Goal: Task Accomplishment & Management: Complete application form

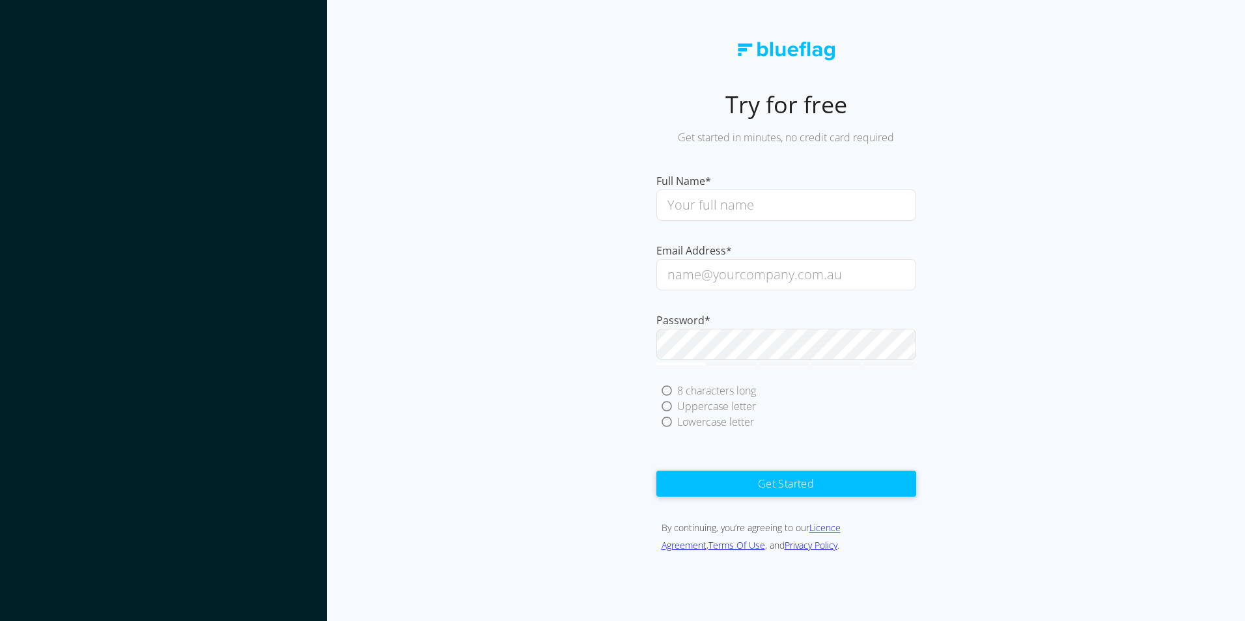
type input "[PERSON_NAME]"
type input "[EMAIL_ADDRESS][DOMAIN_NAME]"
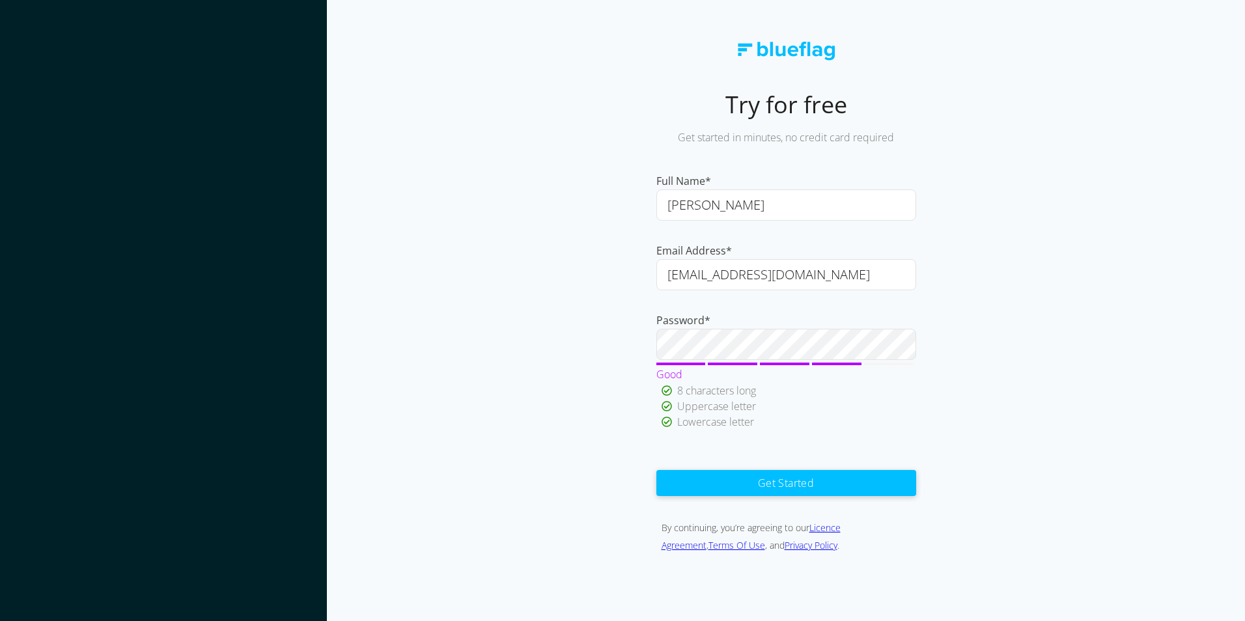
click at [818, 488] on button "Get Started" at bounding box center [786, 483] width 260 height 26
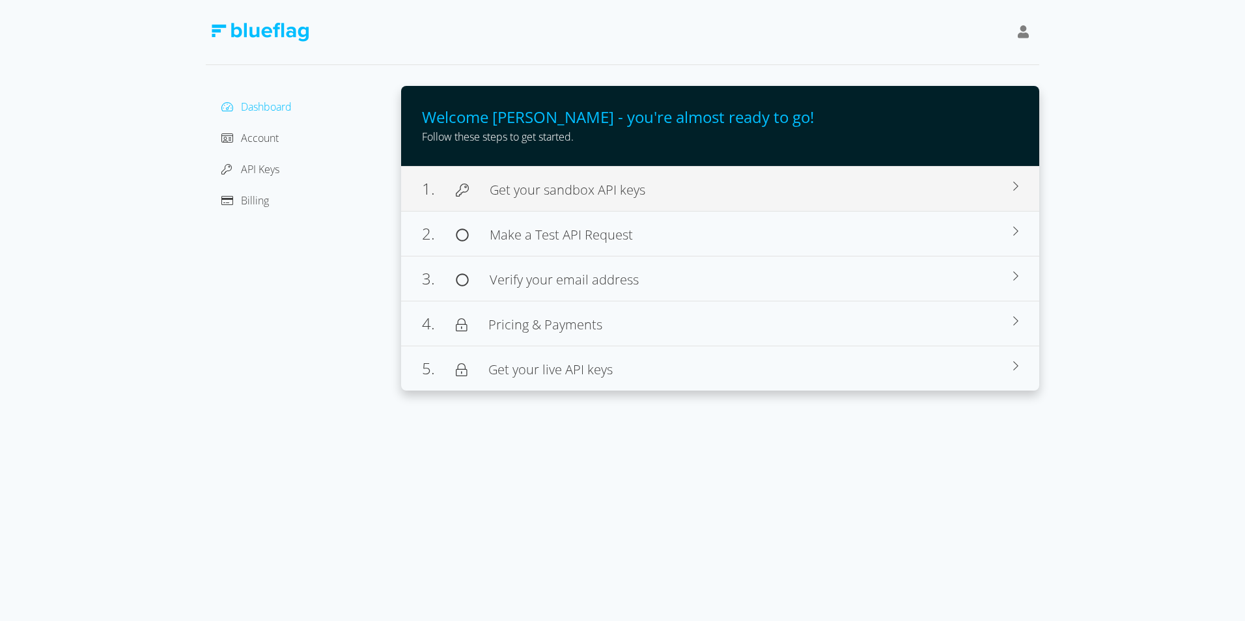
click at [683, 200] on div "1. Get your sandbox API keys" at bounding box center [717, 188] width 591 height 23
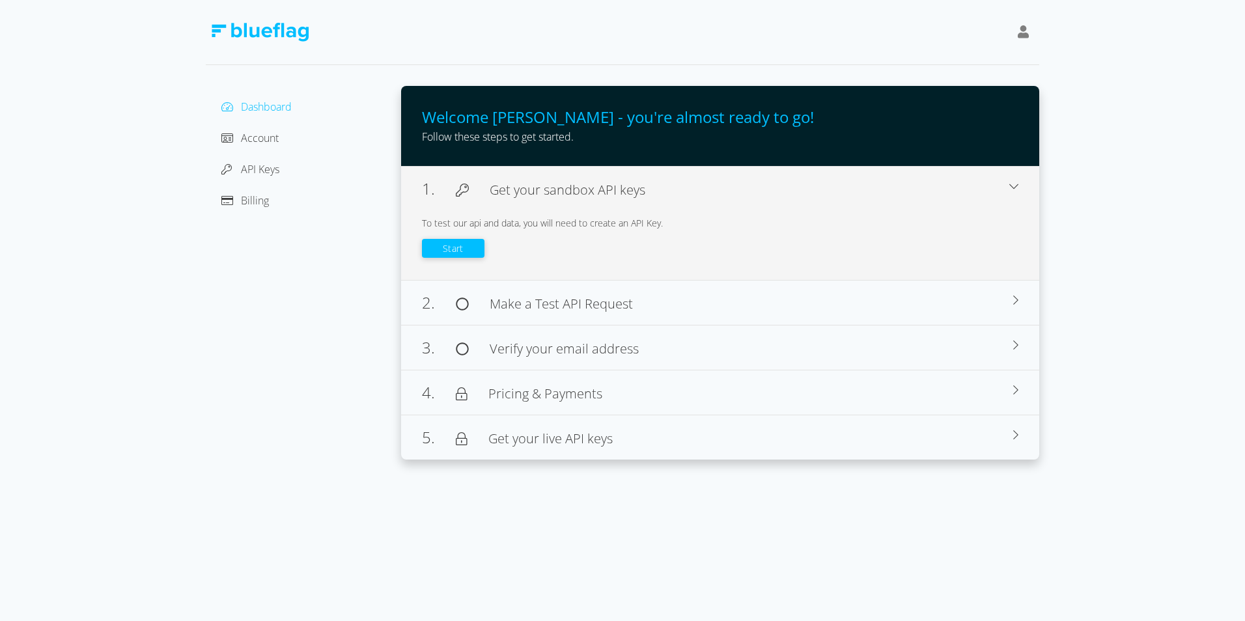
click at [439, 245] on button "Start" at bounding box center [453, 248] width 63 height 19
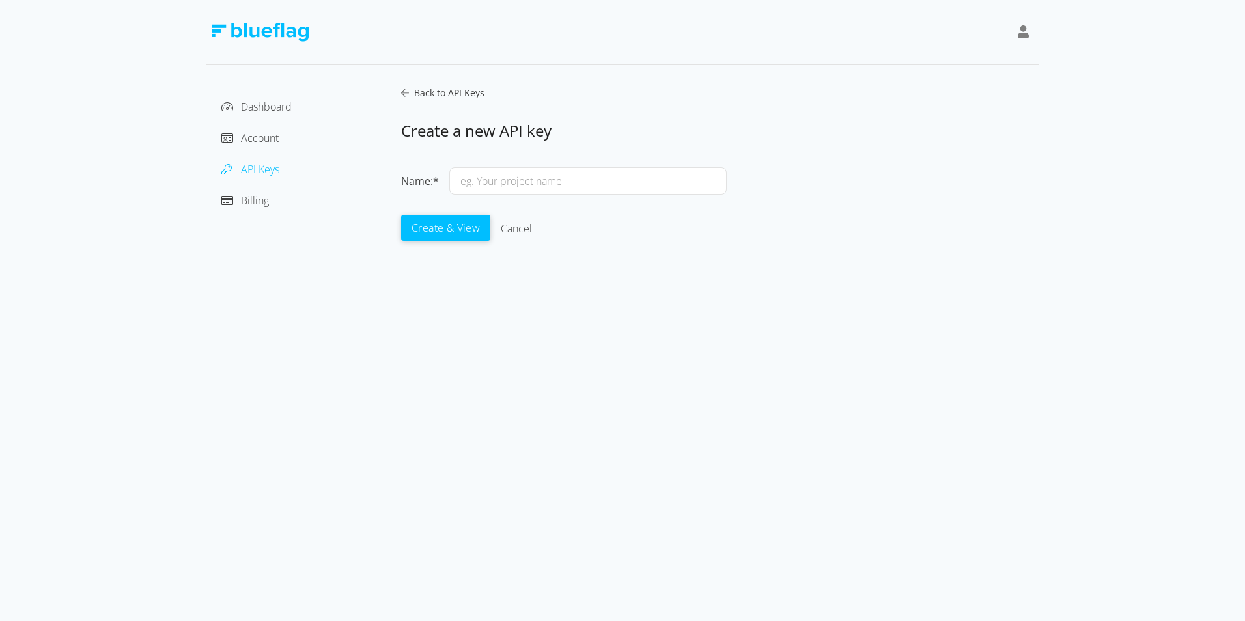
click at [511, 167] on div "Name:* Create & View Cancel" at bounding box center [564, 204] width 326 height 85
click at [520, 190] on input "text" at bounding box center [587, 180] width 277 height 27
type input "[DOMAIN_NAME]"
click at [454, 225] on button "Create & View" at bounding box center [445, 227] width 89 height 26
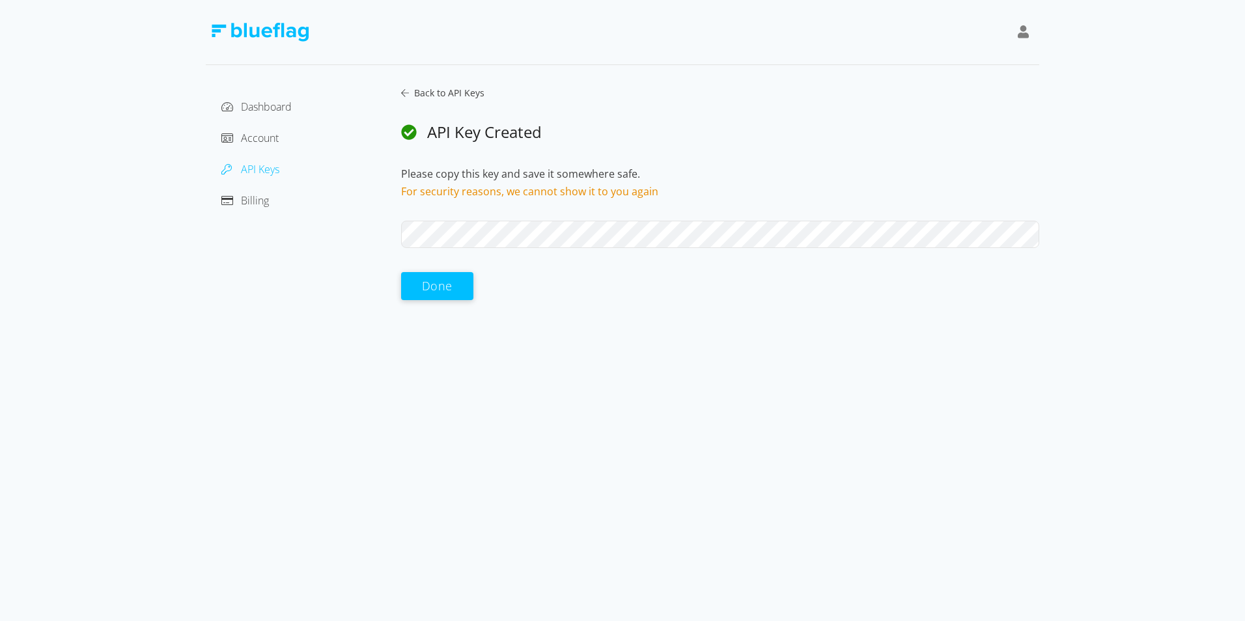
click at [449, 283] on button "Done" at bounding box center [437, 286] width 72 height 28
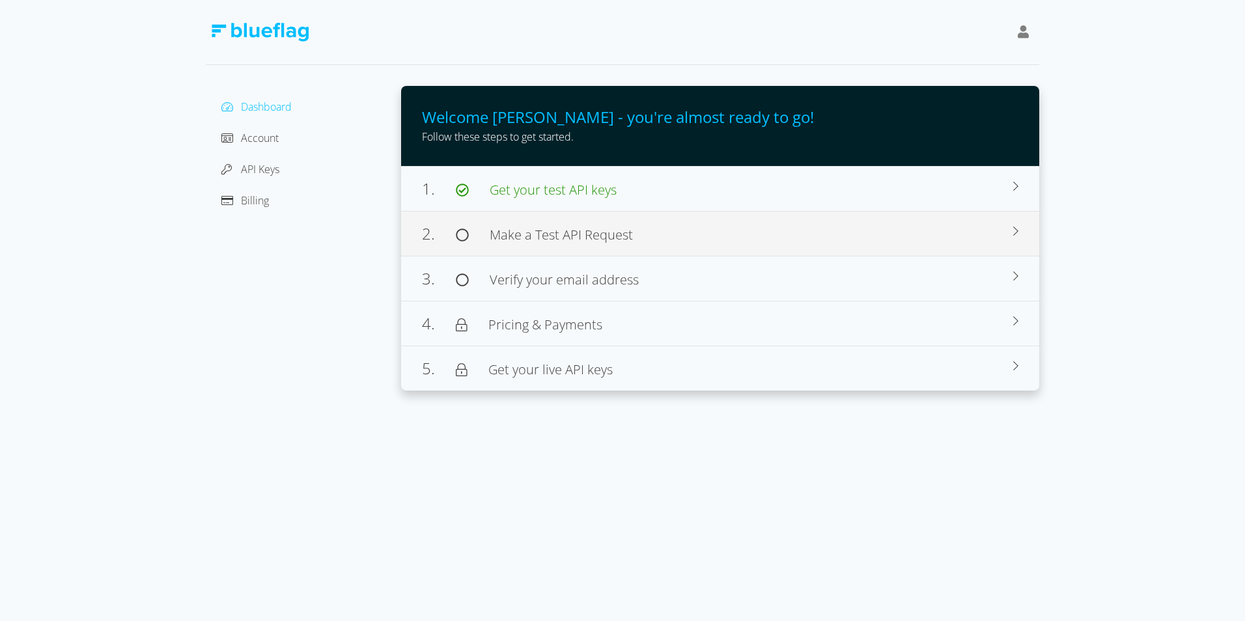
click at [917, 247] on div "2. Make a Test API Request Browse our docs for use cases, sample code, and deve…" at bounding box center [720, 233] width 638 height 45
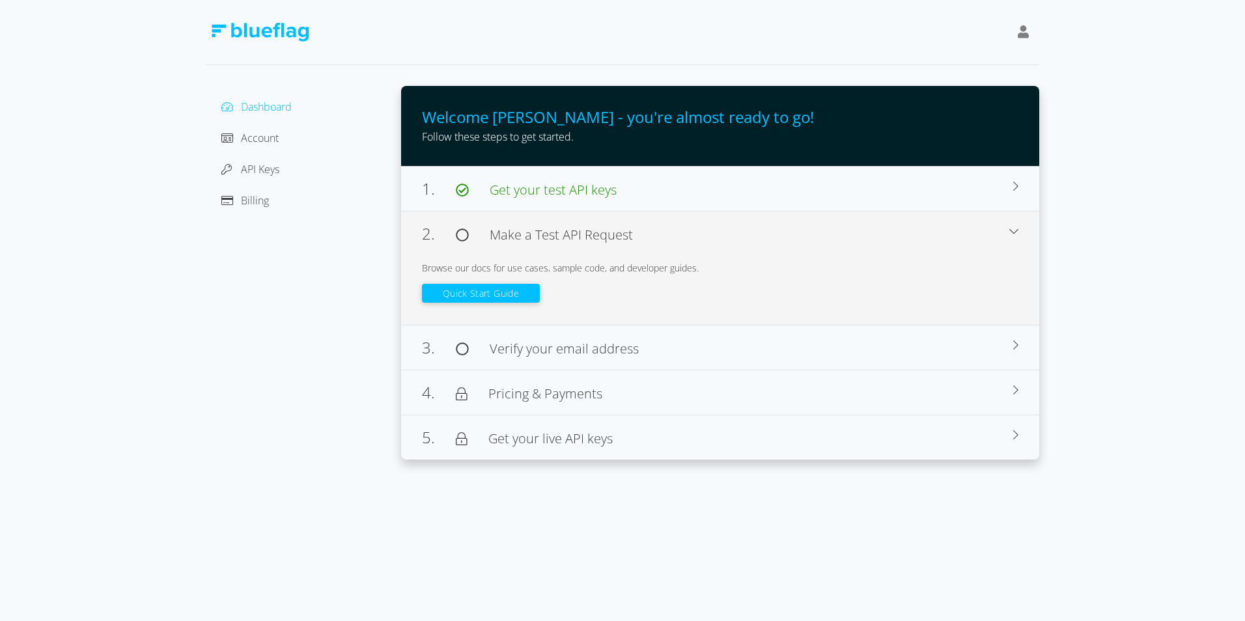
click at [479, 294] on button "Quick Start Guide" at bounding box center [481, 293] width 118 height 19
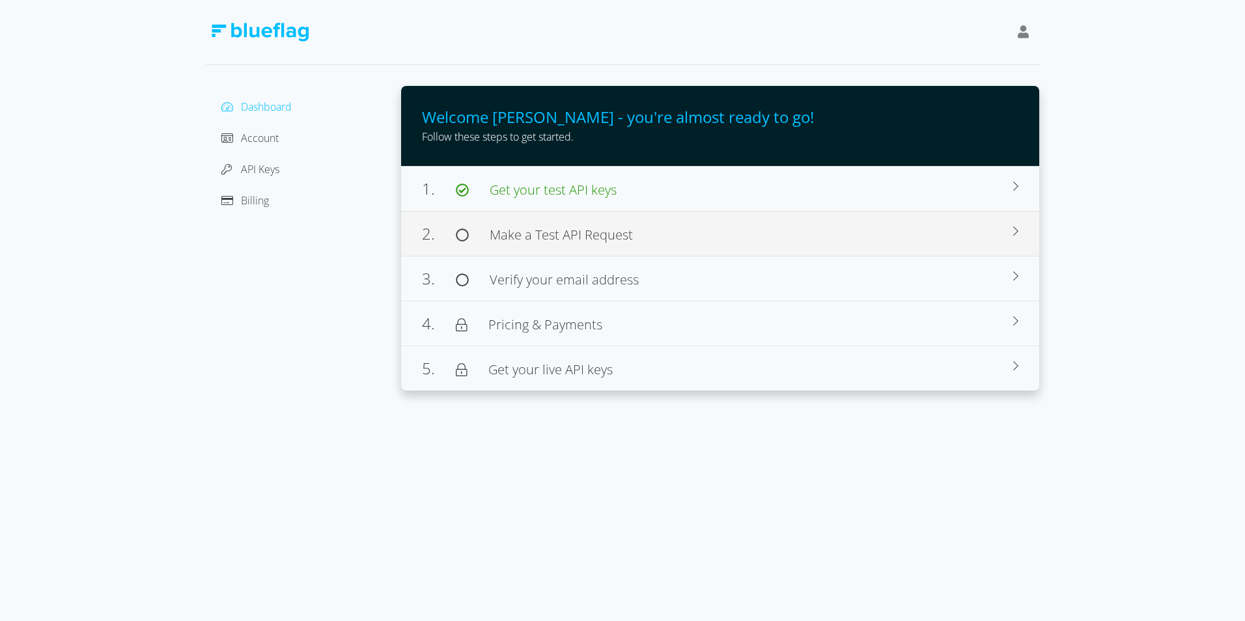
click at [738, 249] on div "2. Make a Test API Request Browse our docs for use cases, sample code, and deve…" at bounding box center [720, 233] width 638 height 45
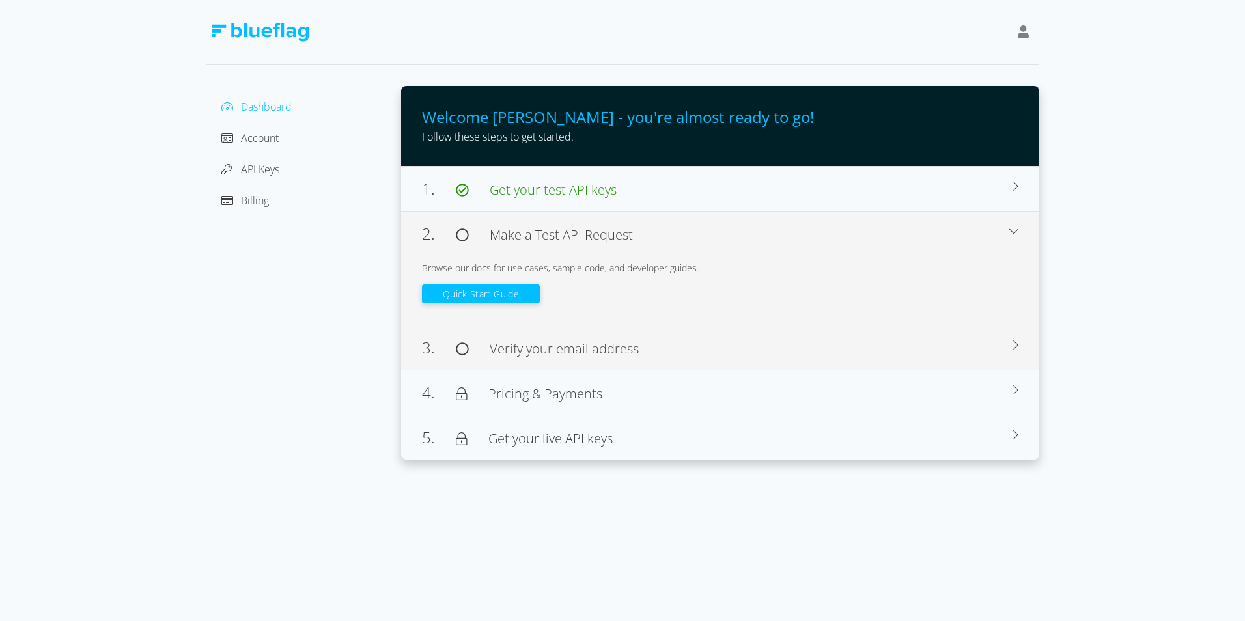
click at [796, 365] on div "3. Verify your email address Before activating your account, we need to verify …" at bounding box center [720, 347] width 638 height 45
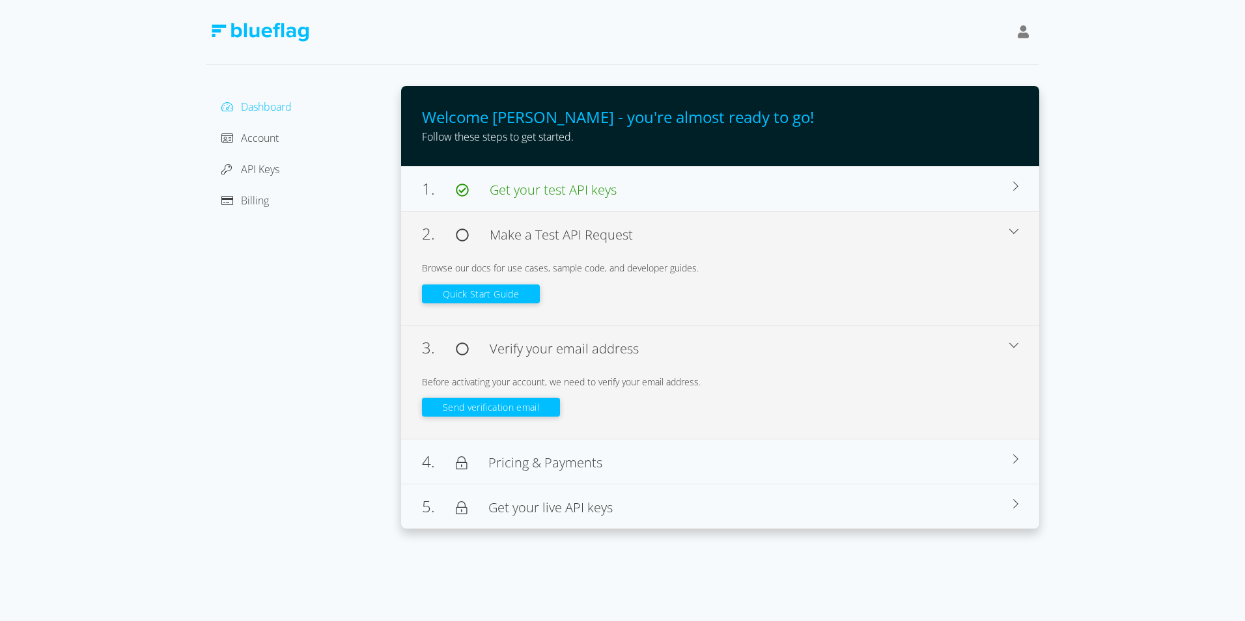
click at [486, 402] on button "Send verification email" at bounding box center [491, 407] width 138 height 19
click at [533, 460] on span "Pricing & Payments" at bounding box center [545, 463] width 114 height 18
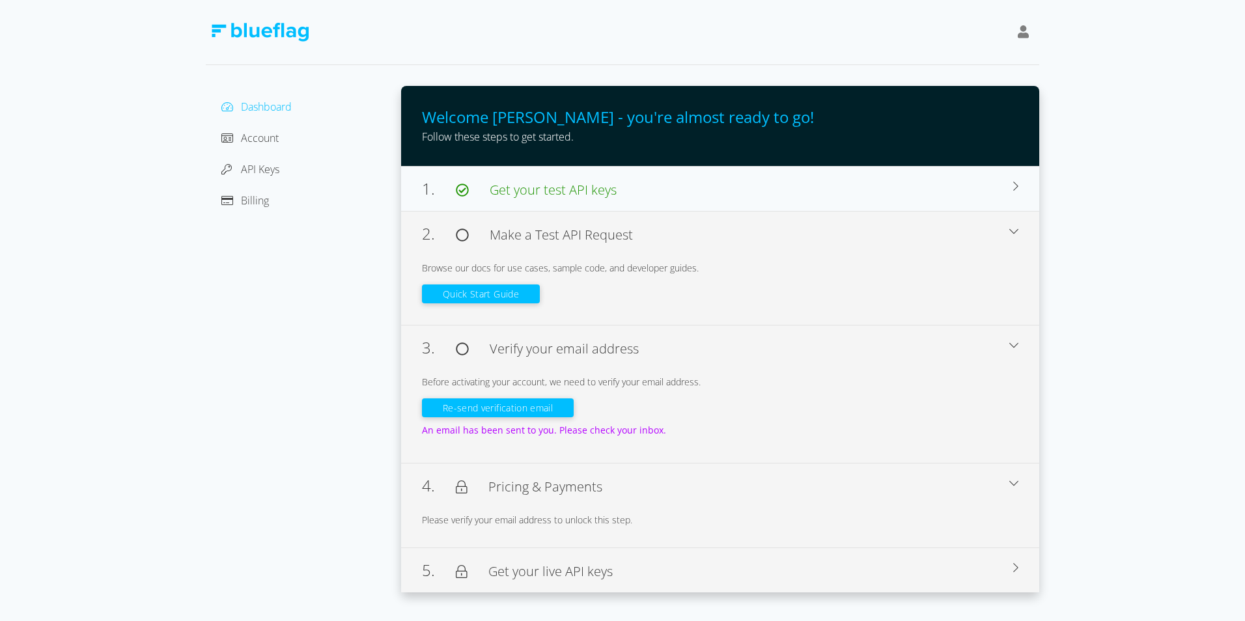
click at [586, 527] on div "Please verify your email address to unlock this step." at bounding box center [720, 520] width 596 height 35
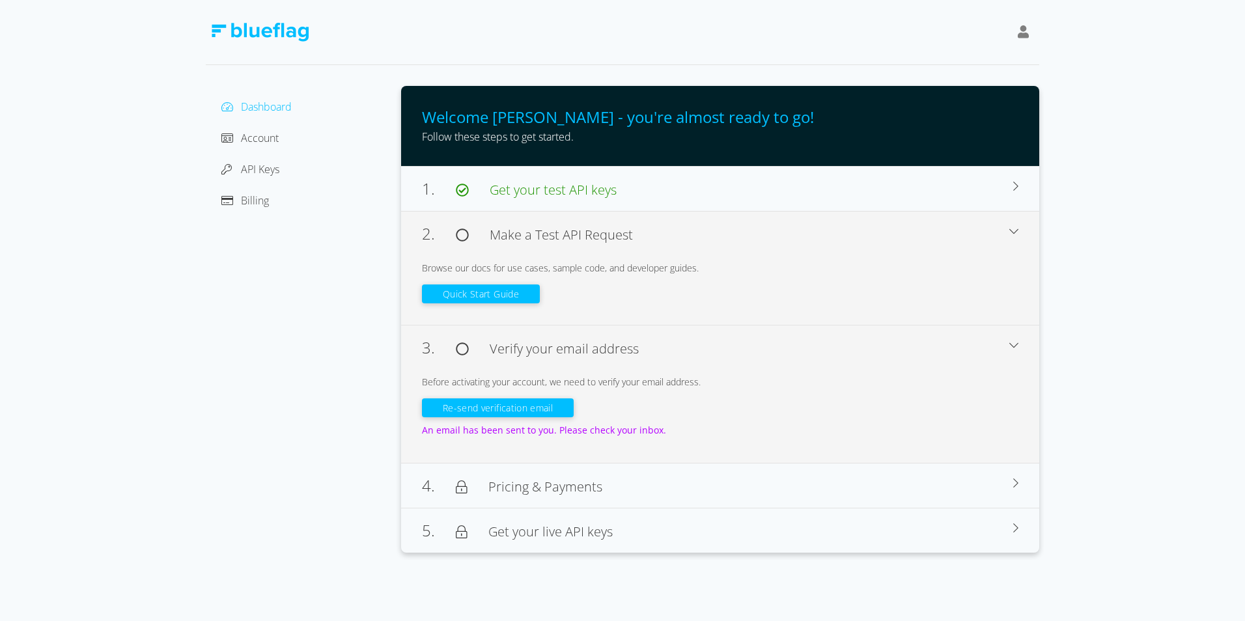
click at [285, 105] on span "Dashboard" at bounding box center [266, 107] width 51 height 14
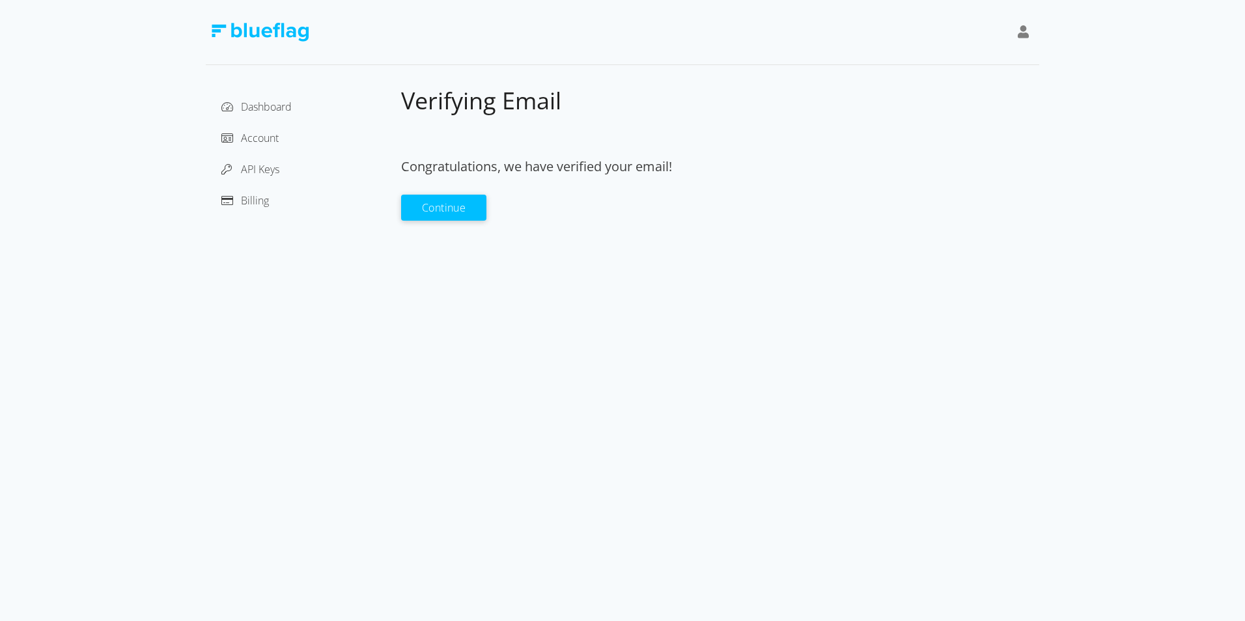
click at [441, 202] on button "Continue" at bounding box center [443, 208] width 85 height 26
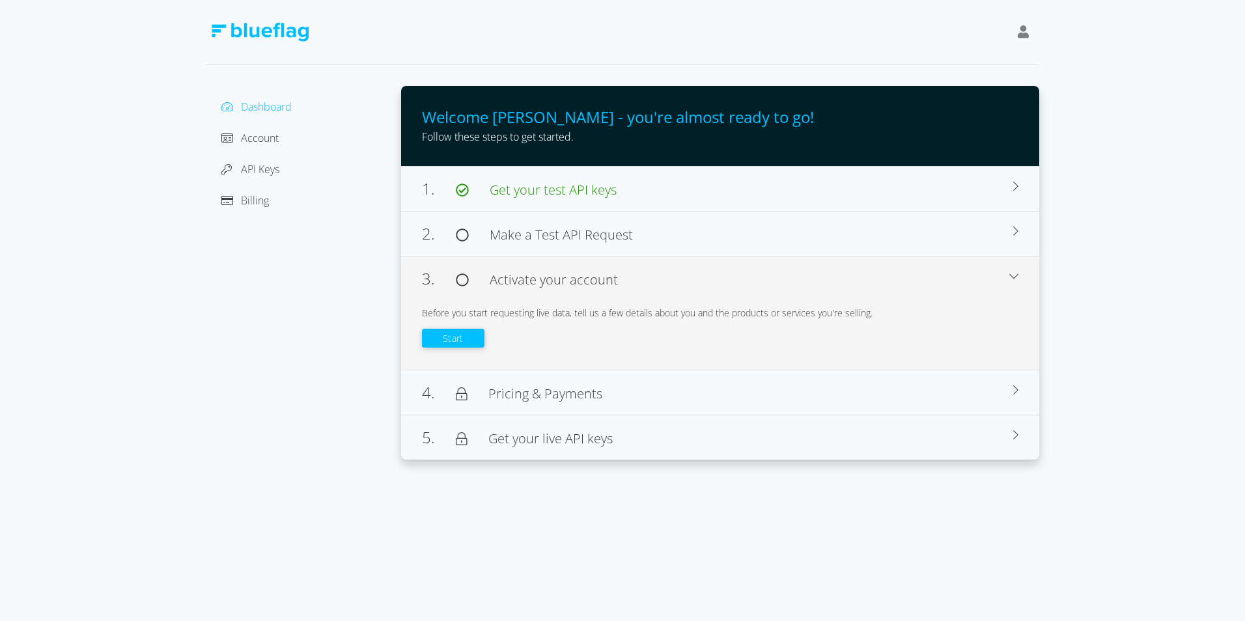
click at [451, 334] on button "Start" at bounding box center [453, 338] width 63 height 19
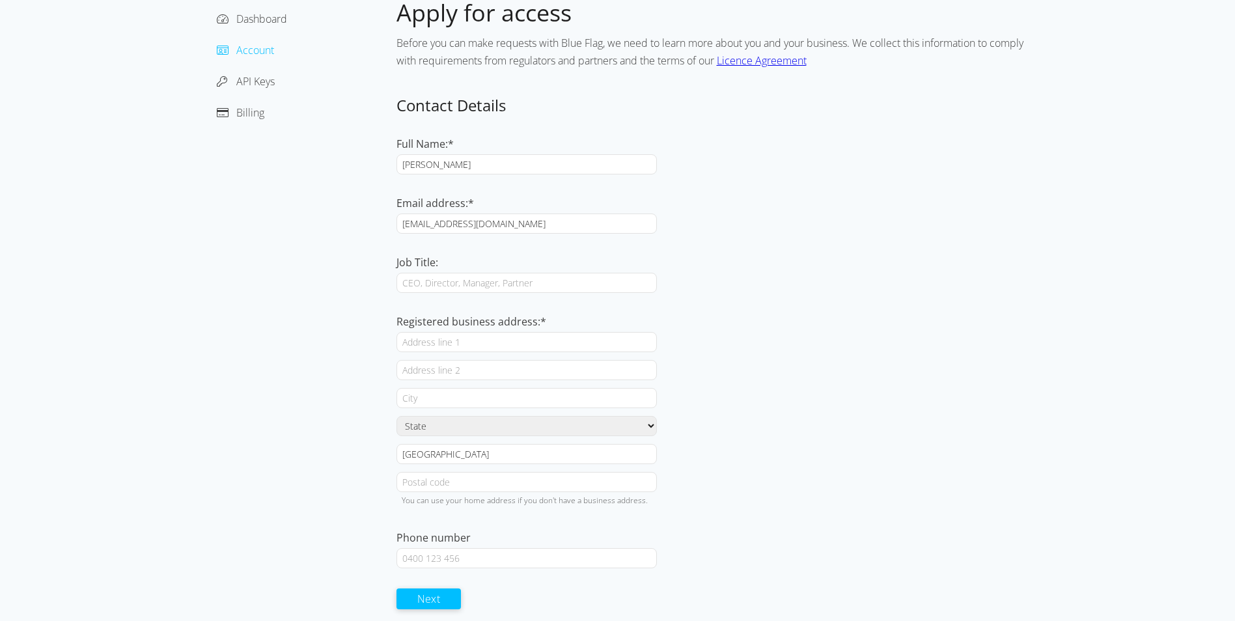
scroll to position [98, 0]
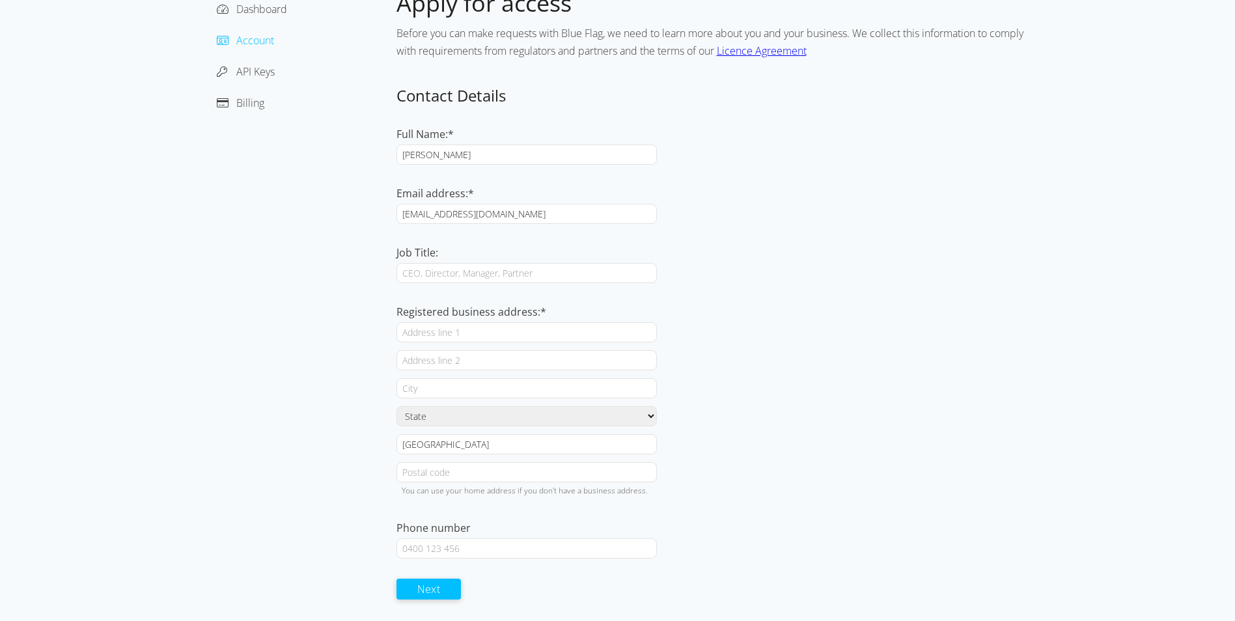
click at [475, 265] on input "Job Title:" at bounding box center [527, 273] width 260 height 20
type input "Founder"
type input "[STREET_ADDRESS]"
type input "MANDOGALUP"
select select "WA"
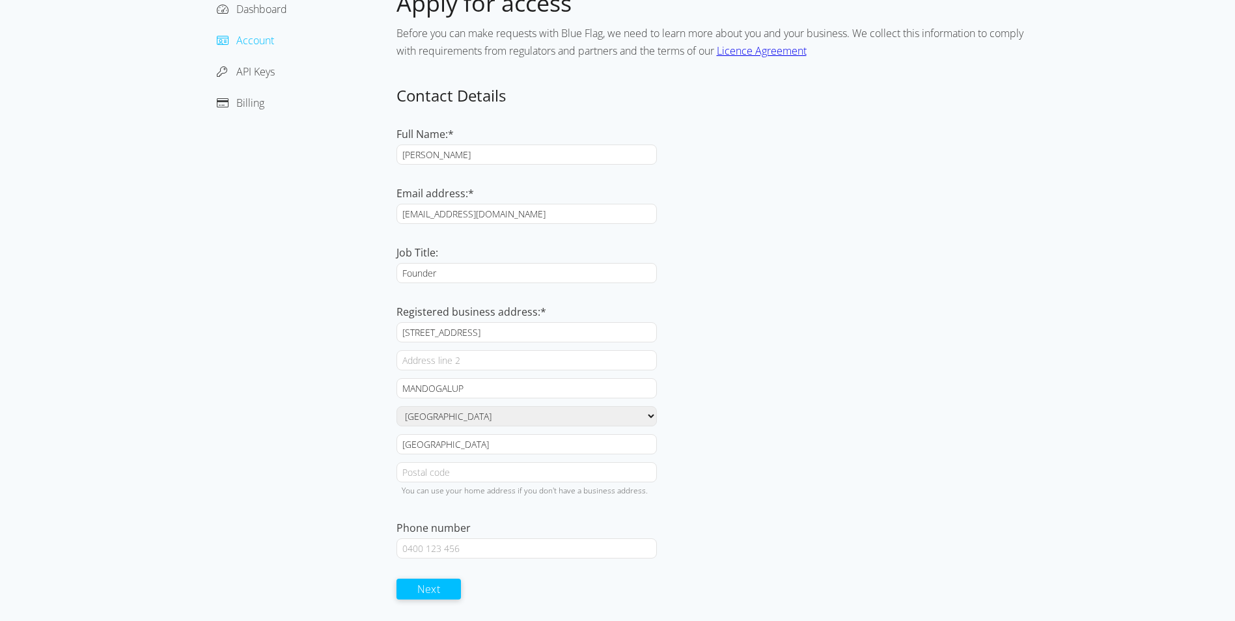
type input "6167"
type input "0417099913"
click at [479, 446] on input "[GEOGRAPHIC_DATA]" at bounding box center [527, 444] width 260 height 20
click at [163, 404] on div "Dashboard Account API Keys Billing Apply for access Before you can make request…" at bounding box center [617, 261] width 1235 height 719
click at [418, 585] on button "Next" at bounding box center [429, 588] width 65 height 21
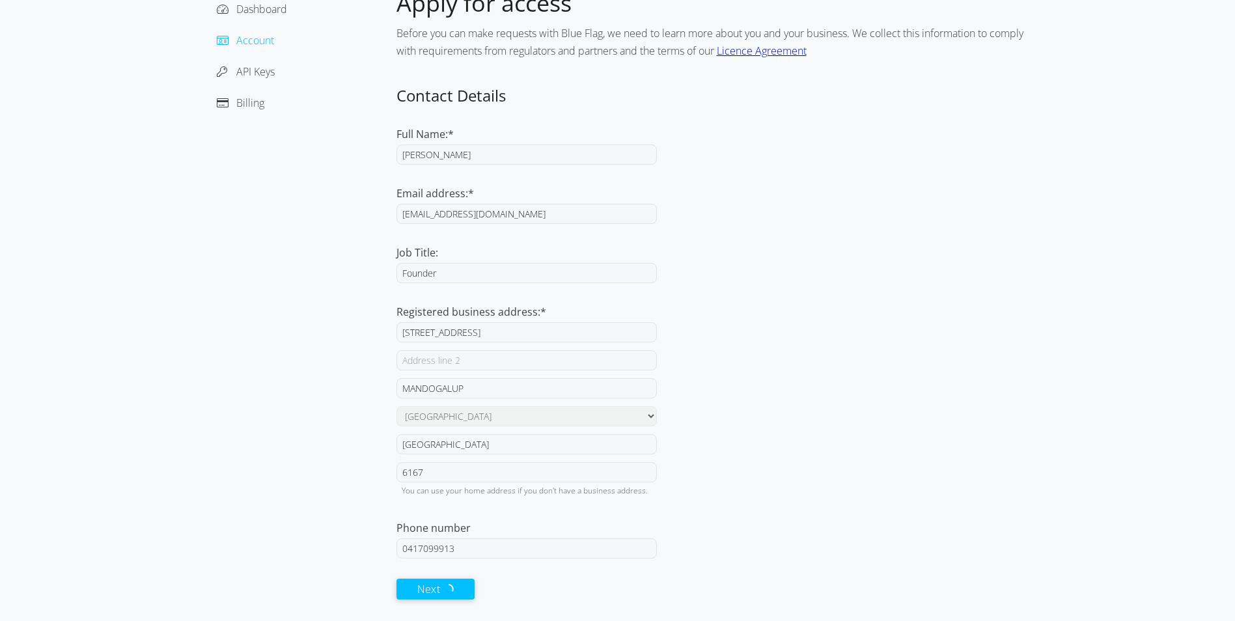
scroll to position [0, 0]
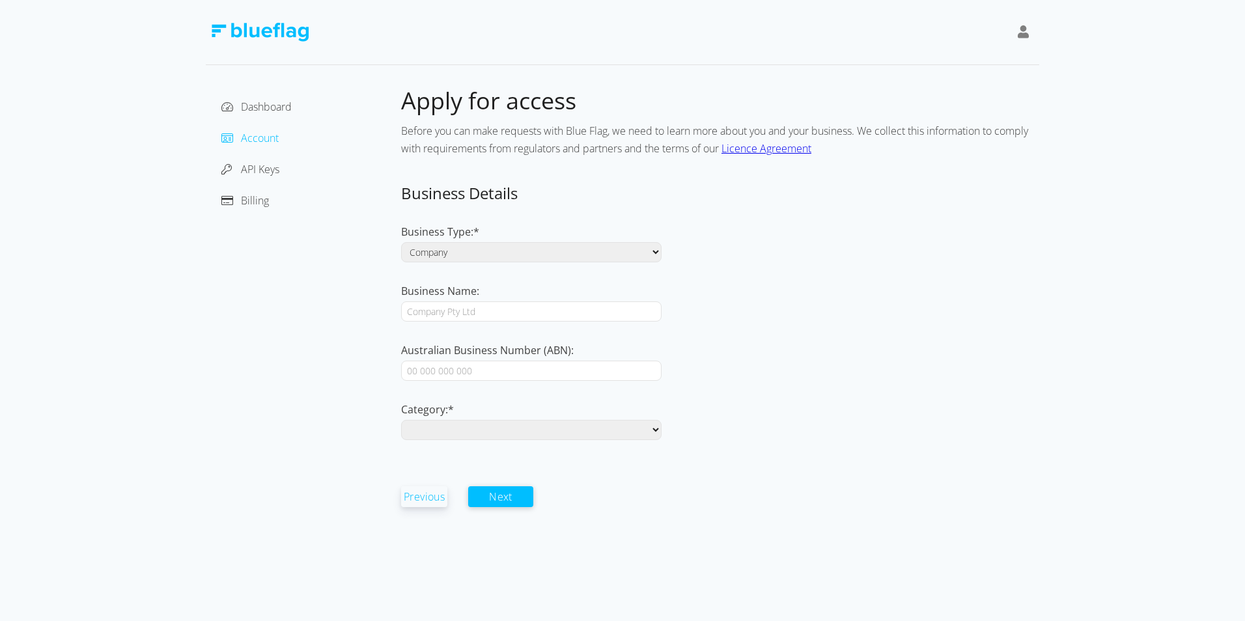
click at [542, 263] on form "Business Details Business Type:* Company Individual / Sole Trader Business Name…" at bounding box center [720, 345] width 638 height 325
click at [544, 250] on select "Company Individual / Sole Trader" at bounding box center [531, 252] width 260 height 20
select select "individual"
click at [401, 242] on select "Company Individual / Sole Trader" at bounding box center [531, 252] width 260 height 20
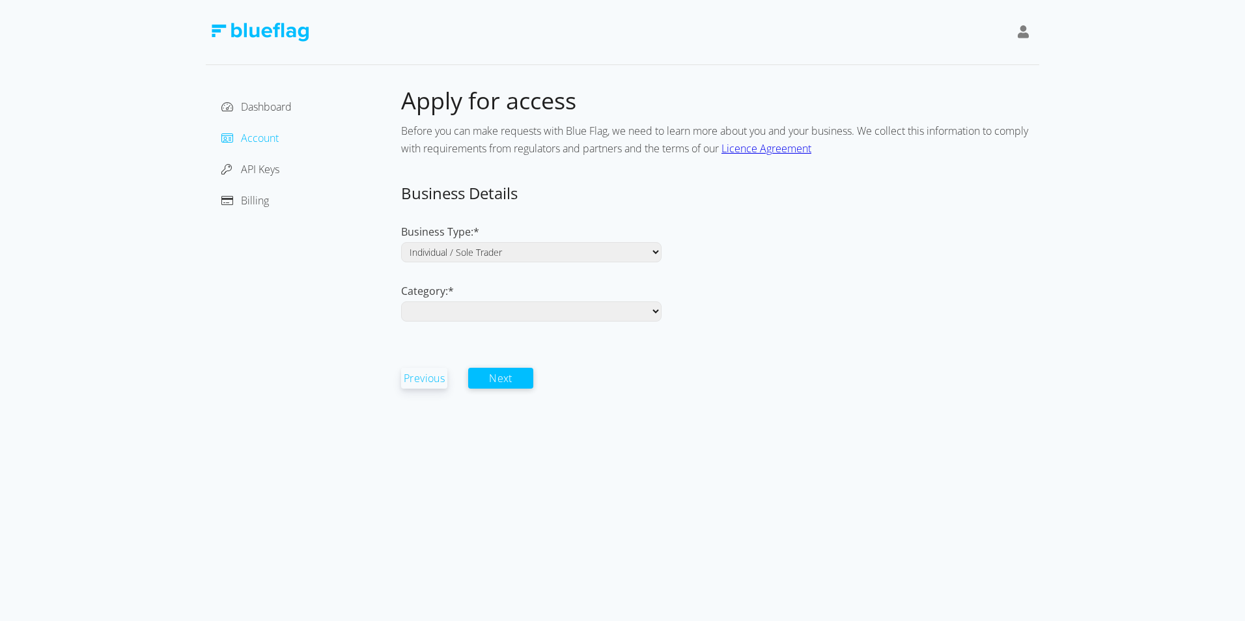
click at [483, 308] on select "Aftermarket Auctions Dealership Finance Fleet Insurance & Roadside Assist Leasi…" at bounding box center [531, 311] width 260 height 20
select select "auctions"
click at [401, 301] on select "Aftermarket Auctions Dealership Finance Fleet Insurance & Roadside Assist Leasi…" at bounding box center [531, 311] width 260 height 20
click at [489, 373] on button "Next" at bounding box center [500, 377] width 65 height 21
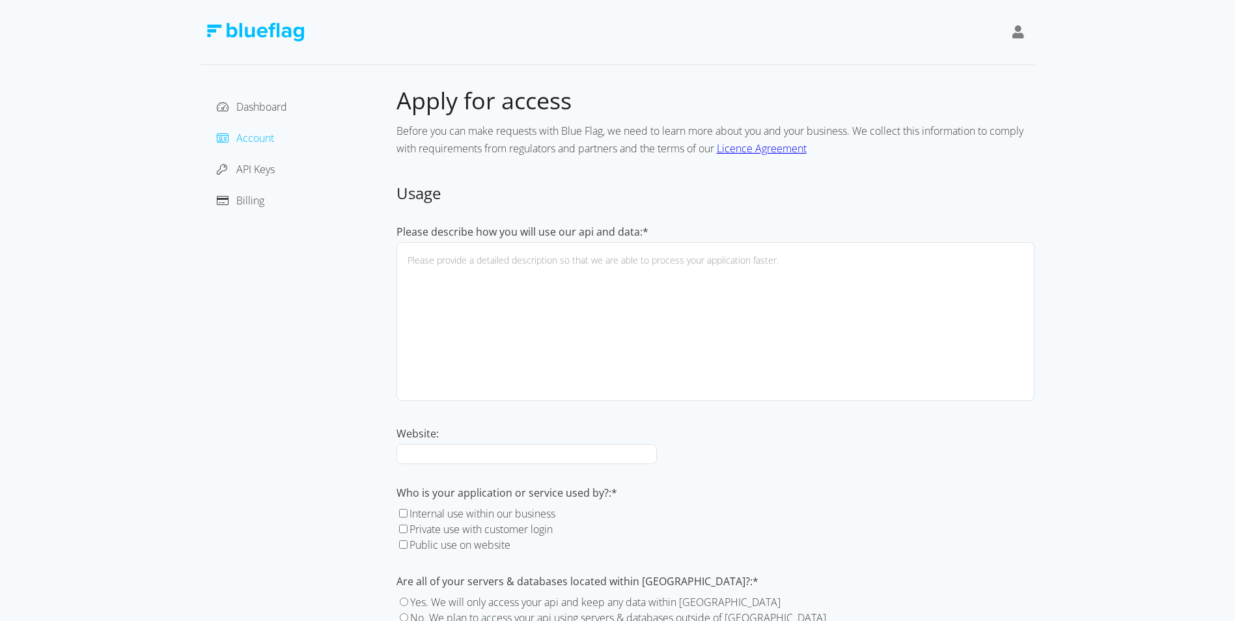
click at [574, 322] on textarea "Please describe how you will use our api and data:*" at bounding box center [716, 321] width 638 height 159
type textarea "D"
click at [527, 258] on textarea "Used to verify registration status as well as do some autofill of some basic ve…" at bounding box center [716, 321] width 638 height 159
click at [540, 267] on textarea "Used to verify registration status as well as do some autofill of some basic ve…" at bounding box center [716, 321] width 638 height 159
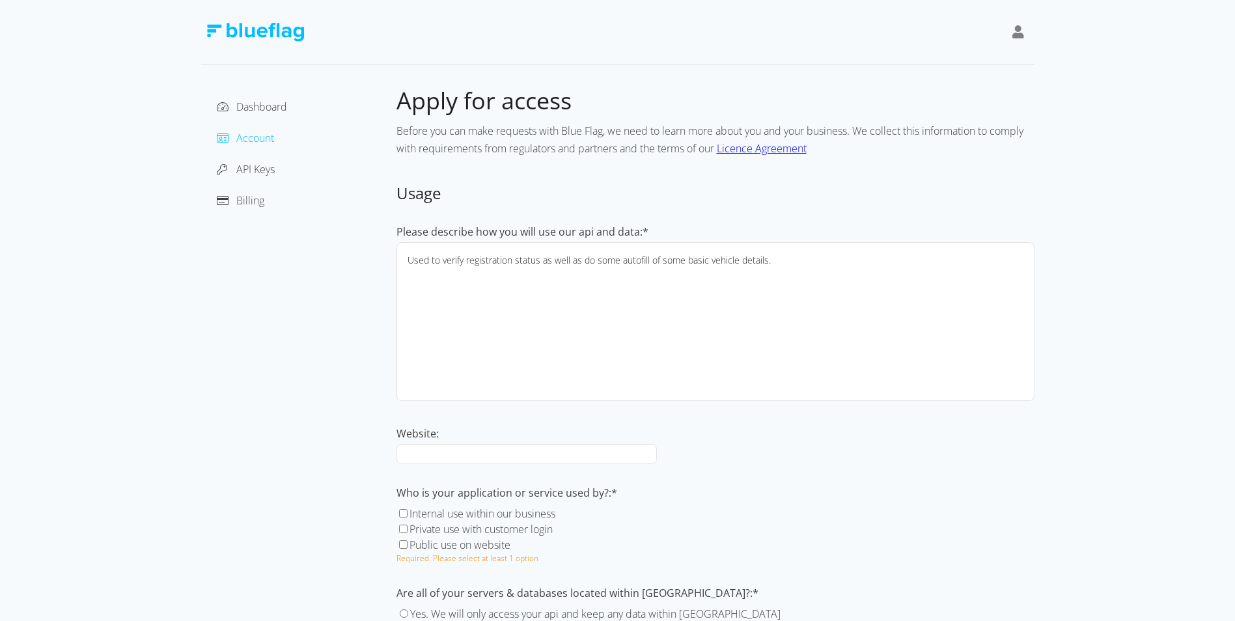
drag, startPoint x: 900, startPoint y: 292, endPoint x: 897, endPoint y: 310, distance: 18.5
click at [898, 294] on textarea "Used to verify registration status as well as do some autofill of some basic ve…" at bounding box center [716, 321] width 638 height 159
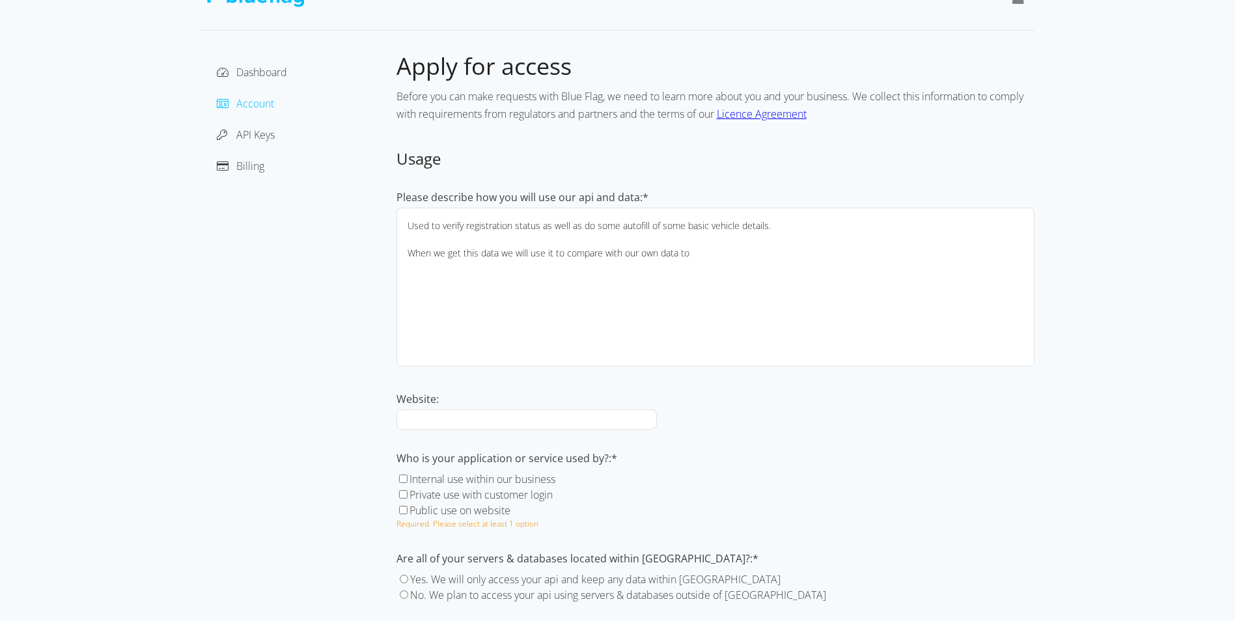
scroll to position [100, 0]
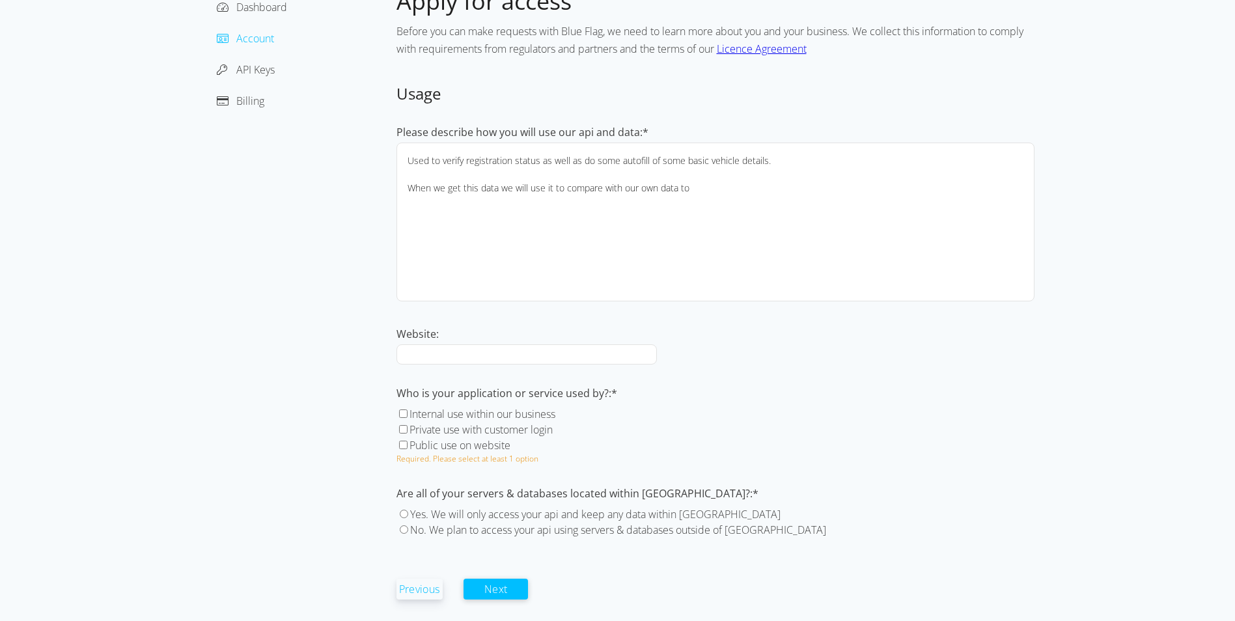
type textarea "Used to verify registration status as well as do some autofill of some basic ve…"
click at [406, 518] on input "Yes. We will only access your api and keep any data within [GEOGRAPHIC_DATA]" at bounding box center [404, 514] width 8 height 8
radio input "true"
click at [404, 431] on input "Private use with customer login" at bounding box center [403, 429] width 8 height 8
checkbox input "true"
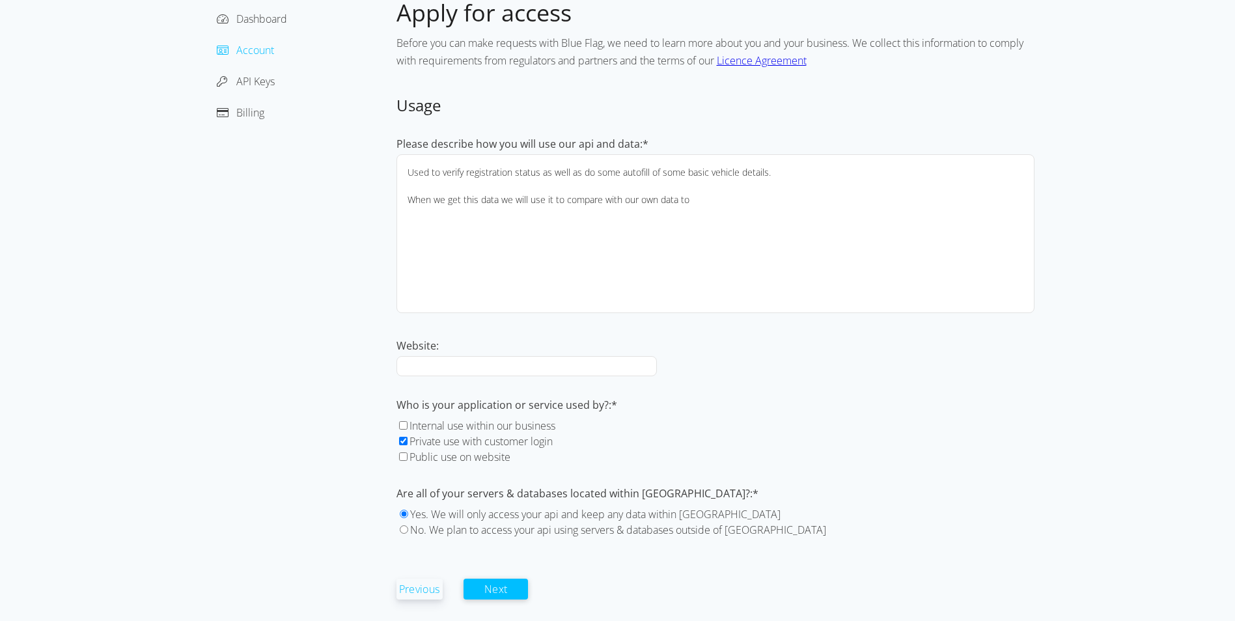
scroll to position [88, 0]
click at [406, 456] on input "Public use on website" at bounding box center [403, 456] width 8 height 8
checkbox input "true"
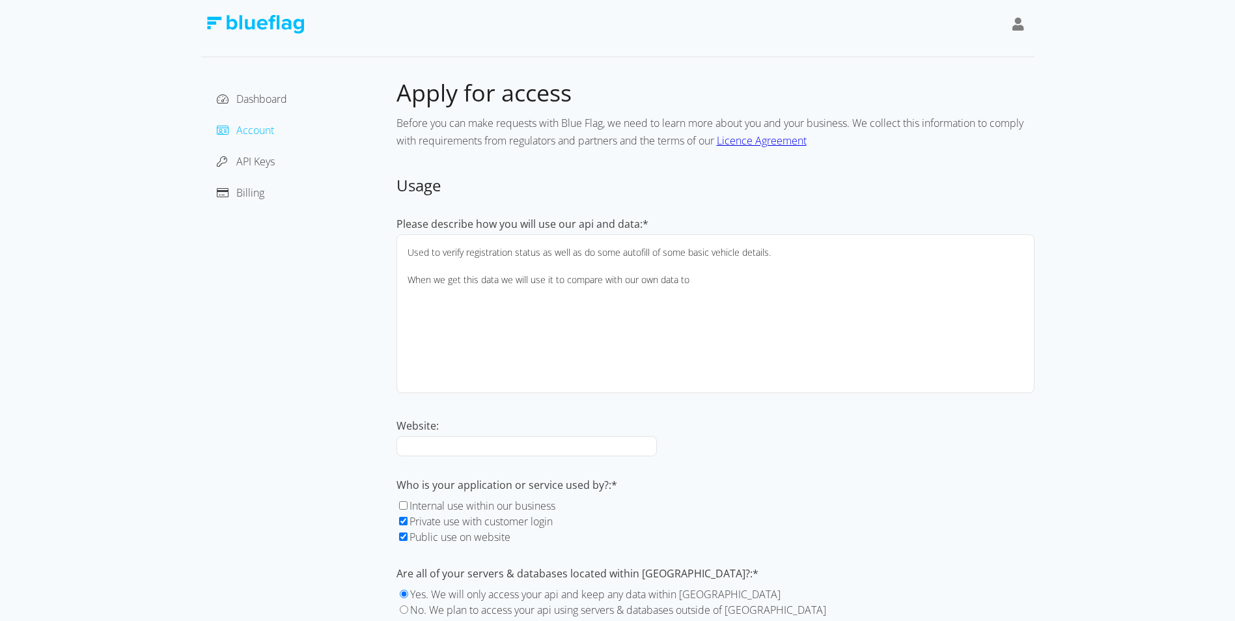
scroll to position [0, 0]
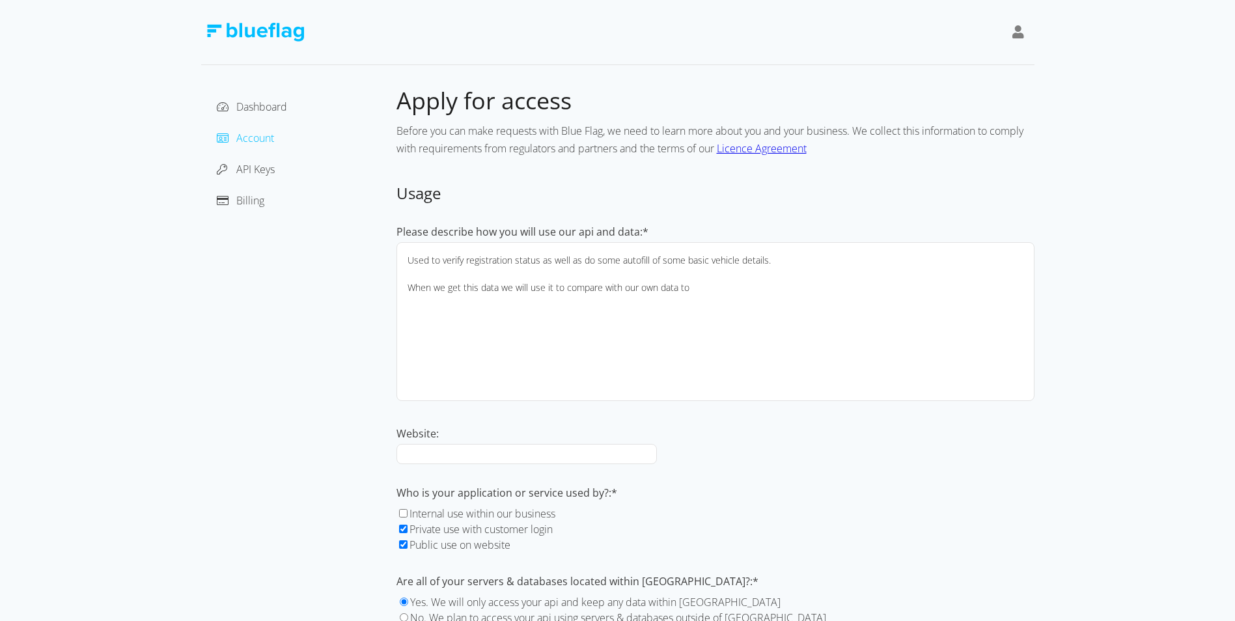
click at [778, 250] on textarea "Used to verify registration status as well as do some autofill of some basic ve…" at bounding box center [716, 321] width 638 height 159
click at [409, 258] on textarea "Used to verify registration status as well as do some autofill of some basic ve…" at bounding box center [716, 321] width 638 height 159
click at [423, 257] on textarea "Used to verify registration status as well as do some autofill of some basic ve…" at bounding box center [716, 321] width 638 height 159
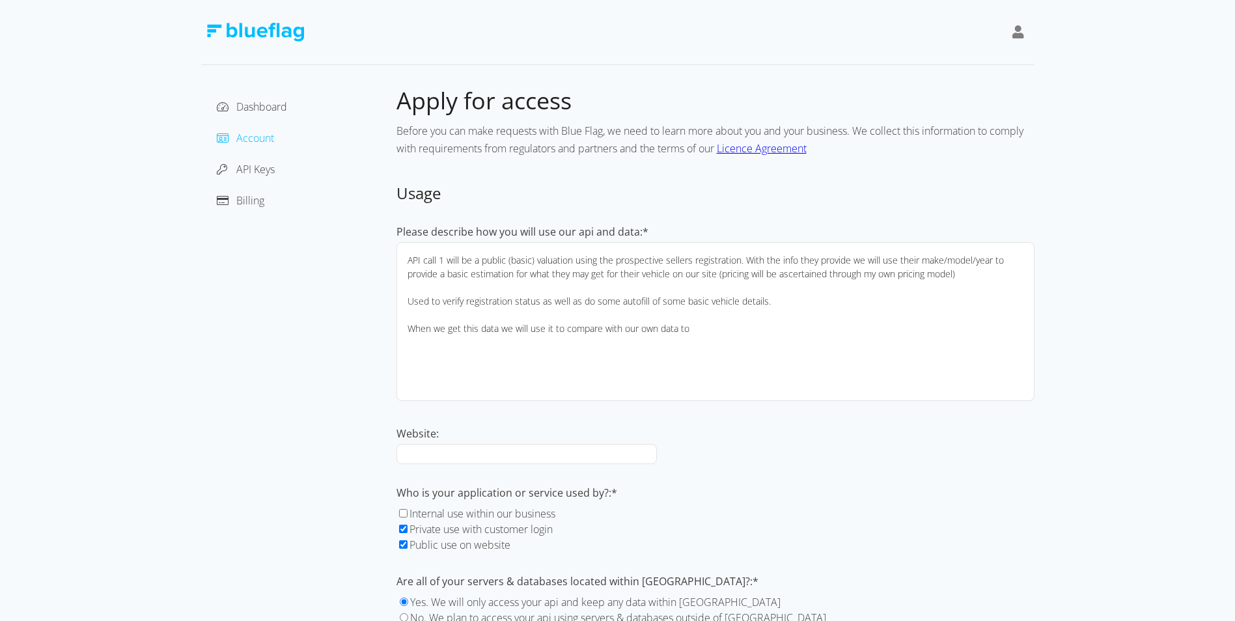
click at [702, 303] on textarea "API call 1 will be a public (basic) valuation using the prospective sellers reg…" at bounding box center [716, 321] width 638 height 159
click at [447, 291] on textarea "API call 1 will be a public (basic) valuation using the prospective sellers reg…" at bounding box center [716, 321] width 638 height 159
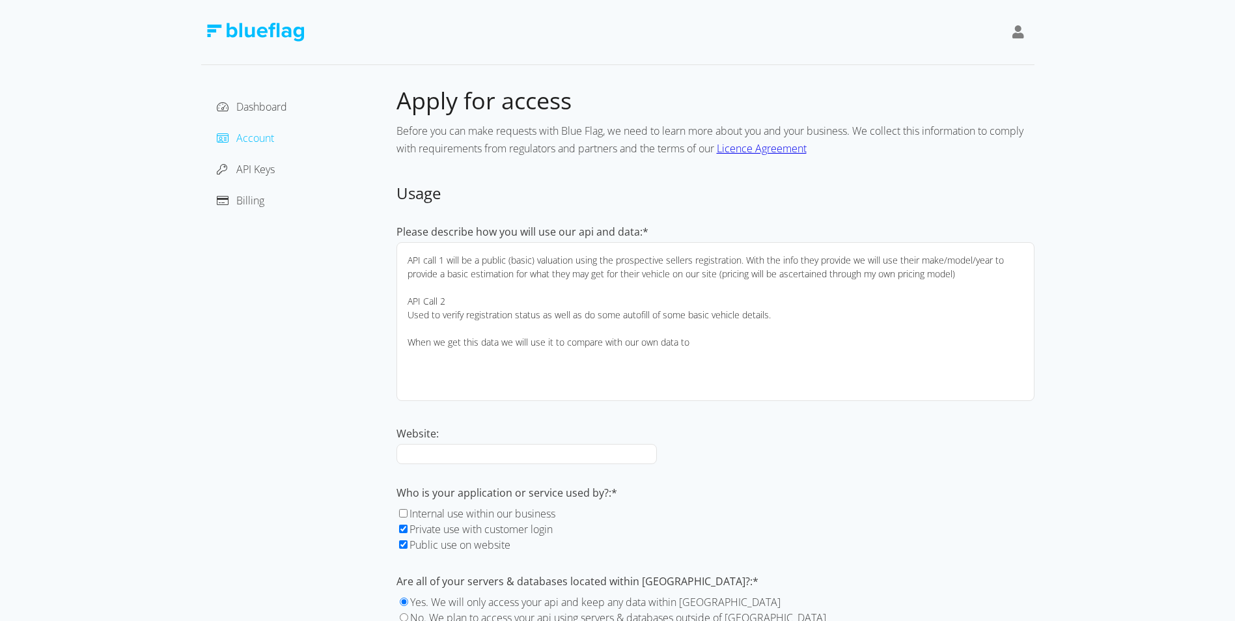
click at [788, 302] on textarea "API call 1 will be a public (basic) valuation using the prospective sellers reg…" at bounding box center [716, 321] width 638 height 159
click at [790, 324] on textarea "API call 1 will be a public (basic) valuation using the prospective sellers reg…" at bounding box center [716, 321] width 638 height 159
click at [790, 311] on textarea "API call 1 will be a public (basic) valuation using the prospective sellers reg…" at bounding box center [716, 321] width 638 height 159
click at [427, 263] on textarea "API call 1 will be a public (basic) valuation using the prospective sellers reg…" at bounding box center [716, 321] width 638 height 159
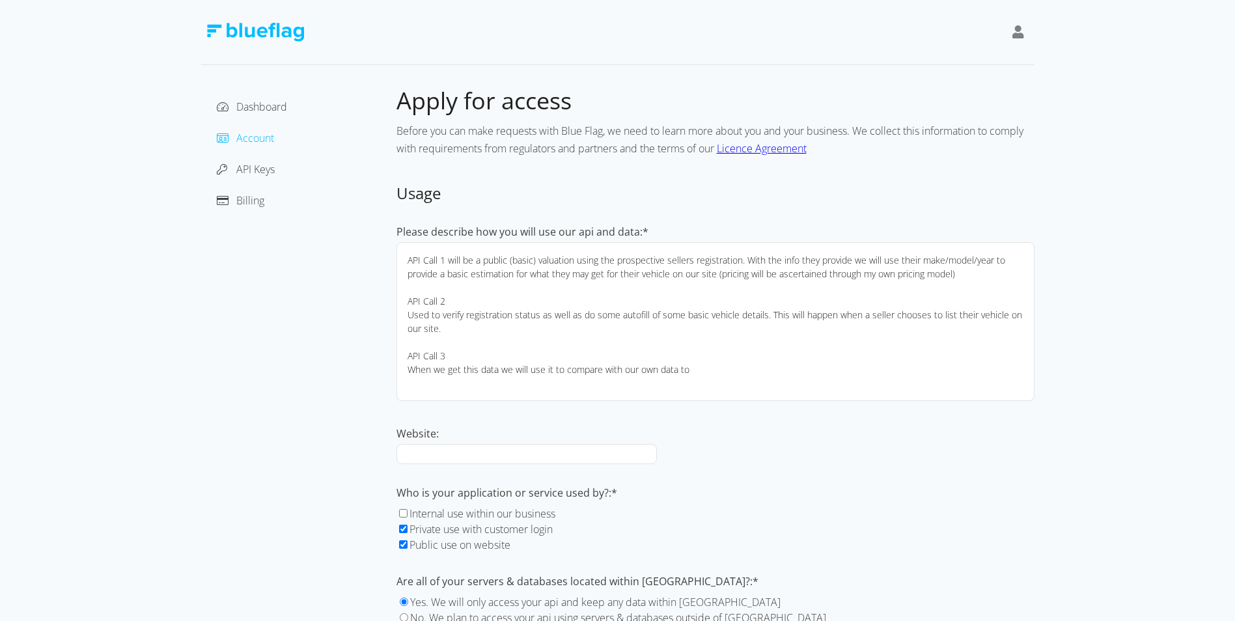
click at [513, 370] on textarea "API Call 1 will be a public (basic) valuation using the prospective sellers reg…" at bounding box center [716, 321] width 638 height 159
click at [690, 357] on textarea "API Call 1 will be a public (basic) valuation using the prospective sellers reg…" at bounding box center [716, 321] width 638 height 159
drag, startPoint x: 708, startPoint y: 372, endPoint x: 411, endPoint y: 369, distance: 296.9
click at [411, 369] on textarea "API Call 1 will be a public (basic) valuation using the prospective sellers reg…" at bounding box center [716, 321] width 638 height 159
click at [457, 330] on textarea "API Call 1 will be a public (basic) valuation using the prospective sellers reg…" at bounding box center [716, 321] width 638 height 159
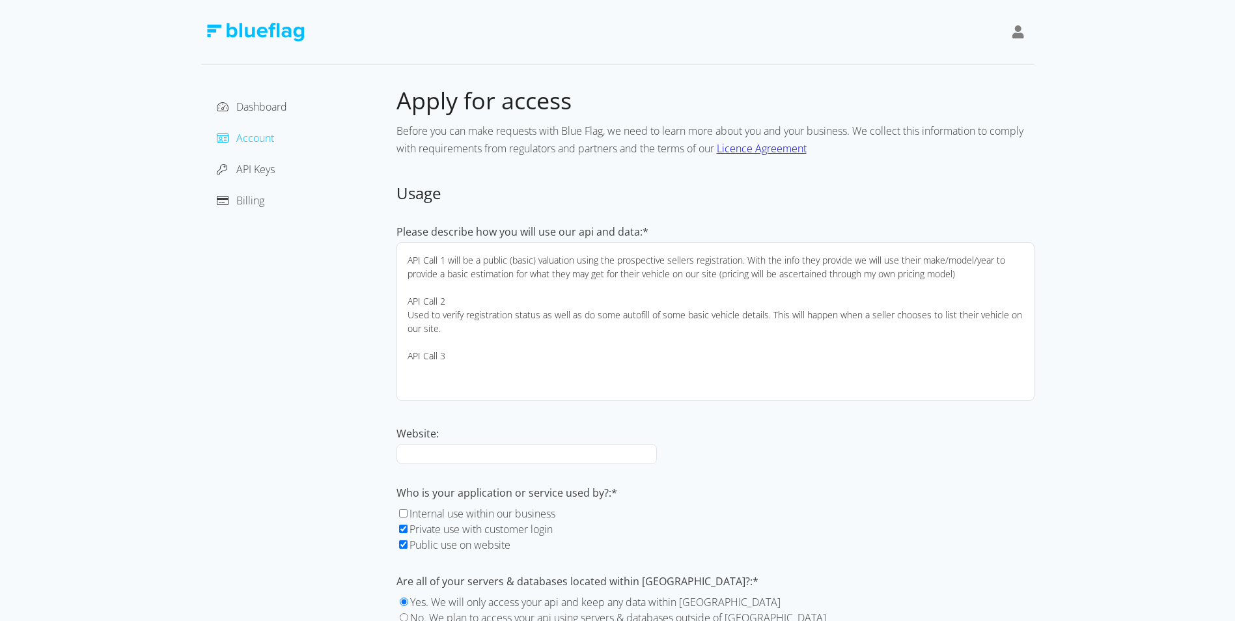
click at [461, 362] on textarea "API Call 1 will be a public (basic) valuation using the prospective sellers reg…" at bounding box center [716, 321] width 638 height 159
type textarea "API Call 1 will be a public (basic) valuation using the prospective sellers reg…"
click at [442, 457] on input "Website:" at bounding box center [527, 454] width 260 height 20
click at [464, 464] on div "Please describe how you will use our api and data:* API Call 1 will be a public…" at bounding box center [716, 425] width 638 height 402
drag, startPoint x: 468, startPoint y: 454, endPoint x: 186, endPoint y: 402, distance: 286.8
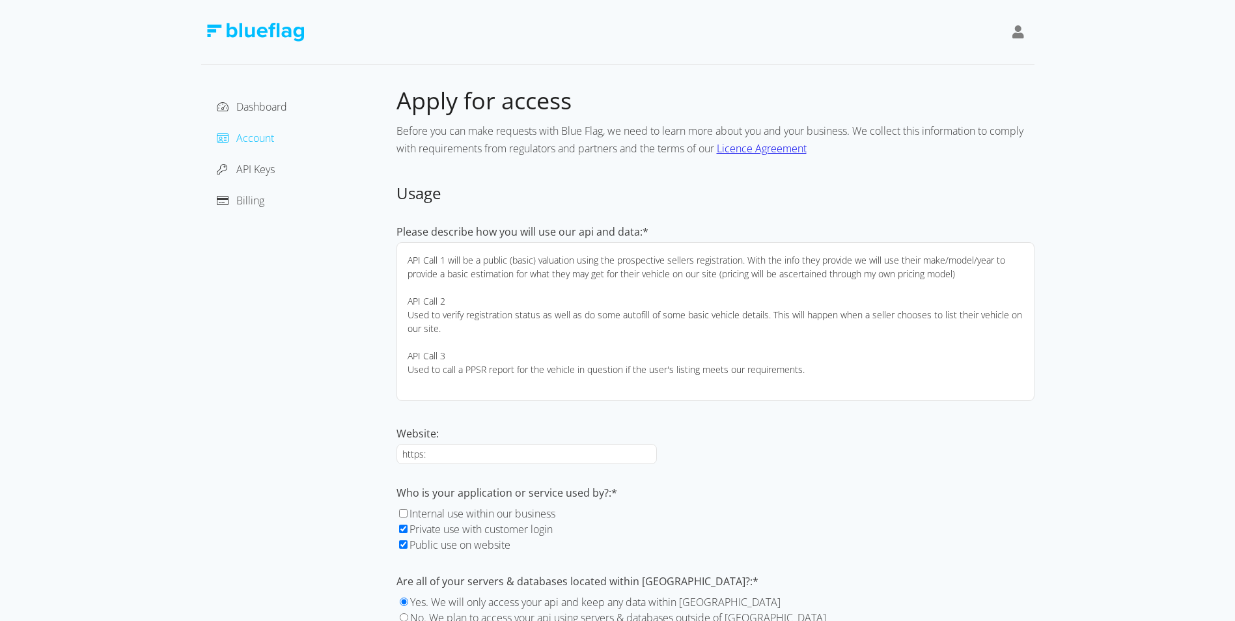
click at [186, 402] on div "Dashboard Account API Keys Billing Apply for access Before you can make request…" at bounding box center [617, 354] width 1235 height 709
paste input "//[DOMAIN_NAME]."
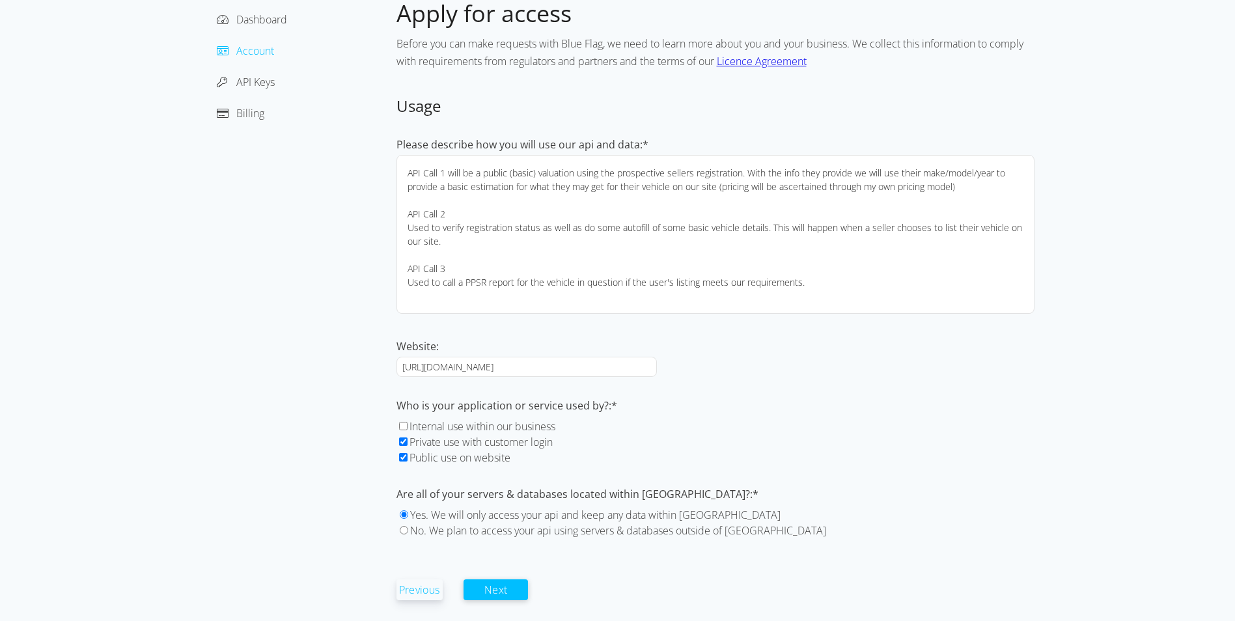
scroll to position [88, 0]
type input "[URL][DOMAIN_NAME]"
drag, startPoint x: 503, startPoint y: 586, endPoint x: 497, endPoint y: 553, distance: 33.0
click at [497, 553] on form "Usage Please describe how you will use our api and data:* API Call 1 will be a …" at bounding box center [716, 347] width 638 height 505
click at [434, 534] on label "No. We plan to access your api using servers & databases outside of [GEOGRAPHIC…" at bounding box center [618, 530] width 416 height 14
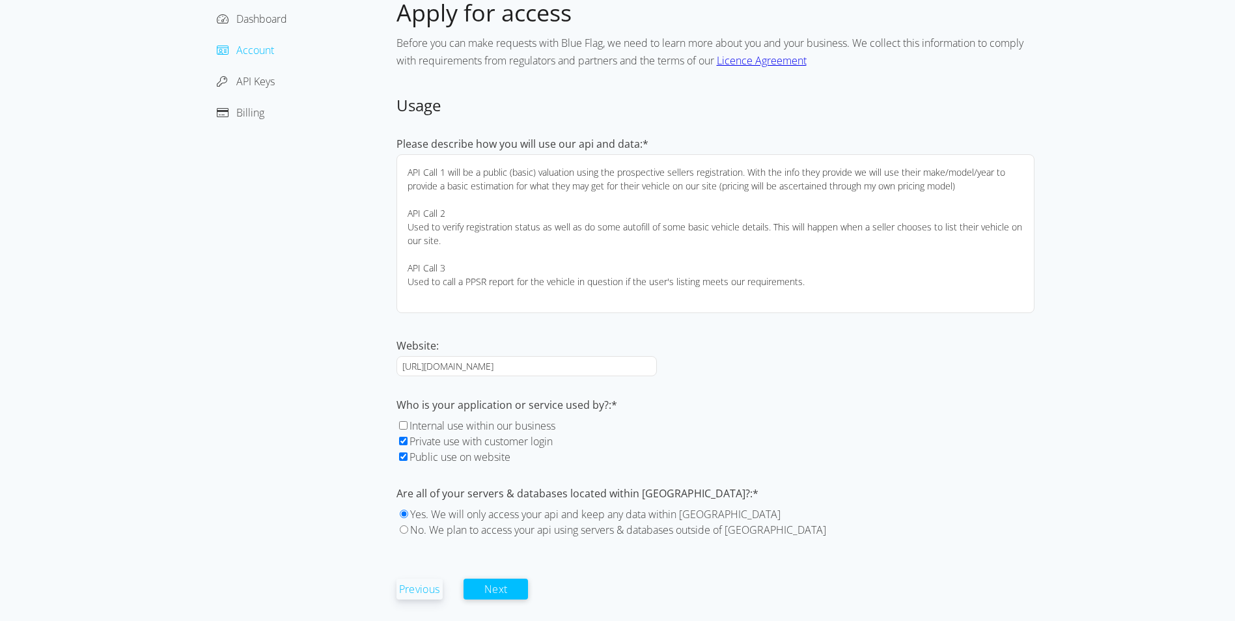
click at [408, 534] on input "No. We plan to access your api using servers & databases outside of [GEOGRAPHIC…" at bounding box center [404, 529] width 8 height 8
radio input "true"
drag, startPoint x: 510, startPoint y: 592, endPoint x: 551, endPoint y: 535, distance: 70.5
click at [551, 535] on form "Usage Please describe how you will use our api and data:* API Call 1 will be a …" at bounding box center [716, 347] width 638 height 505
click at [572, 531] on label "No. We plan to access your api using servers & databases outside of [GEOGRAPHIC…" at bounding box center [618, 530] width 416 height 14
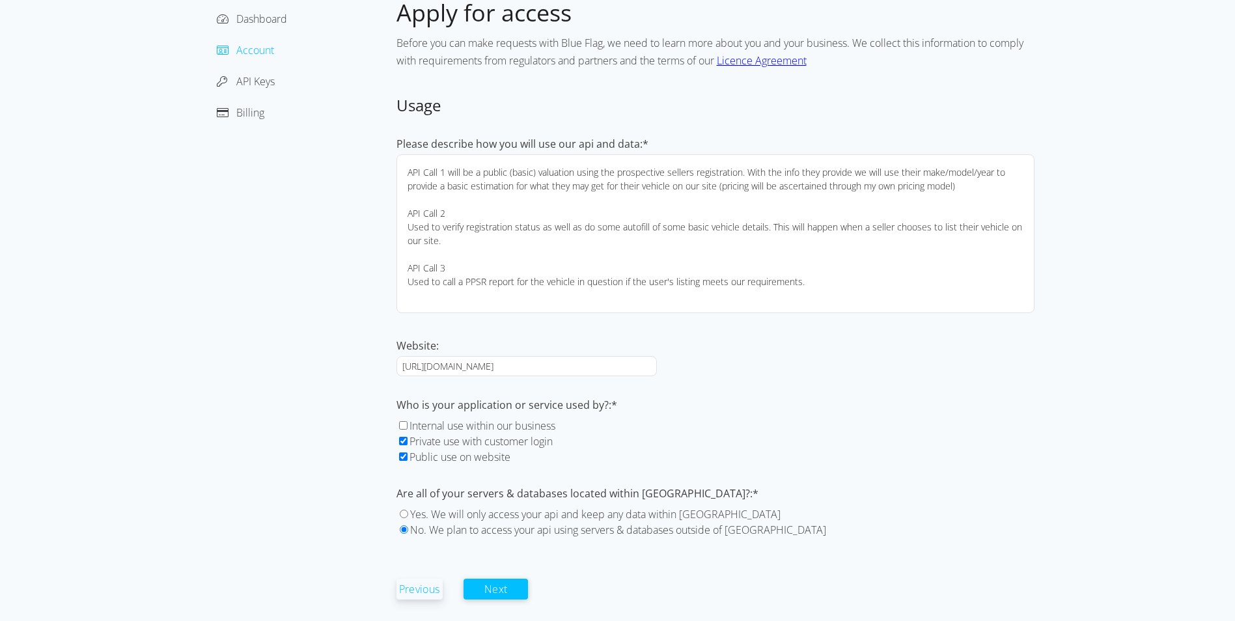
click at [408, 531] on input "No. We plan to access your api using servers & databases outside of [GEOGRAPHIC…" at bounding box center [404, 529] width 8 height 8
click at [458, 520] on label "Yes. We will only access your api and keep any data within [GEOGRAPHIC_DATA]" at bounding box center [595, 514] width 370 height 14
click at [408, 518] on input "Yes. We will only access your api and keep any data within [GEOGRAPHIC_DATA]" at bounding box center [404, 514] width 8 height 8
radio input "true"
drag, startPoint x: 504, startPoint y: 589, endPoint x: 462, endPoint y: 544, distance: 62.2
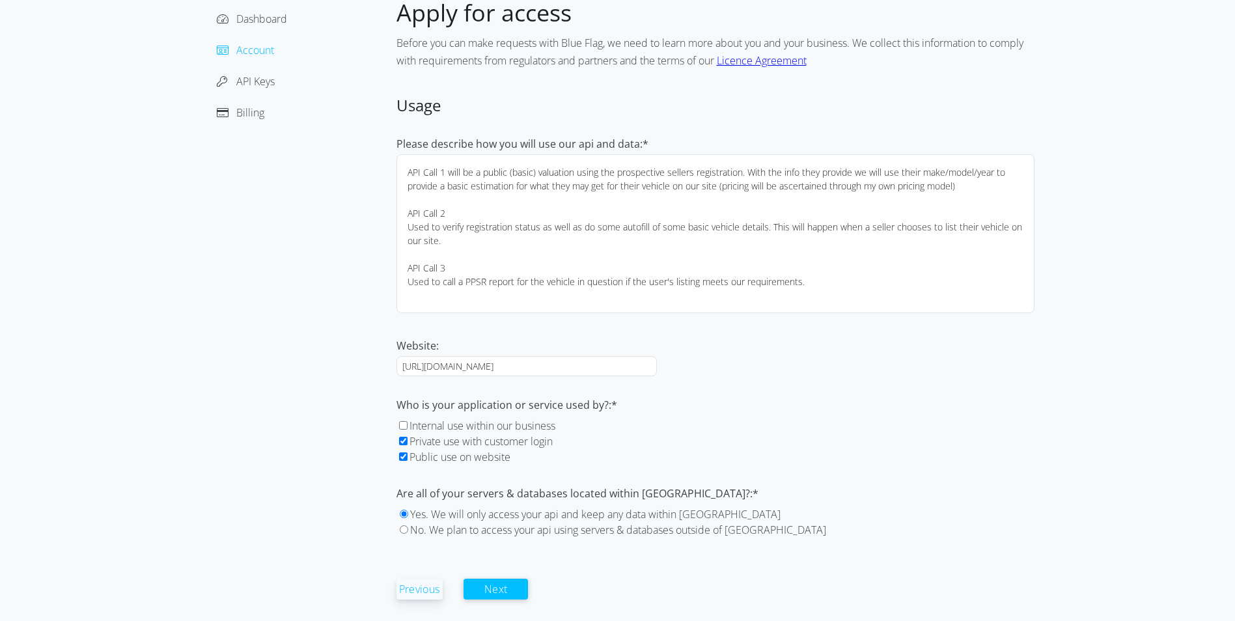
click at [462, 544] on form "Usage Please describe how you will use our api and data:* API Call 1 will be a …" at bounding box center [716, 347] width 638 height 505
click at [458, 537] on div "No. We plan to access your api using servers & databases outside of [GEOGRAPHIC…" at bounding box center [716, 530] width 638 height 16
click at [460, 532] on label "No. We plan to access your api using servers & databases outside of [GEOGRAPHIC…" at bounding box center [618, 530] width 416 height 14
click at [408, 532] on input "No. We plan to access your api using servers & databases outside of [GEOGRAPHIC…" at bounding box center [404, 529] width 8 height 8
radio input "true"
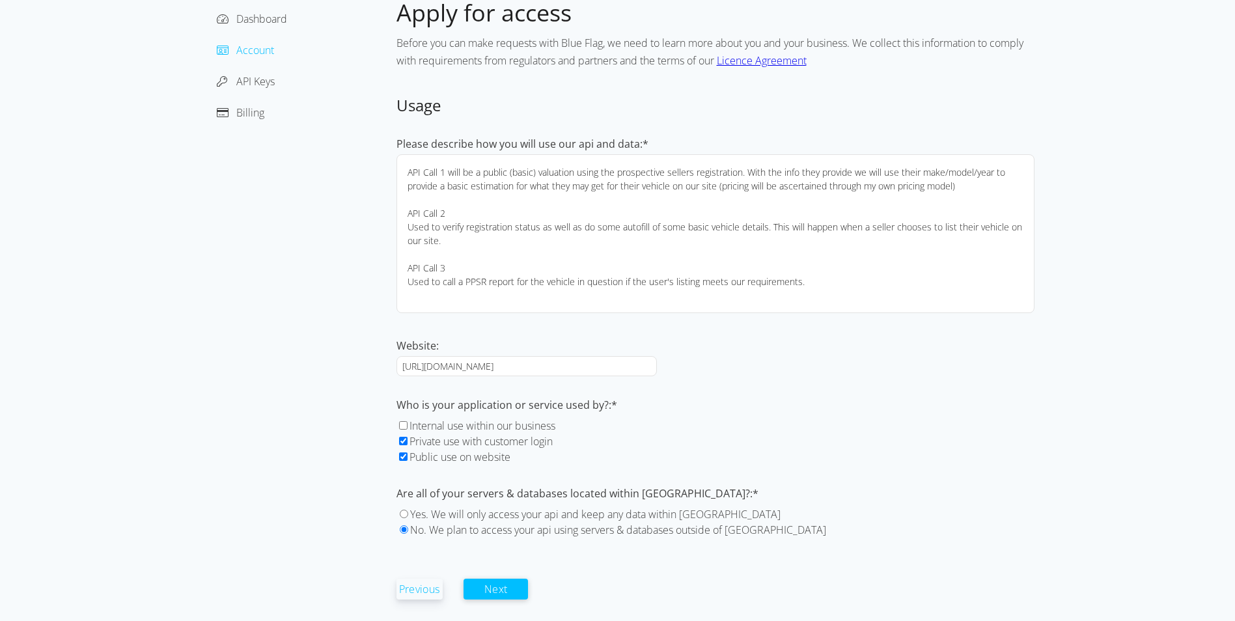
drag, startPoint x: 494, startPoint y: 583, endPoint x: 484, endPoint y: 540, distance: 44.8
click at [484, 540] on form "Usage Please describe how you will use our api and data:* API Call 1 will be a …" at bounding box center [716, 347] width 638 height 505
click at [442, 513] on label "Yes. We will only access your api and keep any data within [GEOGRAPHIC_DATA]" at bounding box center [595, 514] width 370 height 14
click at [408, 513] on input "Yes. We will only access your api and keep any data within [GEOGRAPHIC_DATA]" at bounding box center [404, 514] width 8 height 8
radio input "true"
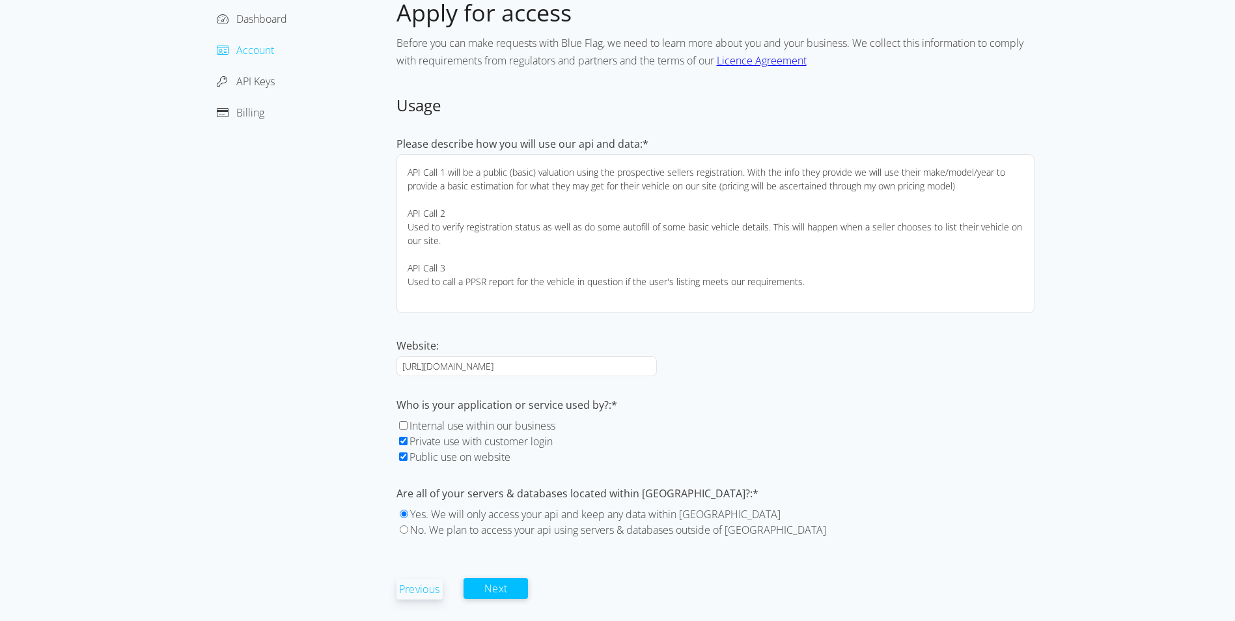
click at [500, 584] on button "Next" at bounding box center [496, 588] width 65 height 21
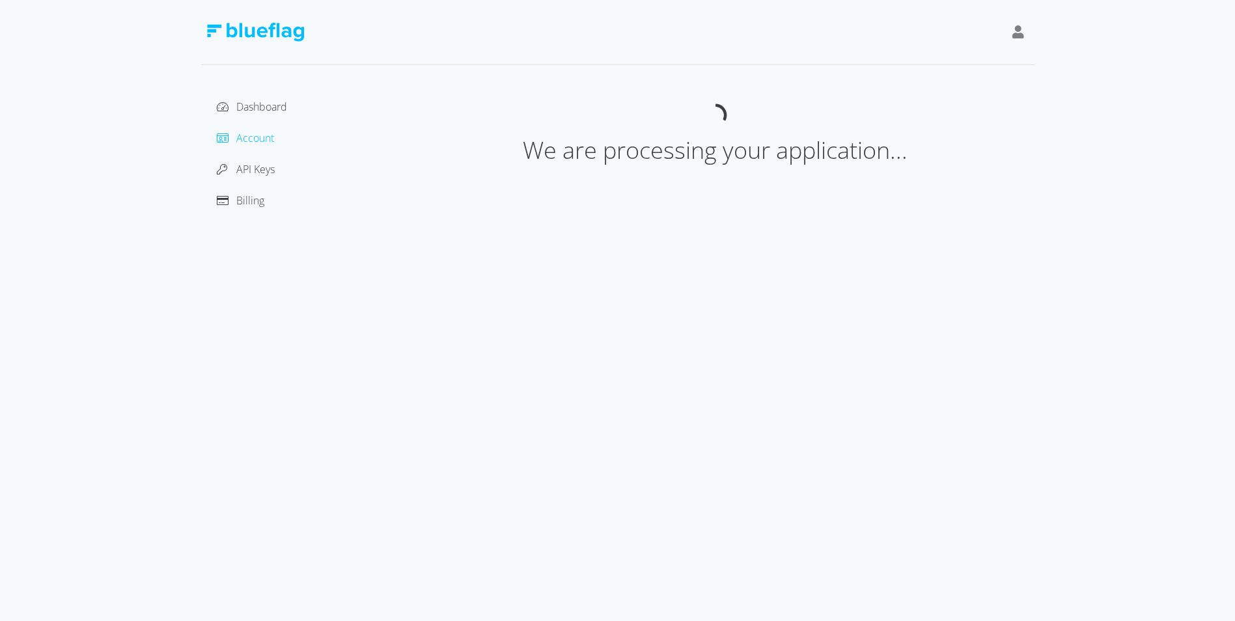
scroll to position [0, 0]
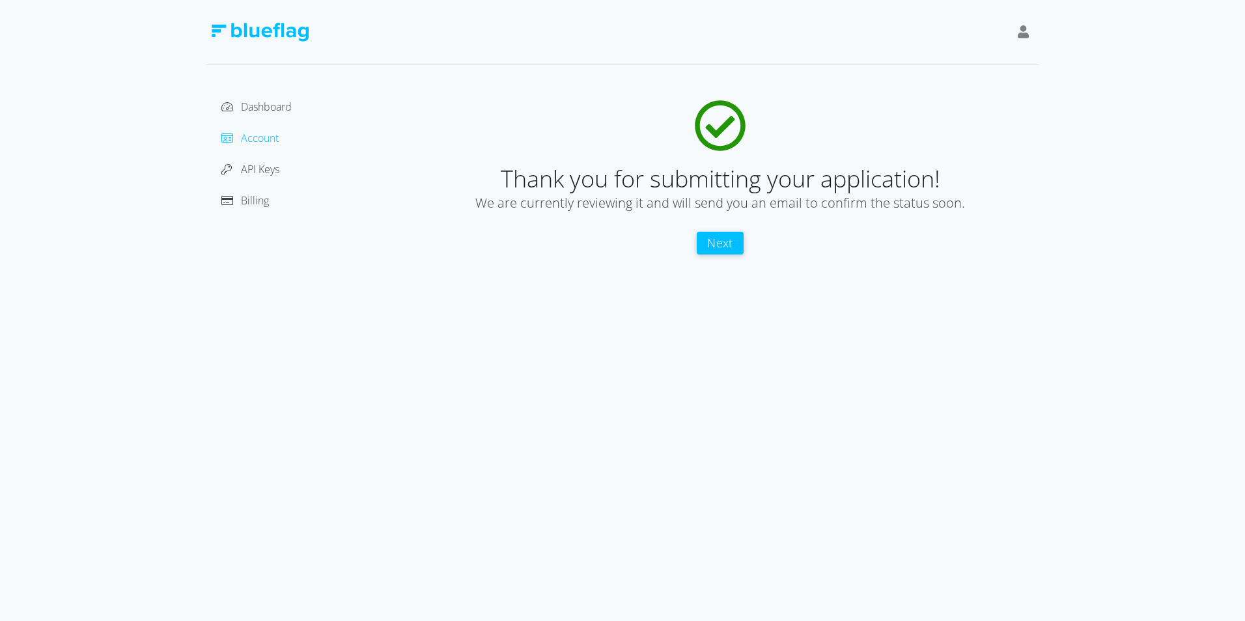
click at [728, 251] on button "Next" at bounding box center [720, 243] width 47 height 23
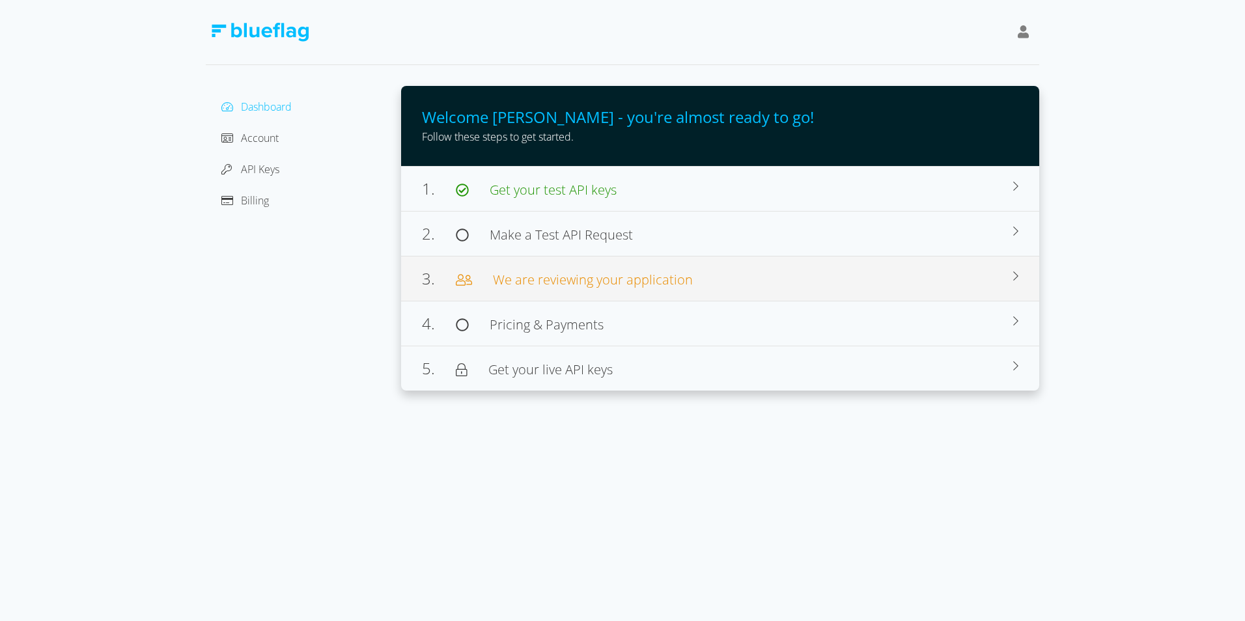
click at [576, 289] on div "3. We are reviewing your application" at bounding box center [717, 278] width 591 height 23
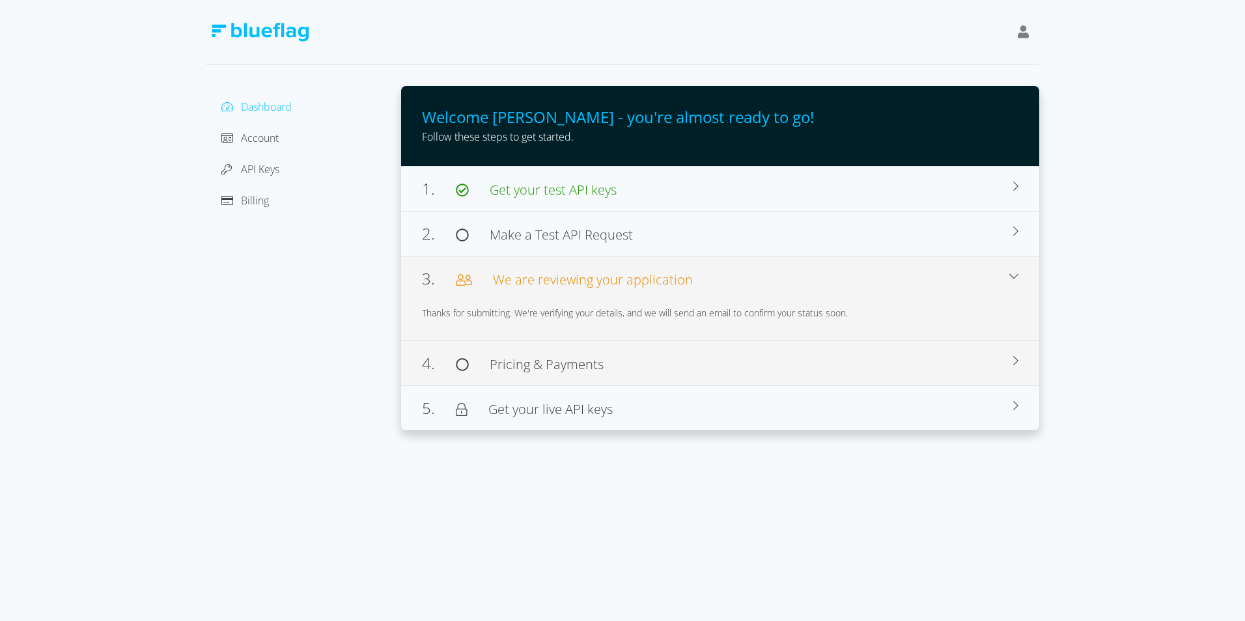
click at [579, 357] on span "Pricing & Payments" at bounding box center [547, 364] width 114 height 18
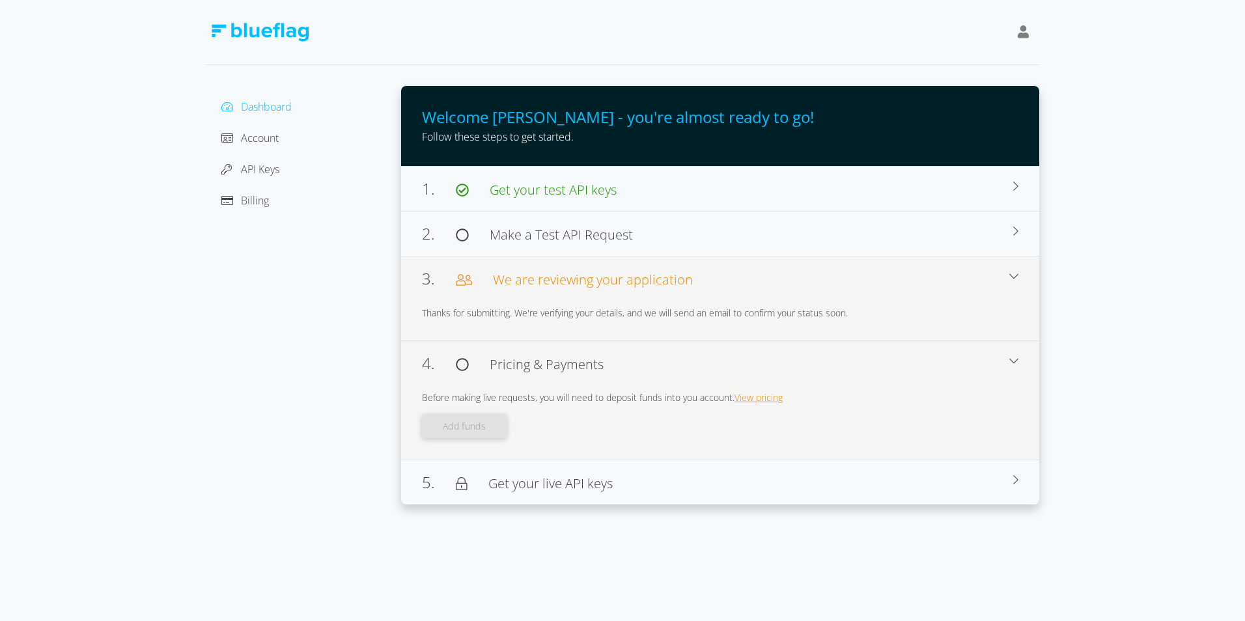
click at [751, 400] on link "View pricing" at bounding box center [758, 397] width 48 height 12
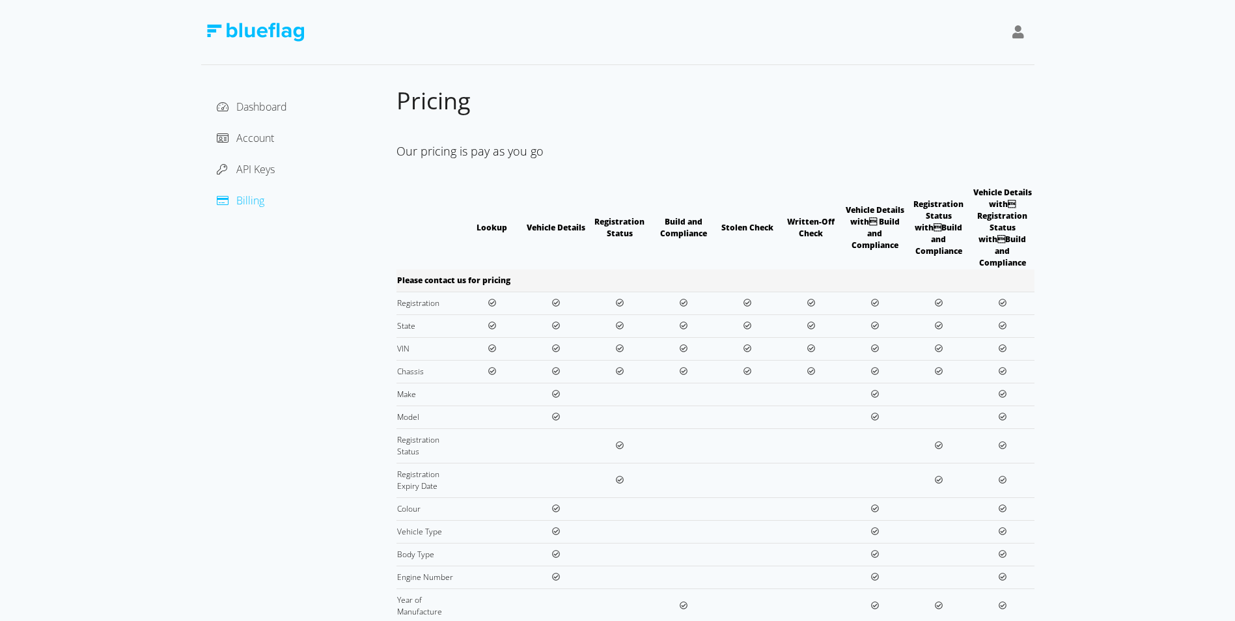
drag, startPoint x: 476, startPoint y: 222, endPoint x: 1078, endPoint y: 209, distance: 601.7
click at [1078, 209] on div "Dashboard Account API Keys Billing Pricing Our pricing is pay as you go Lookup …" at bounding box center [617, 488] width 1235 height 977
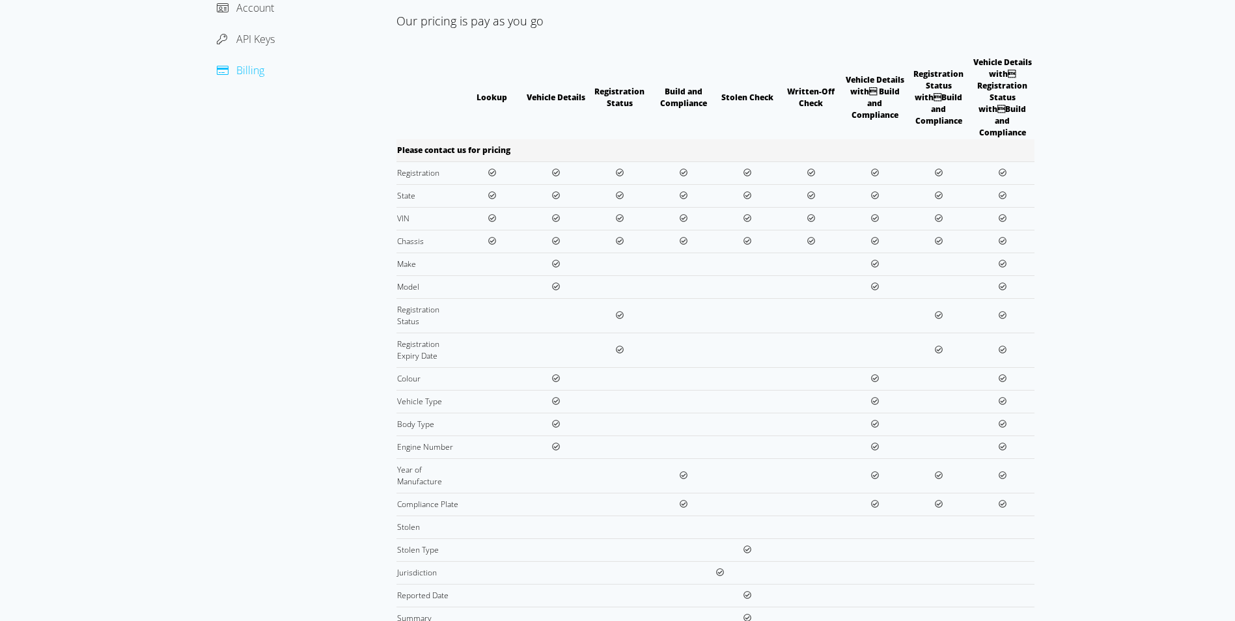
click at [1060, 229] on div "Dashboard Account API Keys Billing Pricing Our pricing is pay as you go Lookup …" at bounding box center [617, 358] width 1235 height 977
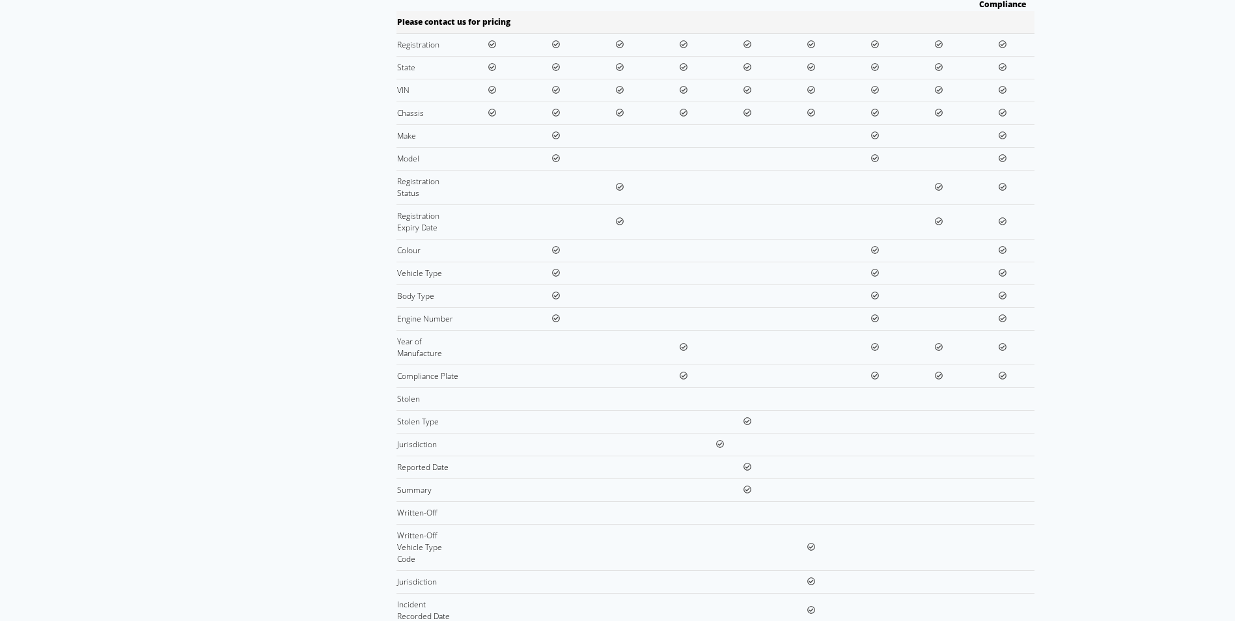
scroll to position [84, 0]
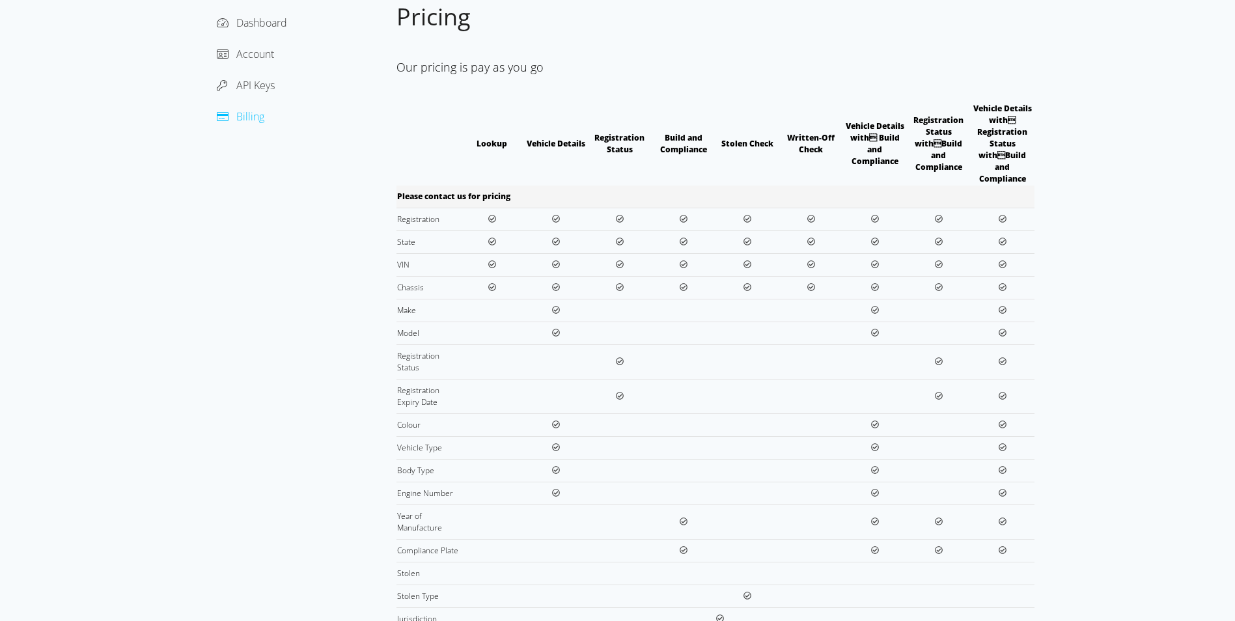
click at [404, 208] on td "Registration" at bounding box center [429, 219] width 64 height 23
drag, startPoint x: 404, startPoint y: 207, endPoint x: 404, endPoint y: 229, distance: 22.1
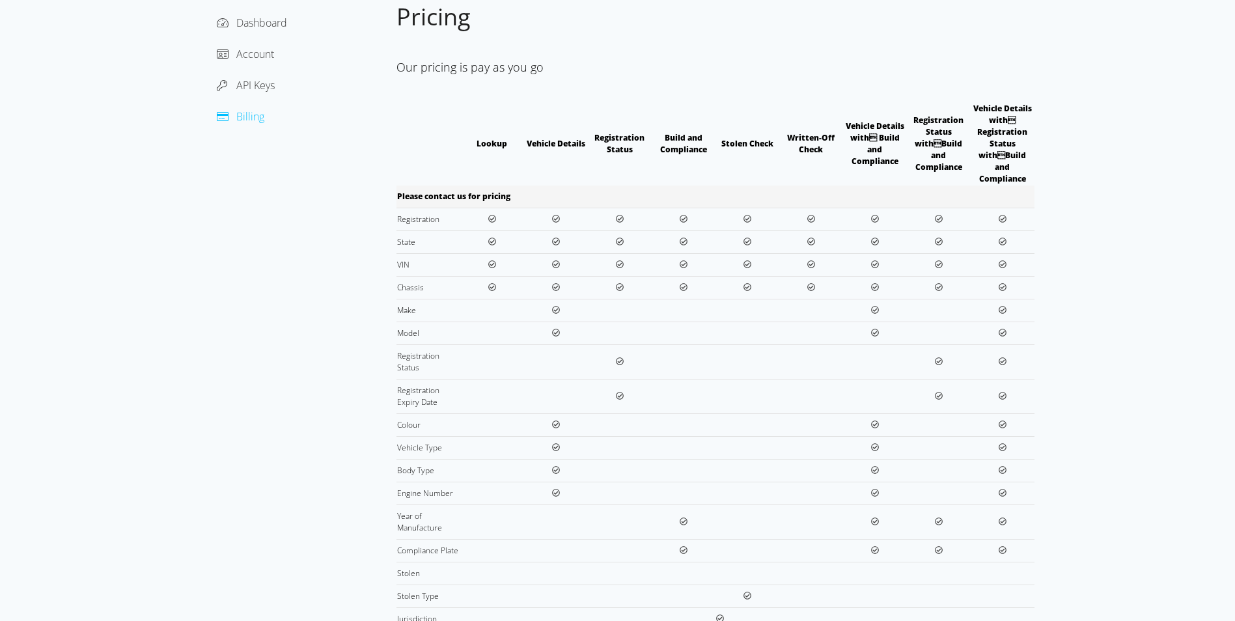
click at [404, 230] on td "State" at bounding box center [429, 241] width 64 height 23
drag, startPoint x: 404, startPoint y: 229, endPoint x: 407, endPoint y: 253, distance: 23.6
click at [407, 253] on td "VIN" at bounding box center [429, 264] width 64 height 23
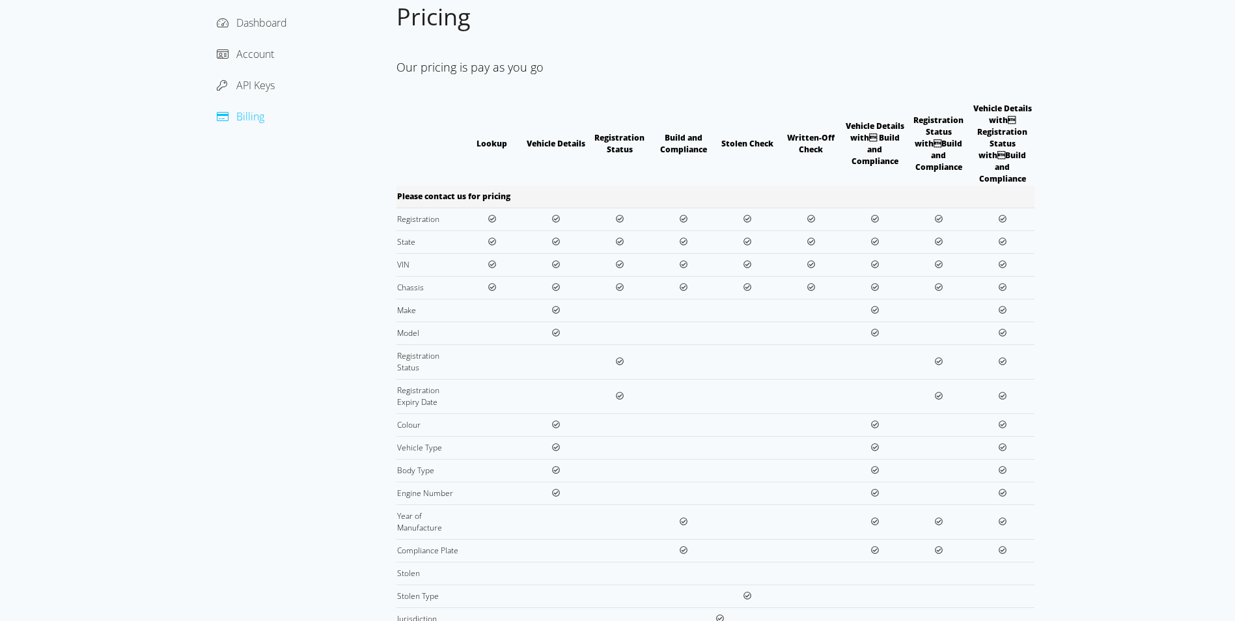
click at [407, 253] on td "VIN" at bounding box center [429, 264] width 64 height 23
drag, startPoint x: 407, startPoint y: 253, endPoint x: 411, endPoint y: 266, distance: 14.4
click at [411, 276] on td "Chassis" at bounding box center [429, 287] width 64 height 23
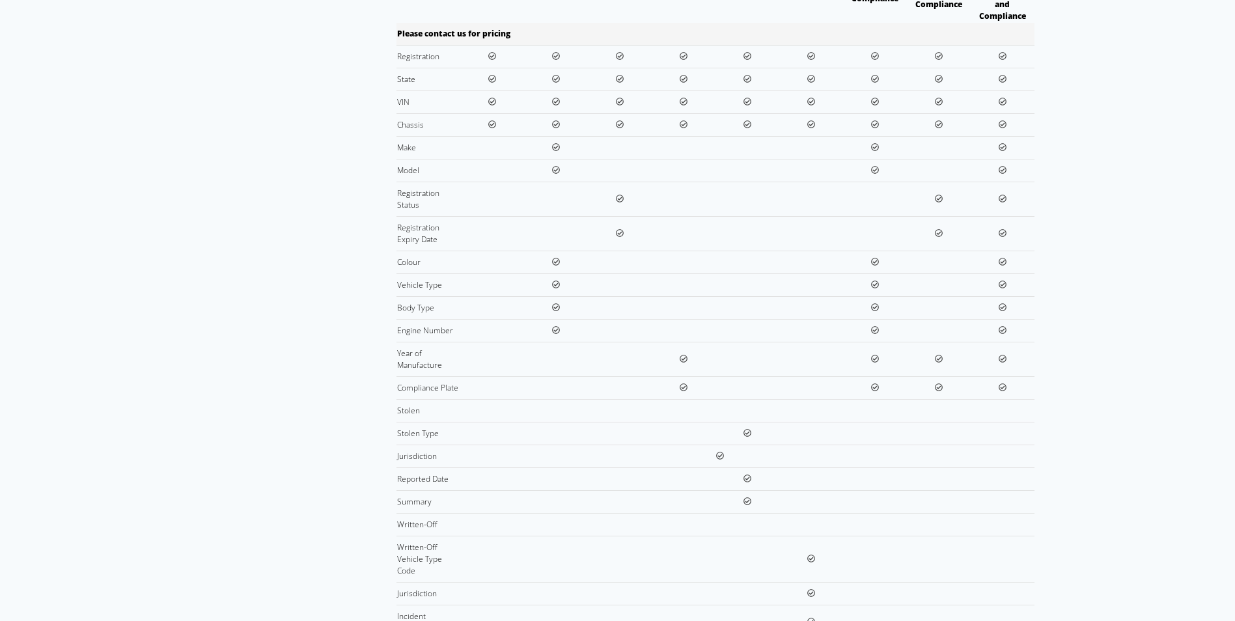
scroll to position [344, 0]
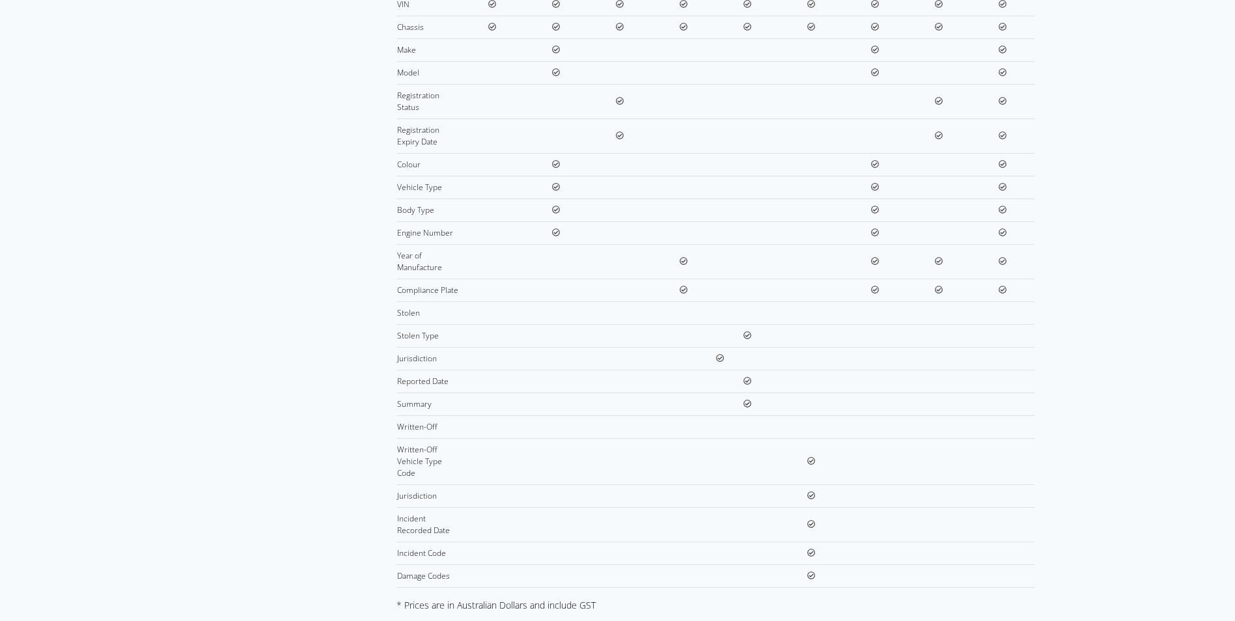
click at [813, 457] on icon at bounding box center [811, 461] width 8 height 8
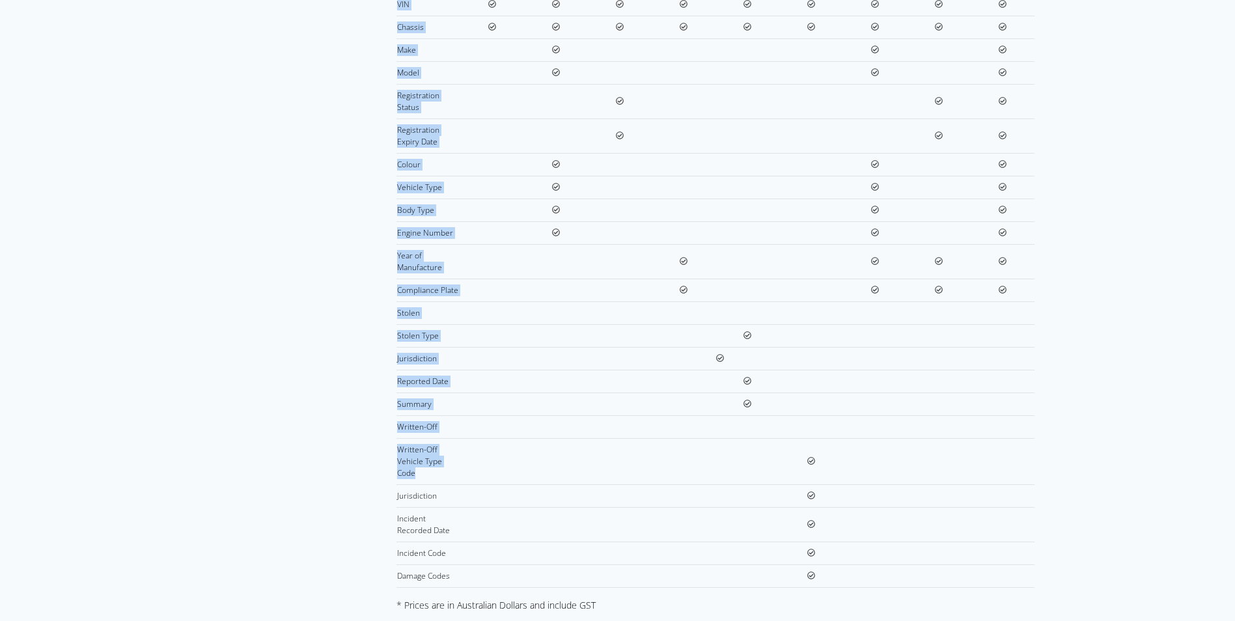
drag, startPoint x: 454, startPoint y: 462, endPoint x: 372, endPoint y: 428, distance: 89.3
click at [372, 428] on div "Dashboard Account API Keys Billing Pricing Our pricing is pay as you go Lookup …" at bounding box center [617, 187] width 833 height 891
drag, startPoint x: 372, startPoint y: 428, endPoint x: 404, endPoint y: 441, distance: 35.1
click at [404, 441] on td "Written-Off Vehicle Type Code" at bounding box center [429, 461] width 64 height 46
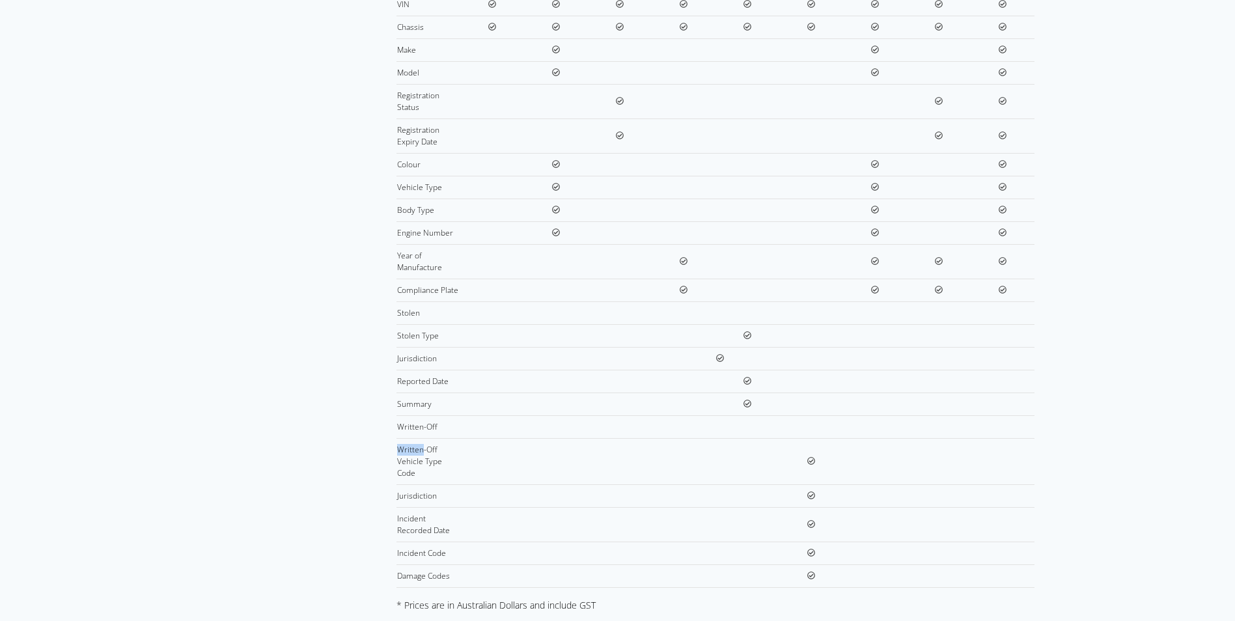
click at [404, 441] on td "Written-Off Vehicle Type Code" at bounding box center [429, 461] width 64 height 46
drag, startPoint x: 404, startPoint y: 441, endPoint x: 411, endPoint y: 475, distance: 34.5
click at [411, 484] on td "Jurisdiction" at bounding box center [429, 495] width 64 height 23
click at [415, 399] on td "Summary" at bounding box center [429, 404] width 64 height 23
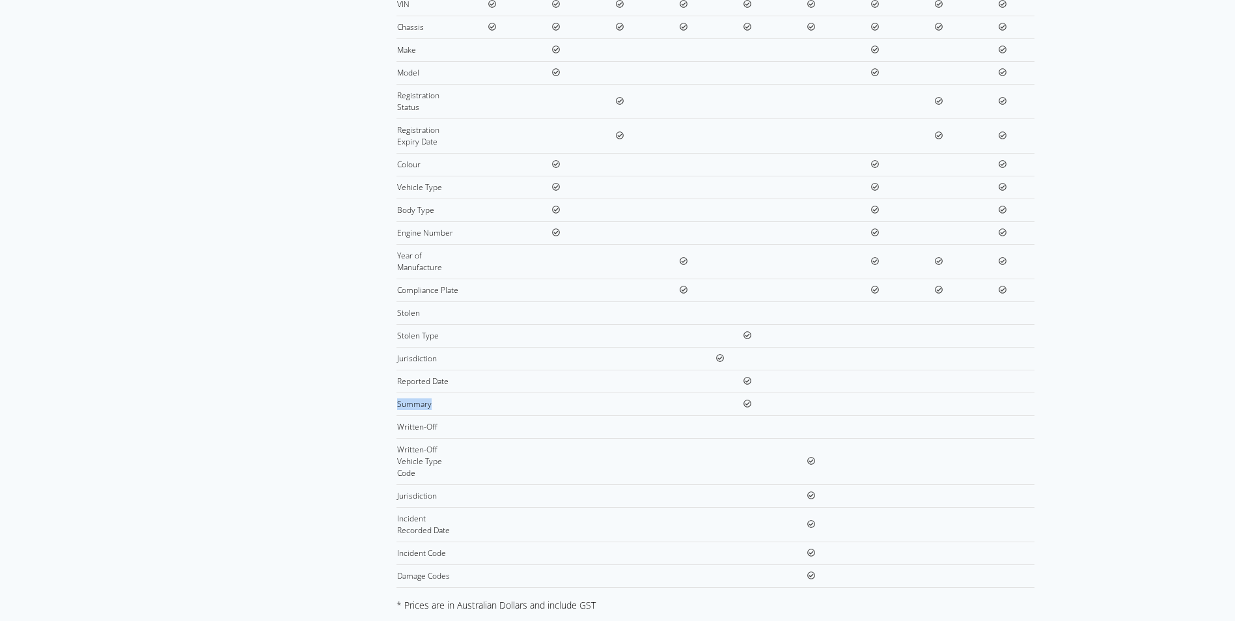
click at [415, 399] on td "Summary" at bounding box center [429, 404] width 64 height 23
drag, startPoint x: 415, startPoint y: 399, endPoint x: 415, endPoint y: 466, distance: 67.1
click at [415, 466] on td "Written-Off Vehicle Type Code" at bounding box center [429, 461] width 64 height 46
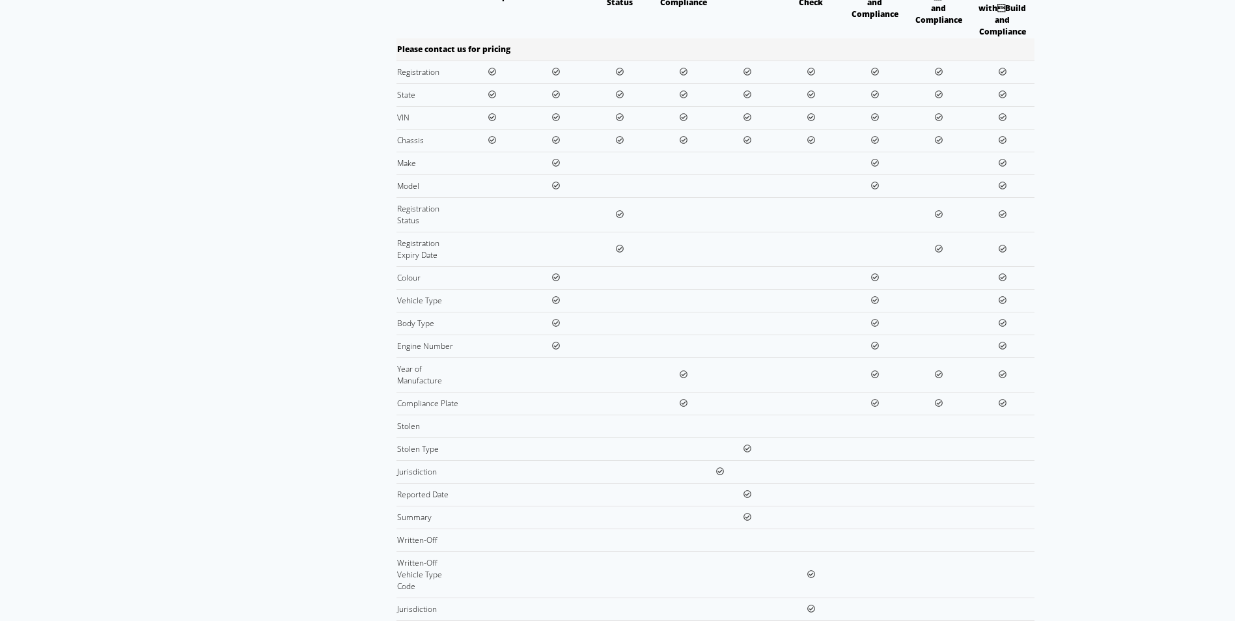
scroll to position [214, 0]
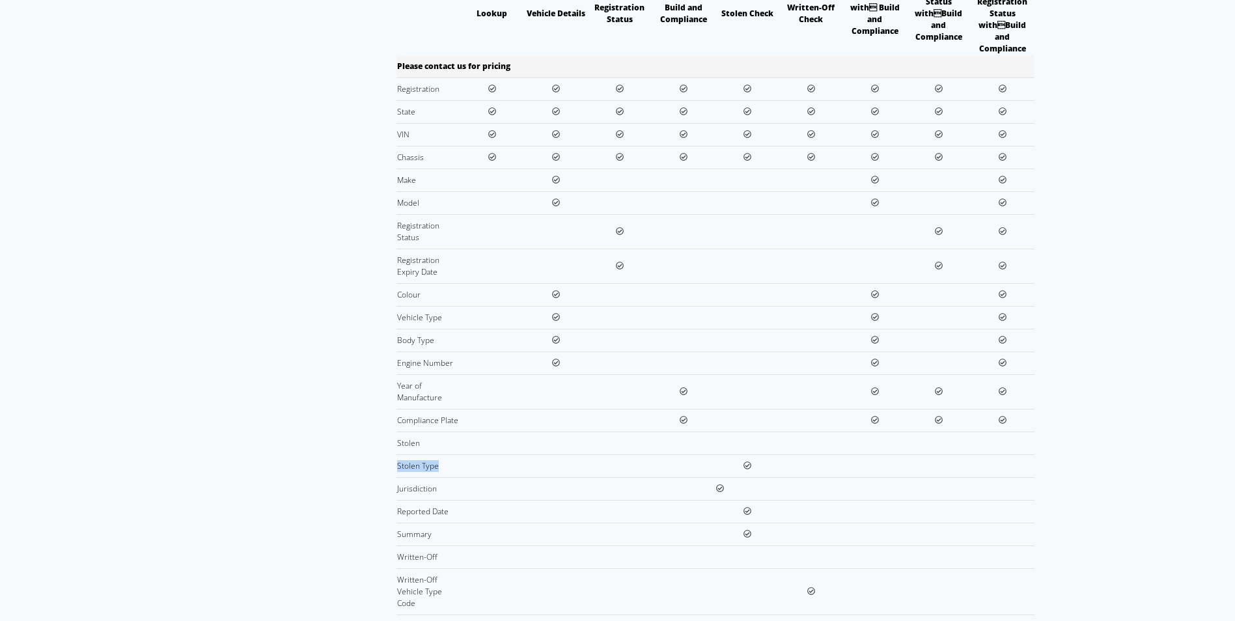
drag, startPoint x: 507, startPoint y: 457, endPoint x: 397, endPoint y: 447, distance: 109.9
click at [397, 454] on tr "Stolen Type" at bounding box center [716, 465] width 638 height 23
drag, startPoint x: 397, startPoint y: 447, endPoint x: 443, endPoint y: 467, distance: 50.4
click at [441, 477] on td "Jurisdiction" at bounding box center [429, 488] width 64 height 23
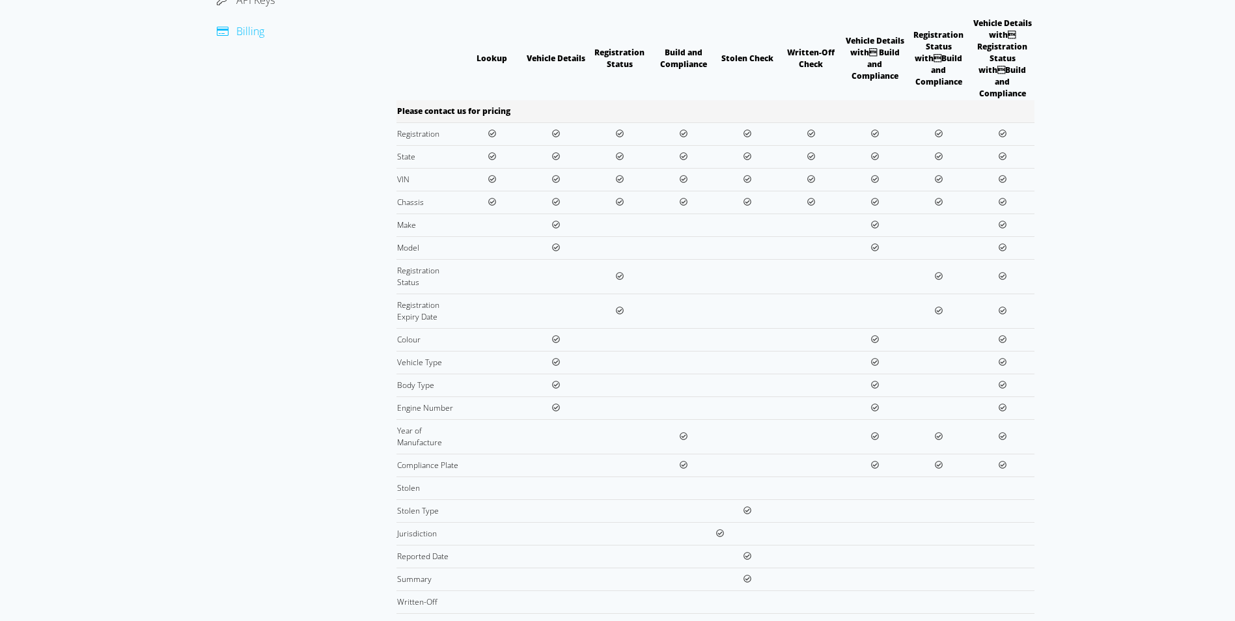
scroll to position [149, 0]
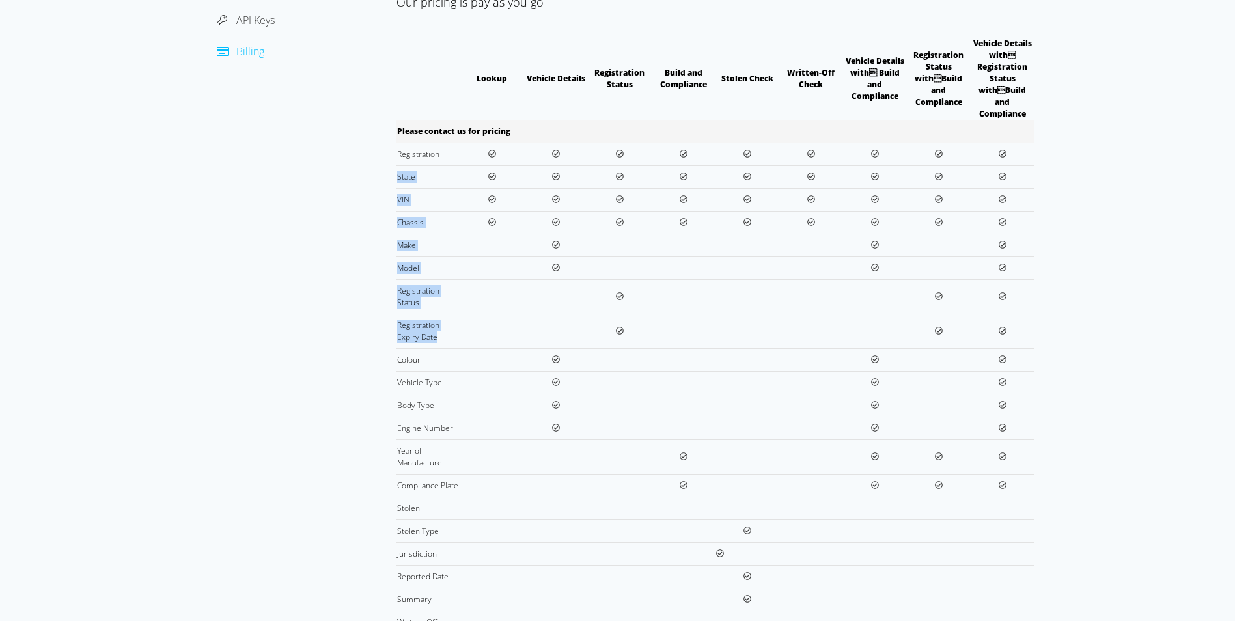
drag, startPoint x: 609, startPoint y: 140, endPoint x: 618, endPoint y: 335, distance: 194.9
click at [618, 335] on tbody "Please contact us for pricing Registration State VIN Chassis Make Model Registr…" at bounding box center [716, 451] width 638 height 663
click at [1023, 107] on th "Vehicle Details with Registration Status withBuild and Compliance" at bounding box center [1003, 78] width 64 height 83
drag, startPoint x: 1031, startPoint y: 96, endPoint x: 993, endPoint y: 46, distance: 62.6
click at [993, 46] on th "Vehicle Details with Registration Status withBuild and Compliance" at bounding box center [1003, 78] width 64 height 83
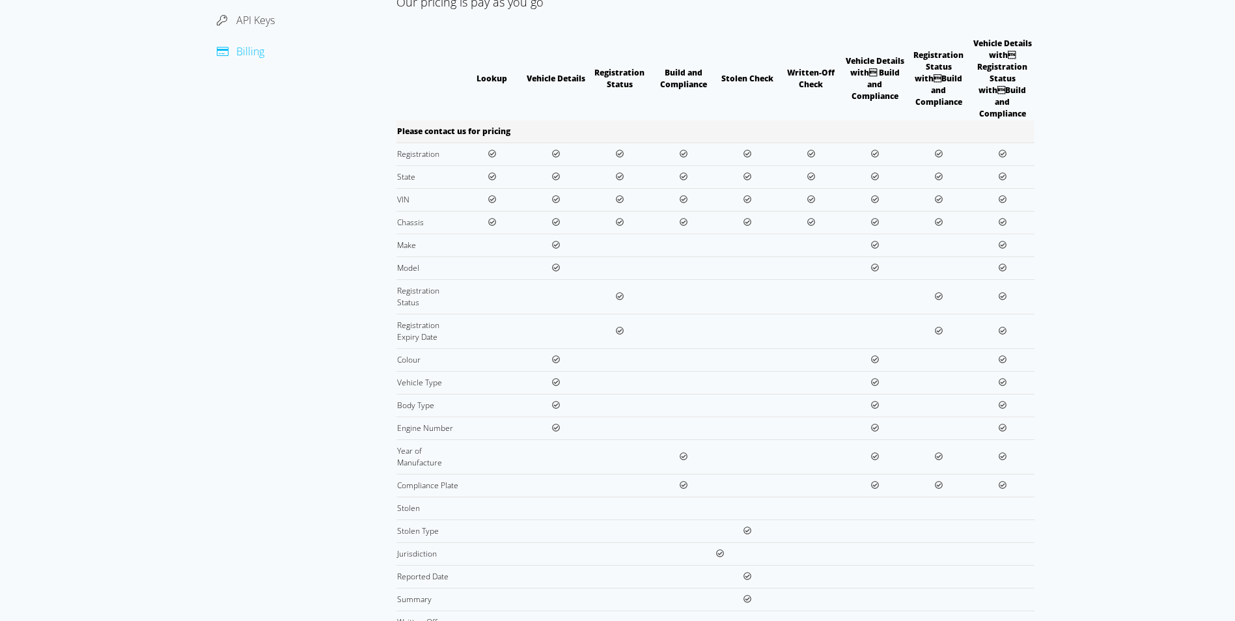
drag, startPoint x: 993, startPoint y: 46, endPoint x: 983, endPoint y: 44, distance: 10.1
click at [983, 44] on th "Vehicle Details with Registration Status withBuild and Compliance" at bounding box center [1003, 78] width 64 height 83
drag, startPoint x: 974, startPoint y: 40, endPoint x: 1028, endPoint y: 105, distance: 84.1
click at [1028, 105] on th "Vehicle Details with Registration Status withBuild and Compliance" at bounding box center [1003, 78] width 64 height 83
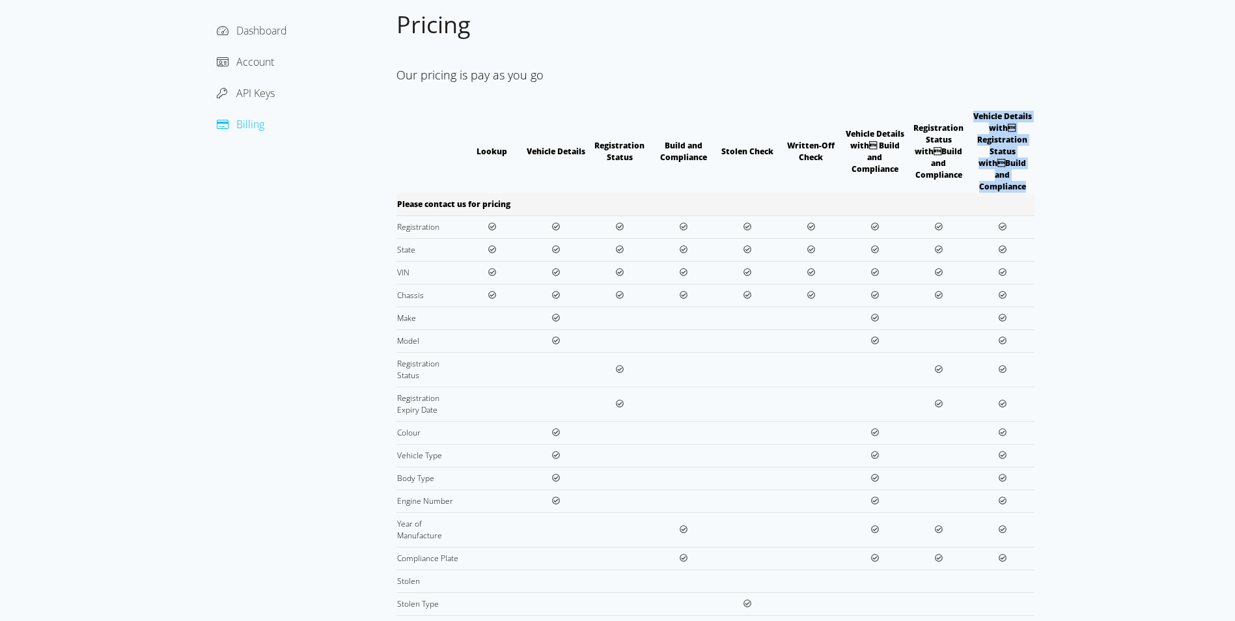
scroll to position [0, 0]
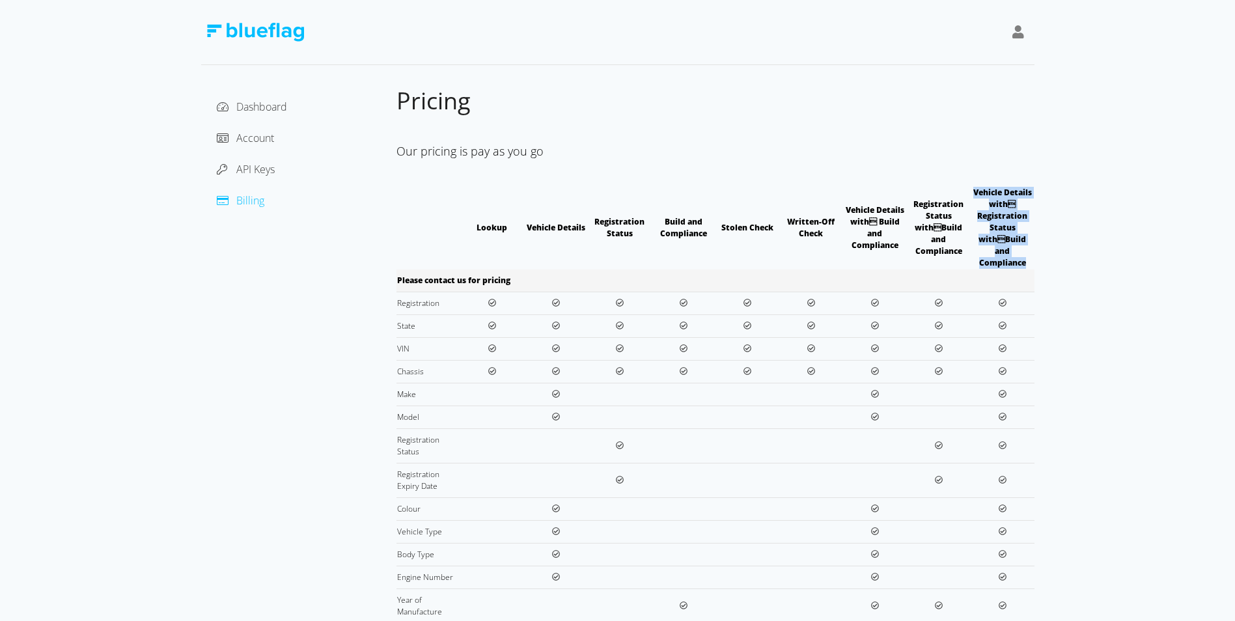
click at [225, 28] on img at bounding box center [255, 32] width 98 height 19
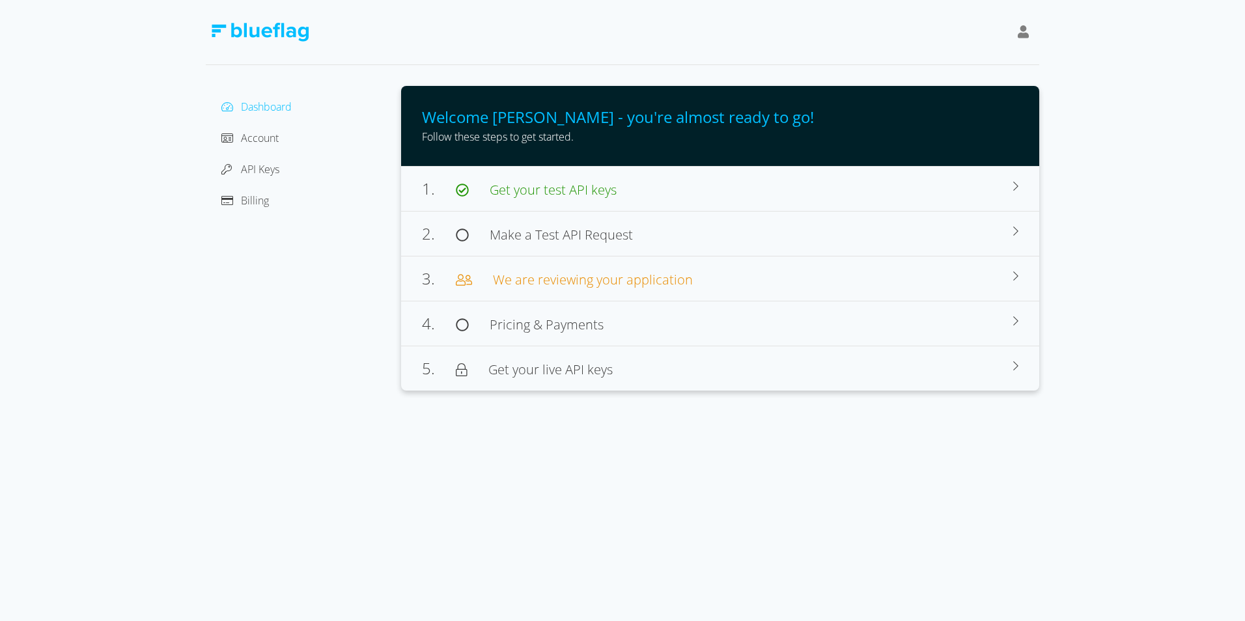
click at [262, 100] on span "Dashboard" at bounding box center [266, 107] width 51 height 14
click at [283, 138] on div "Account" at bounding box center [303, 138] width 174 height 21
click at [271, 135] on span "Account" at bounding box center [260, 138] width 38 height 14
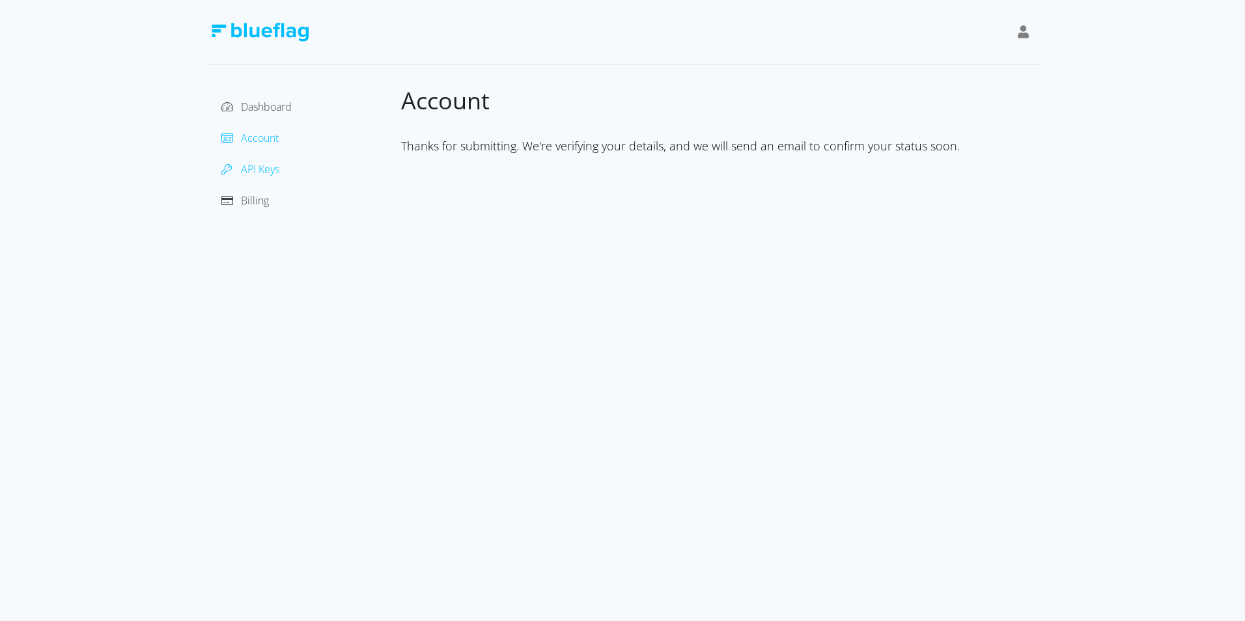
click at [260, 165] on span "API Keys" at bounding box center [260, 169] width 38 height 14
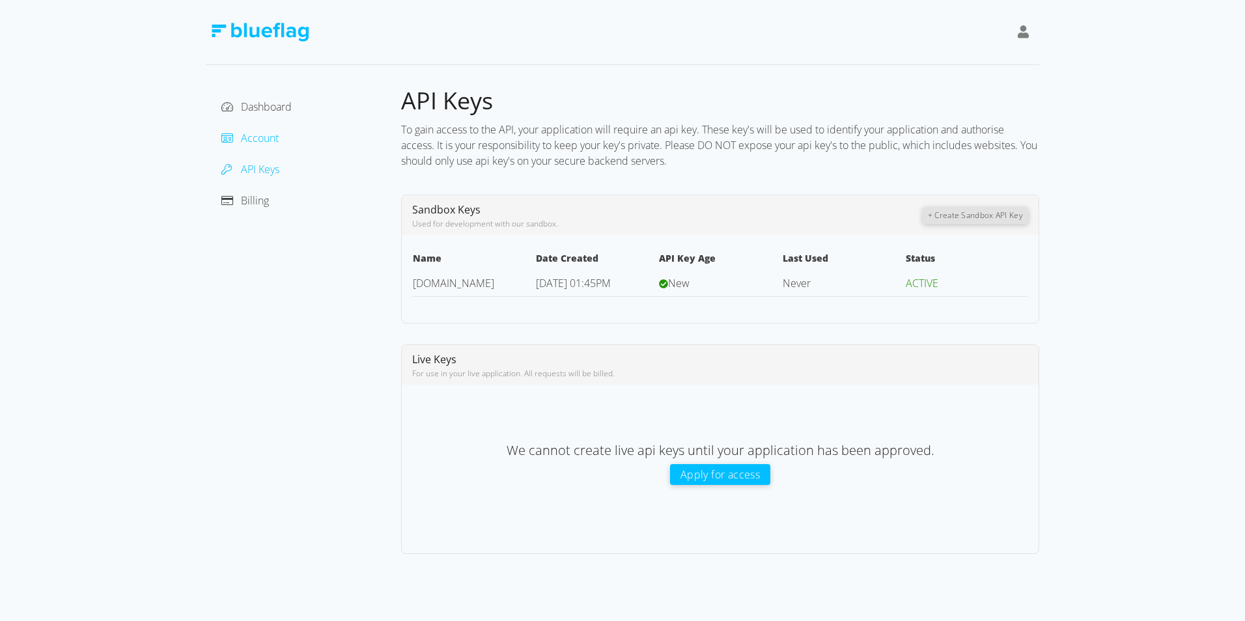
click at [264, 139] on span "Account" at bounding box center [260, 138] width 38 height 14
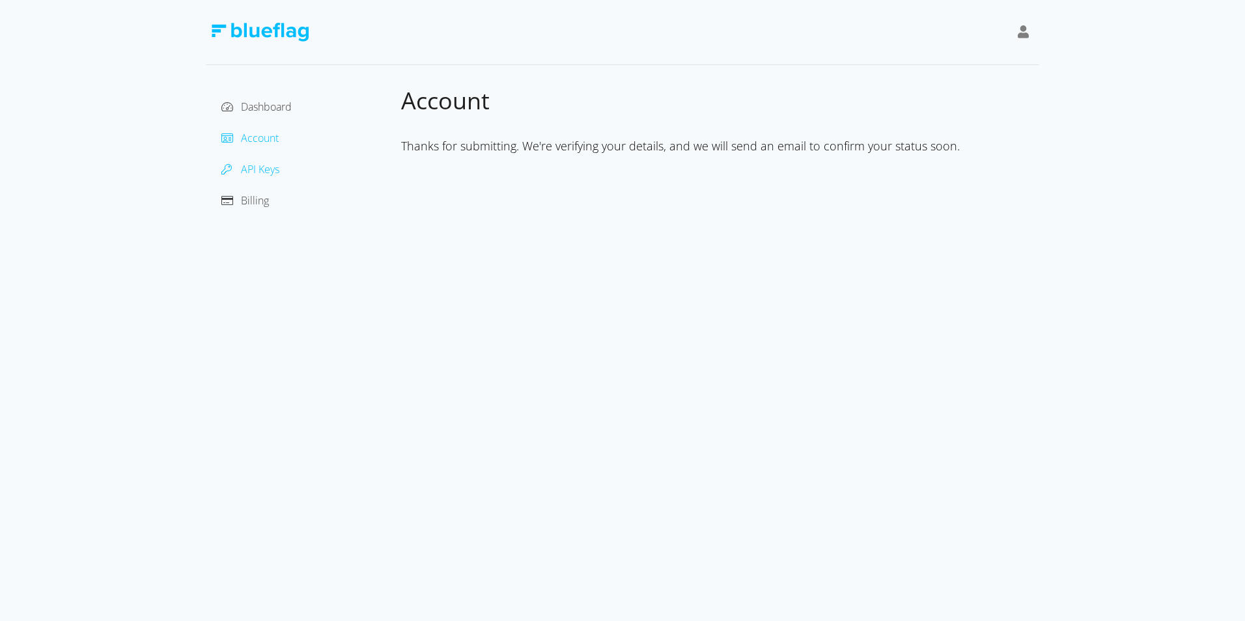
click at [257, 171] on span "API Keys" at bounding box center [260, 169] width 38 height 14
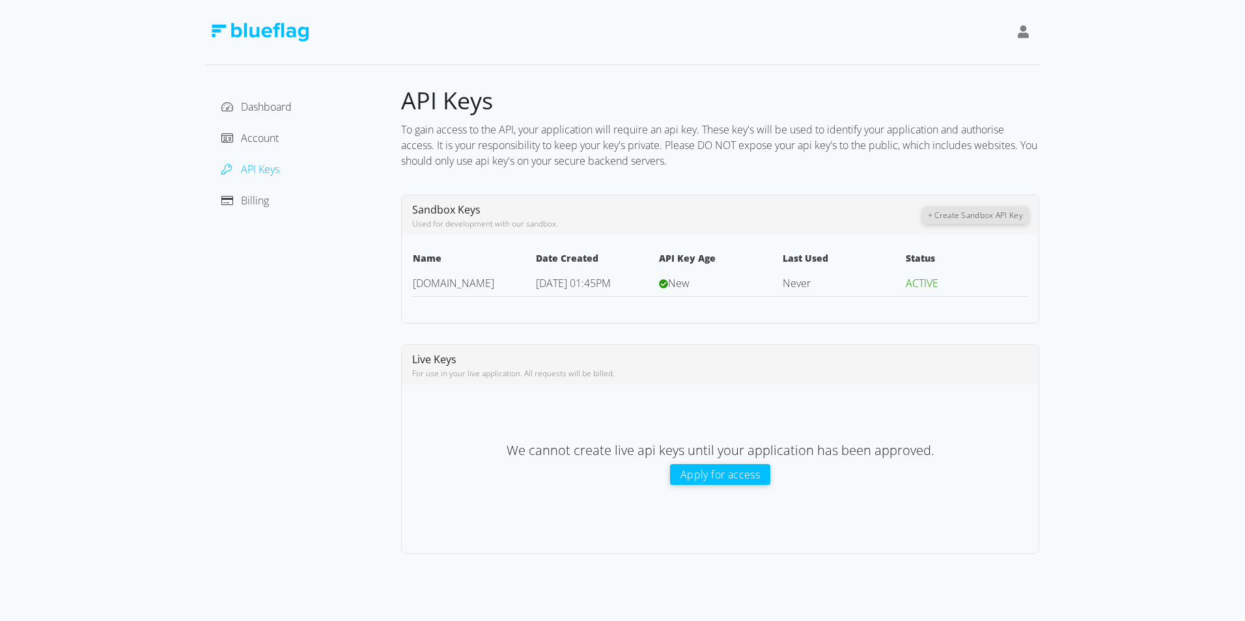
click at [266, 168] on span "API Keys" at bounding box center [260, 169] width 38 height 14
click at [285, 125] on div "Dashboard Account API Keys Billing" at bounding box center [303, 153] width 174 height 115
click at [273, 133] on span "Account" at bounding box center [260, 138] width 38 height 14
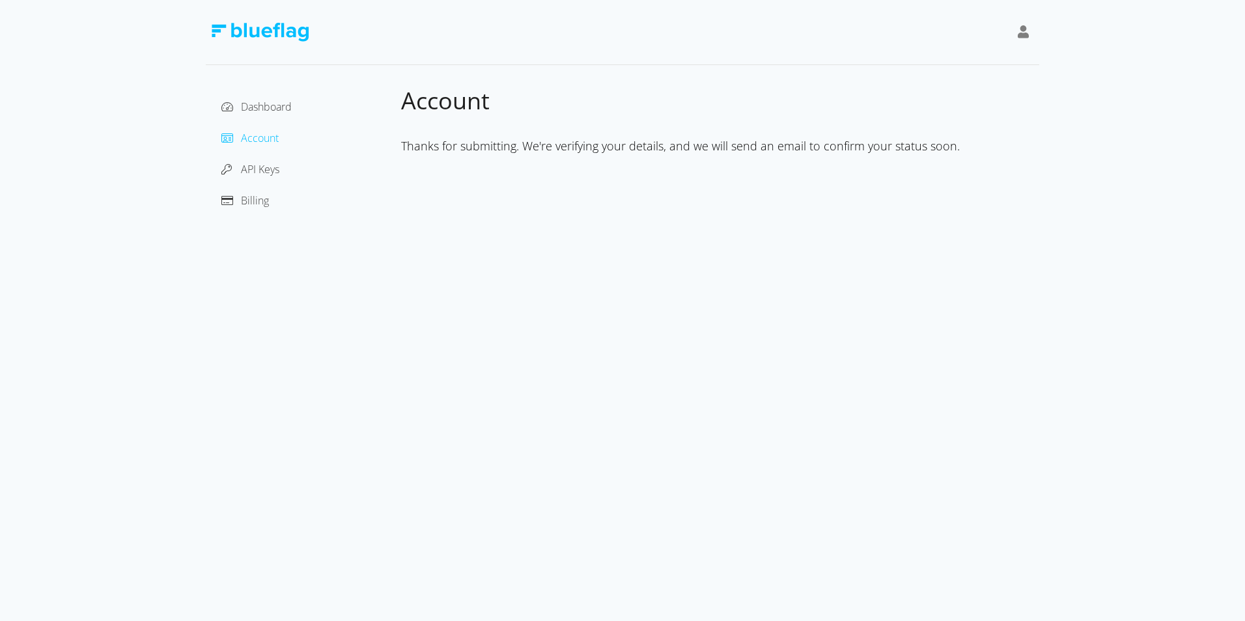
click at [251, 88] on div "Dashboard Account API Keys Billing" at bounding box center [303, 153] width 195 height 135
click at [257, 100] on div "Dashboard" at bounding box center [303, 106] width 174 height 21
click at [268, 124] on div "Dashboard Account API Keys Billing" at bounding box center [303, 153] width 174 height 115
click at [268, 107] on span "Dashboard" at bounding box center [266, 107] width 51 height 14
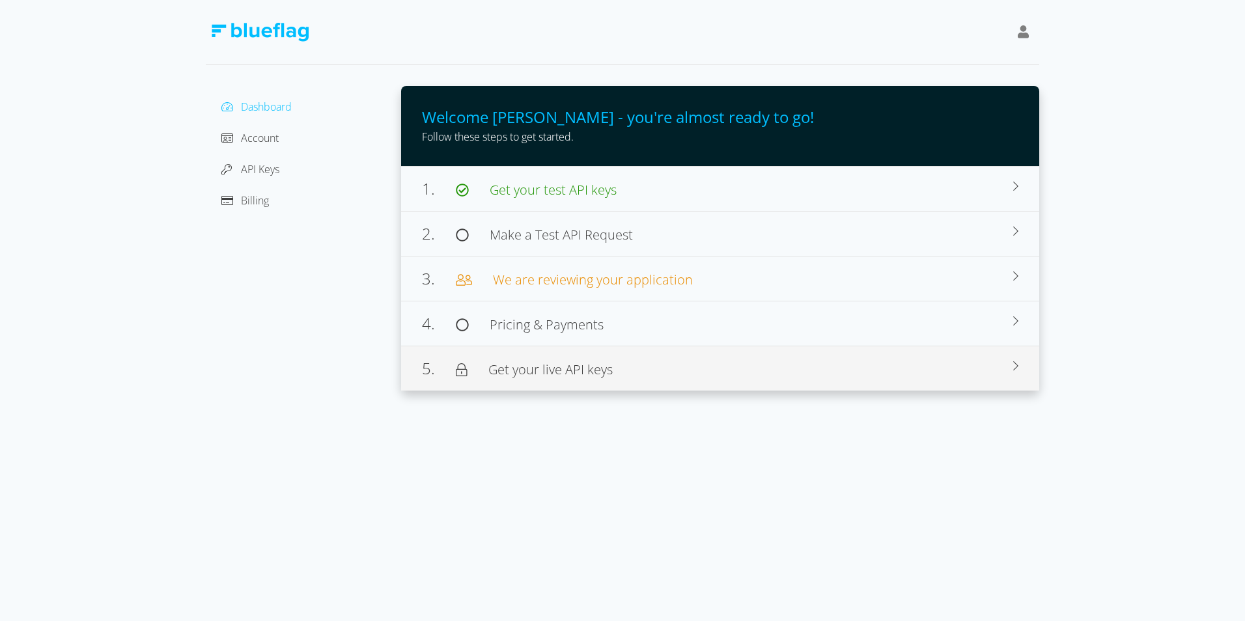
click at [592, 374] on span "Get your live API keys" at bounding box center [550, 370] width 124 height 18
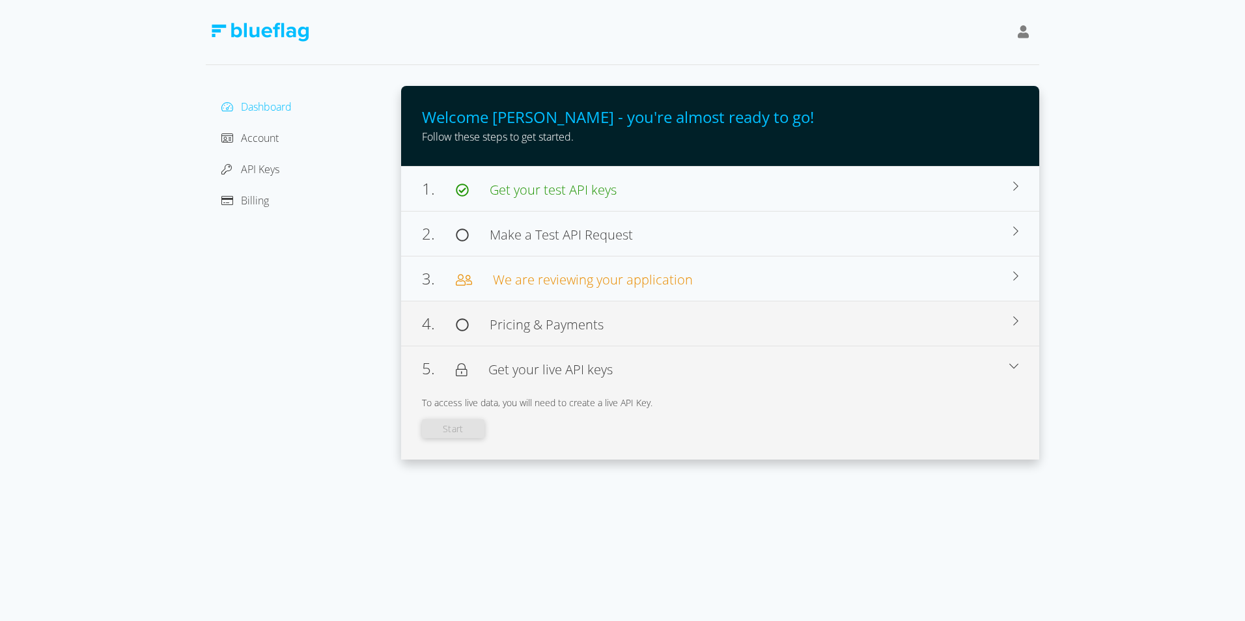
click at [615, 331] on div "4. Pricing & Payments" at bounding box center [717, 323] width 591 height 23
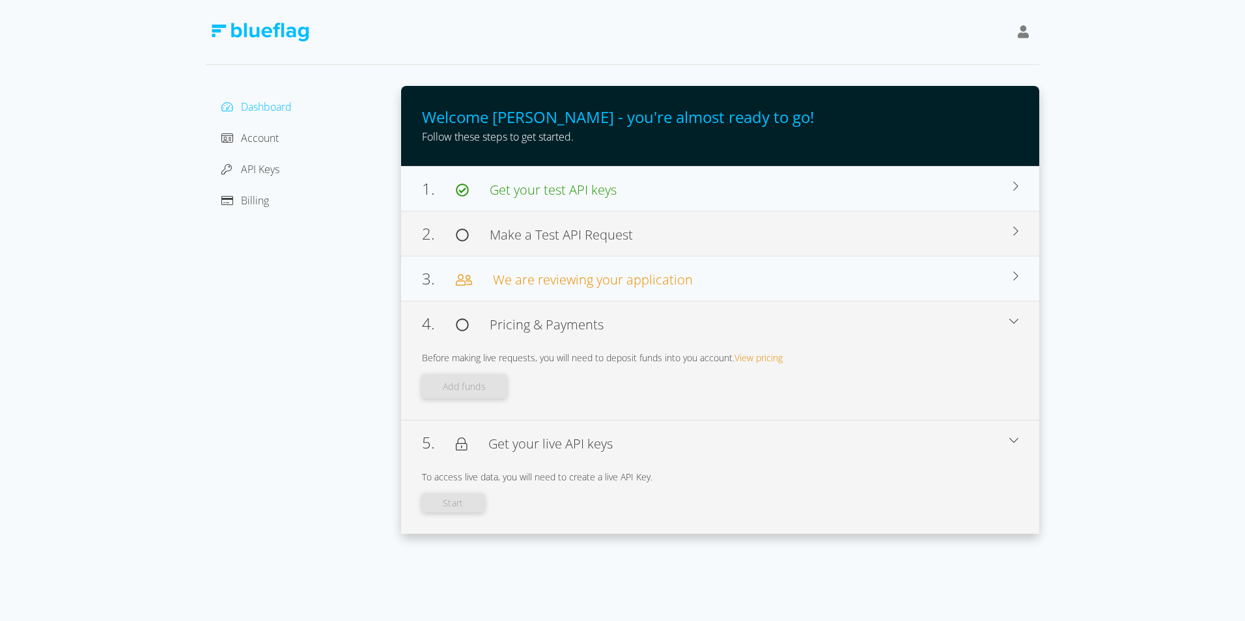
click at [711, 251] on div "2. Make a Test API Request Browse our docs for use cases, sample code, and deve…" at bounding box center [720, 233] width 638 height 45
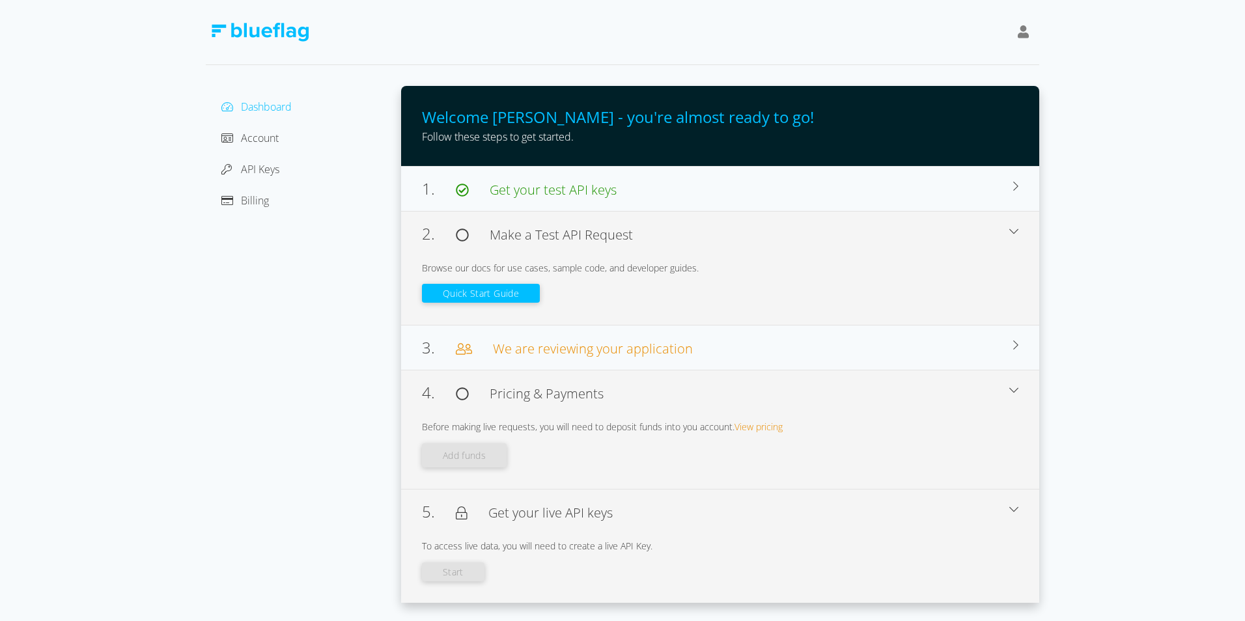
click at [458, 295] on button "Quick Start Guide" at bounding box center [481, 293] width 118 height 19
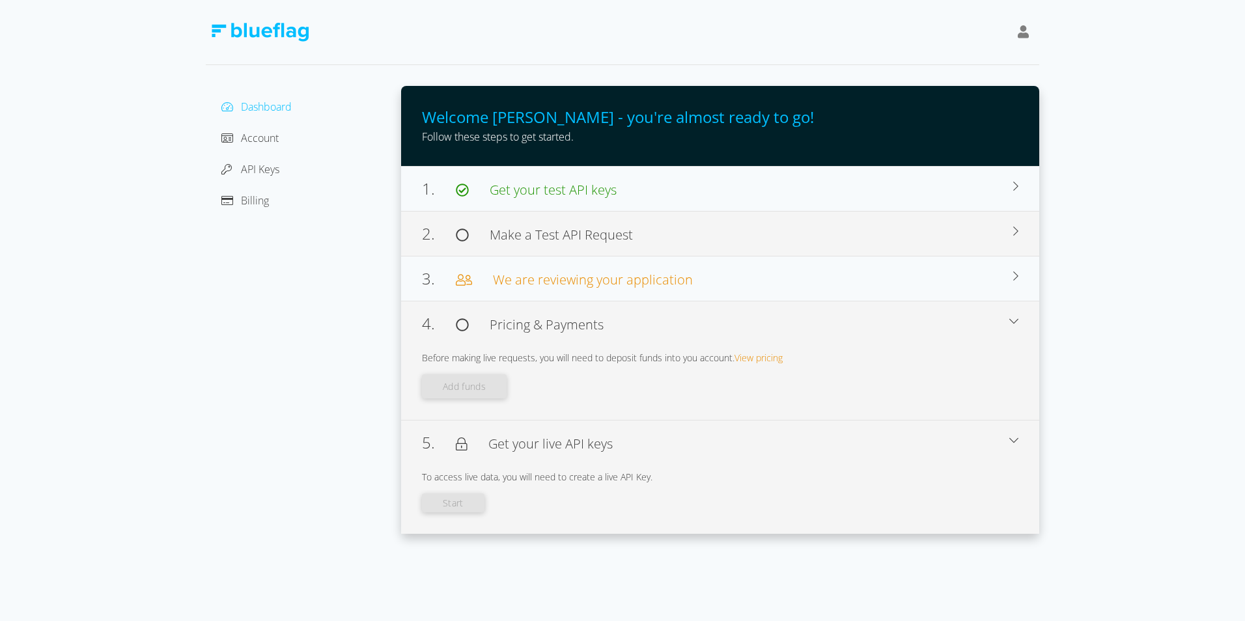
click at [611, 238] on span "Make a Test API Request" at bounding box center [561, 235] width 143 height 18
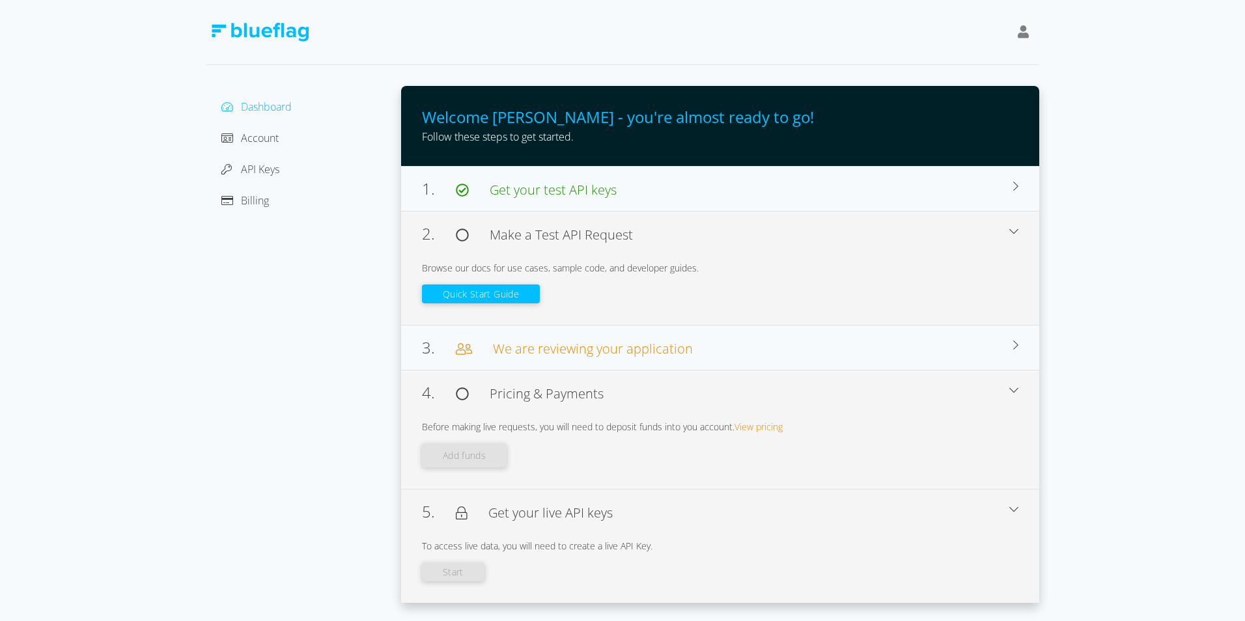
click at [611, 238] on span "Make a Test API Request" at bounding box center [561, 235] width 143 height 18
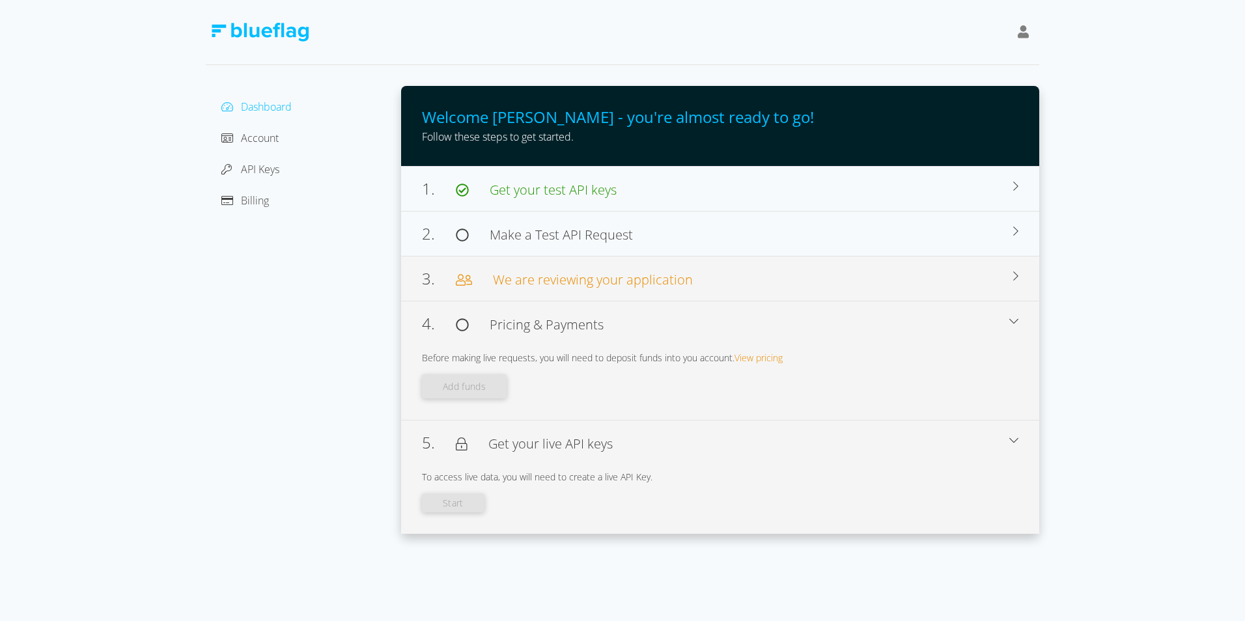
click at [605, 283] on span "We are reviewing your application" at bounding box center [593, 280] width 200 height 18
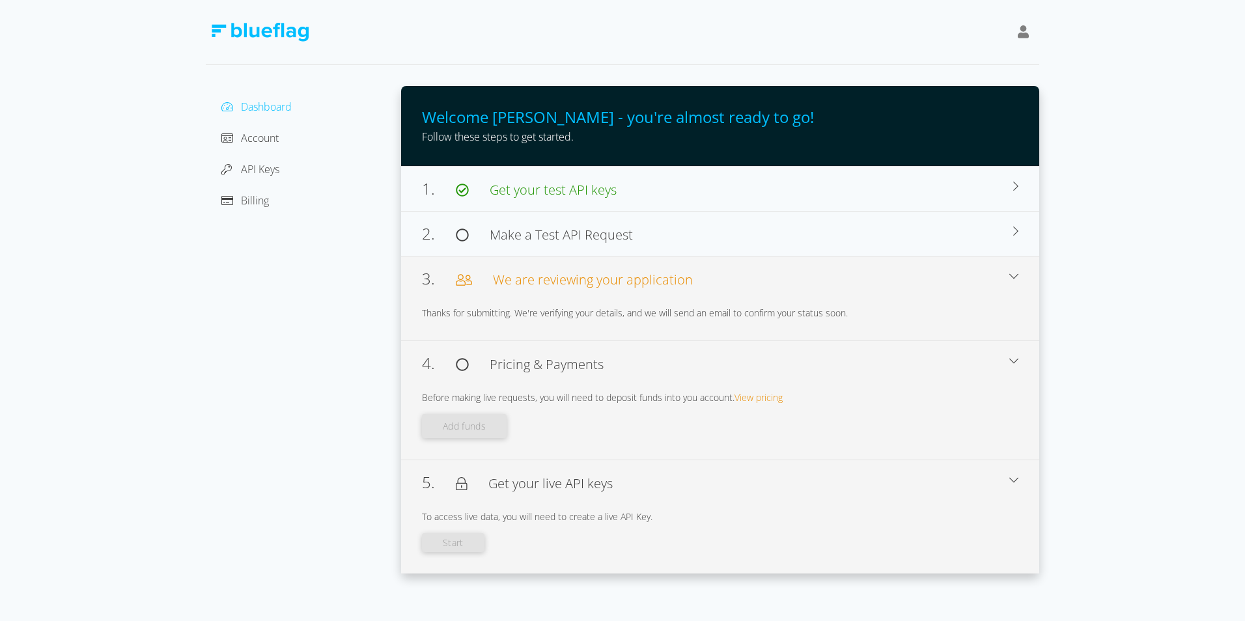
click at [605, 283] on span "We are reviewing your application" at bounding box center [593, 280] width 200 height 18
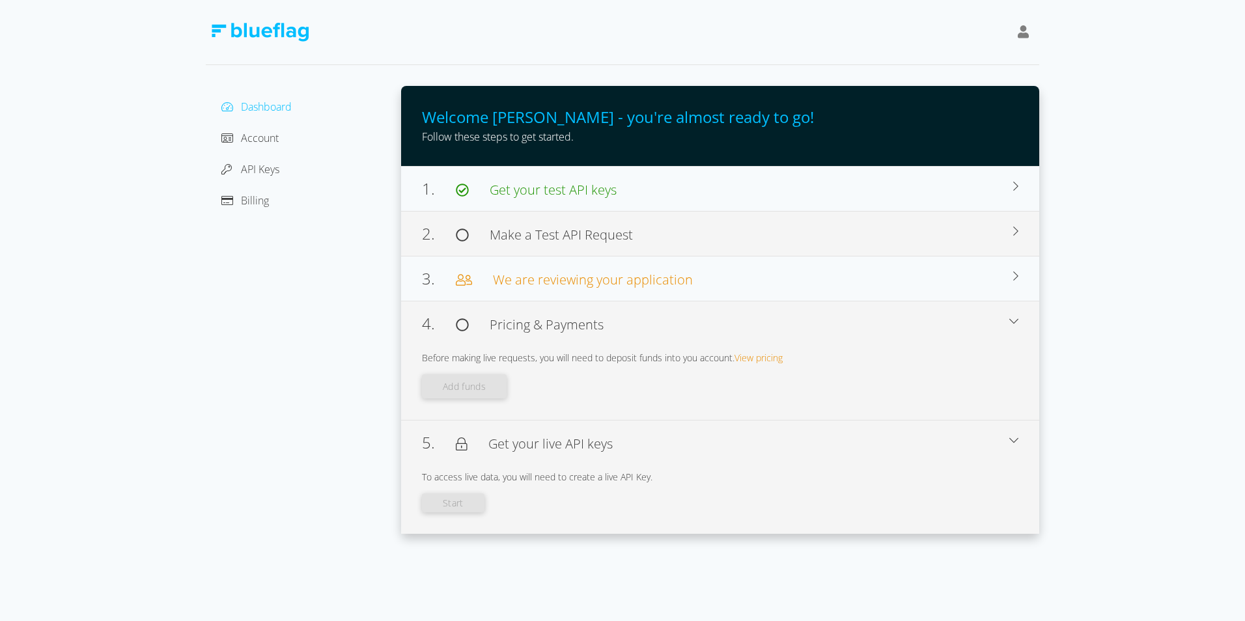
click at [592, 240] on span "Make a Test API Request" at bounding box center [561, 235] width 143 height 18
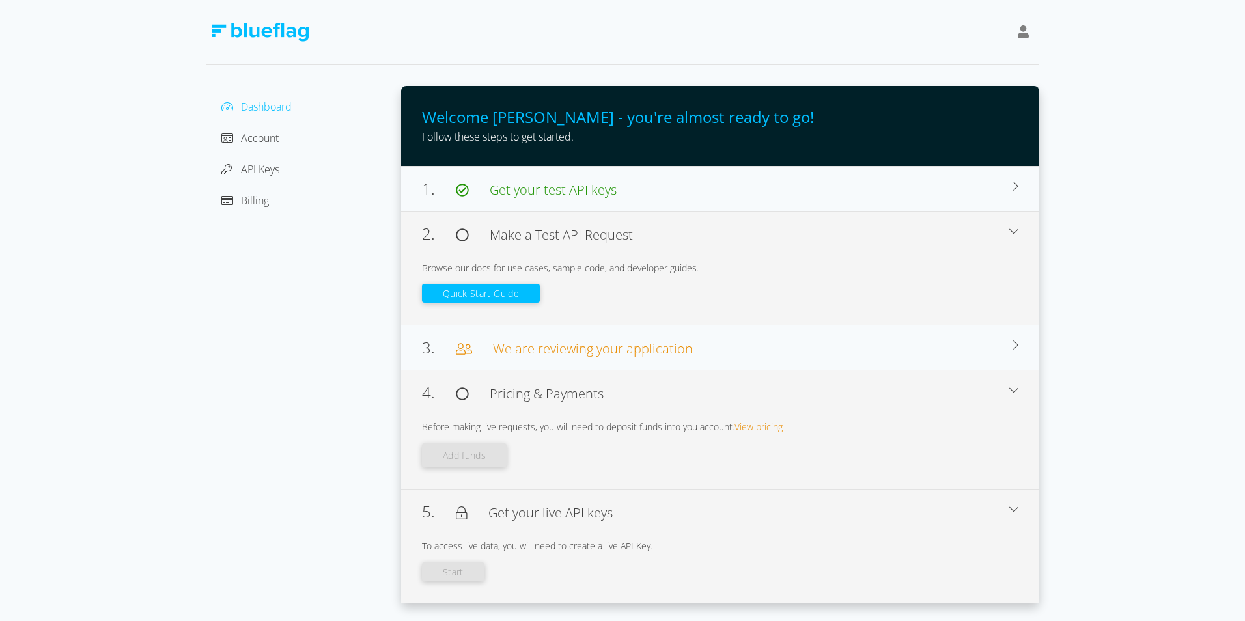
click at [506, 290] on button "Quick Start Guide" at bounding box center [481, 293] width 118 height 19
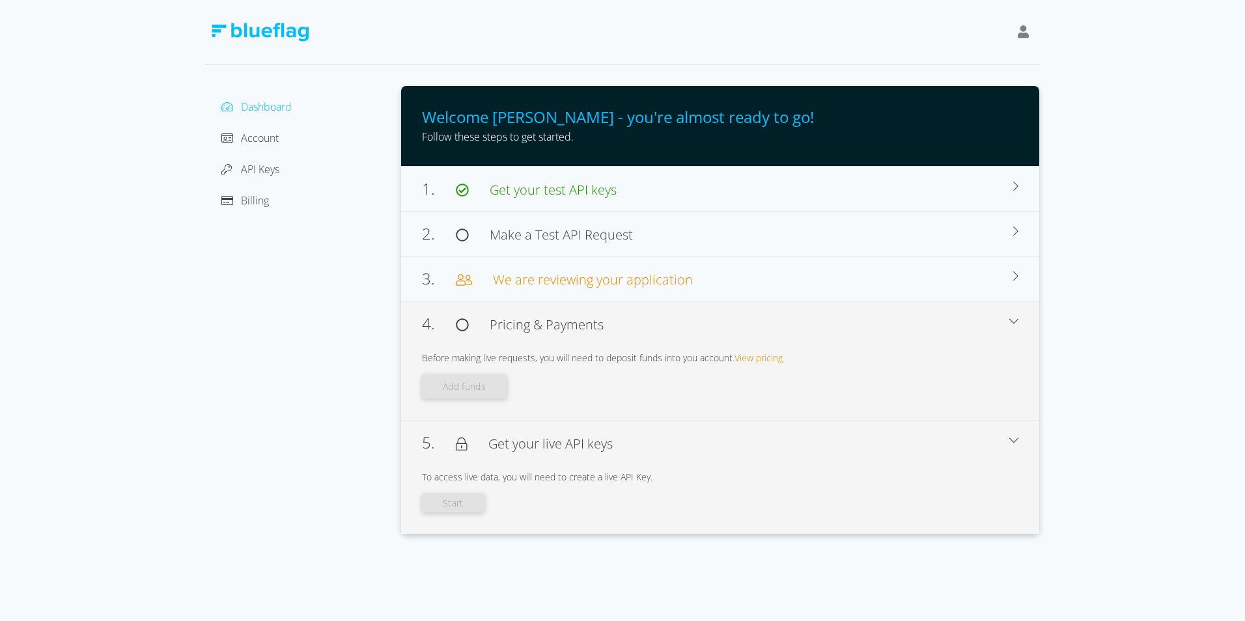
click at [285, 133] on div "Account" at bounding box center [303, 138] width 174 height 21
click at [252, 142] on span "Account" at bounding box center [260, 138] width 38 height 14
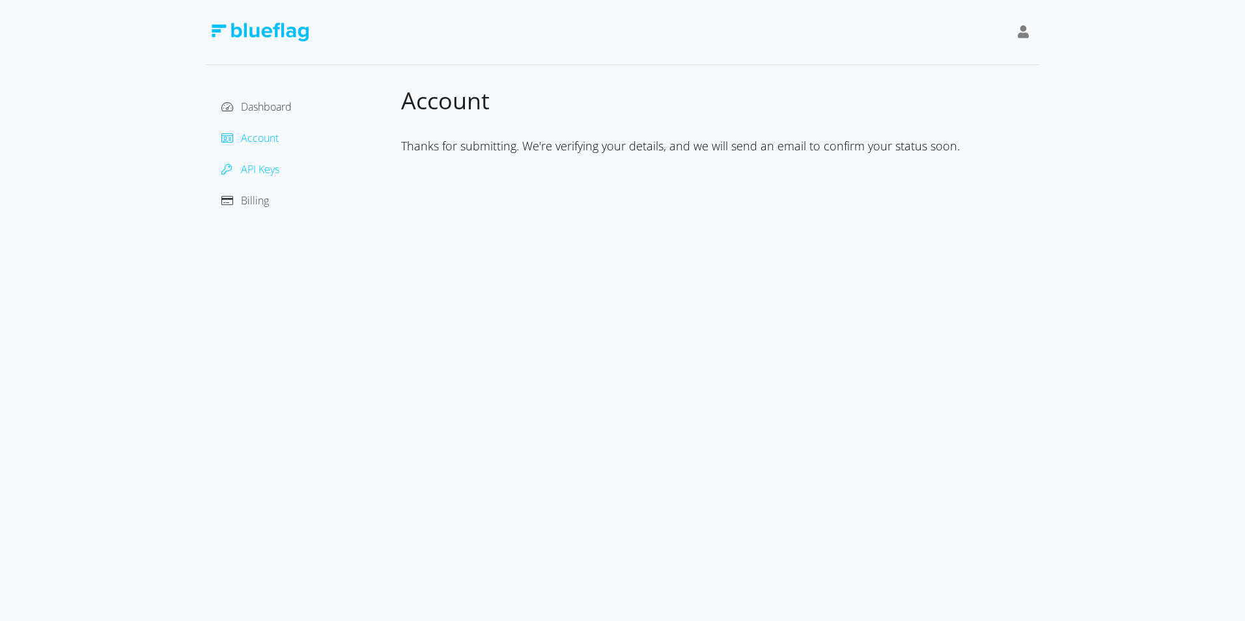
click at [259, 167] on span "API Keys" at bounding box center [260, 169] width 38 height 14
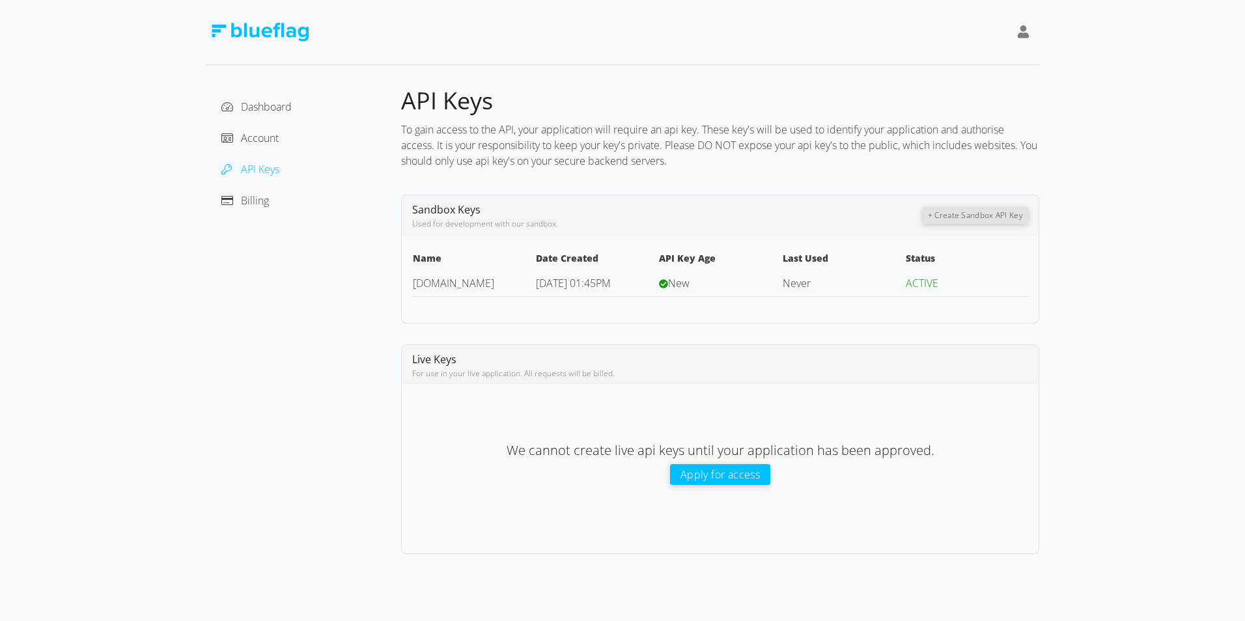
click at [940, 278] on td "ACTIVE" at bounding box center [966, 283] width 123 height 27
click at [251, 124] on div "Dashboard Account API Keys Billing" at bounding box center [303, 153] width 174 height 115
click at [255, 106] on span "Dashboard" at bounding box center [266, 107] width 51 height 14
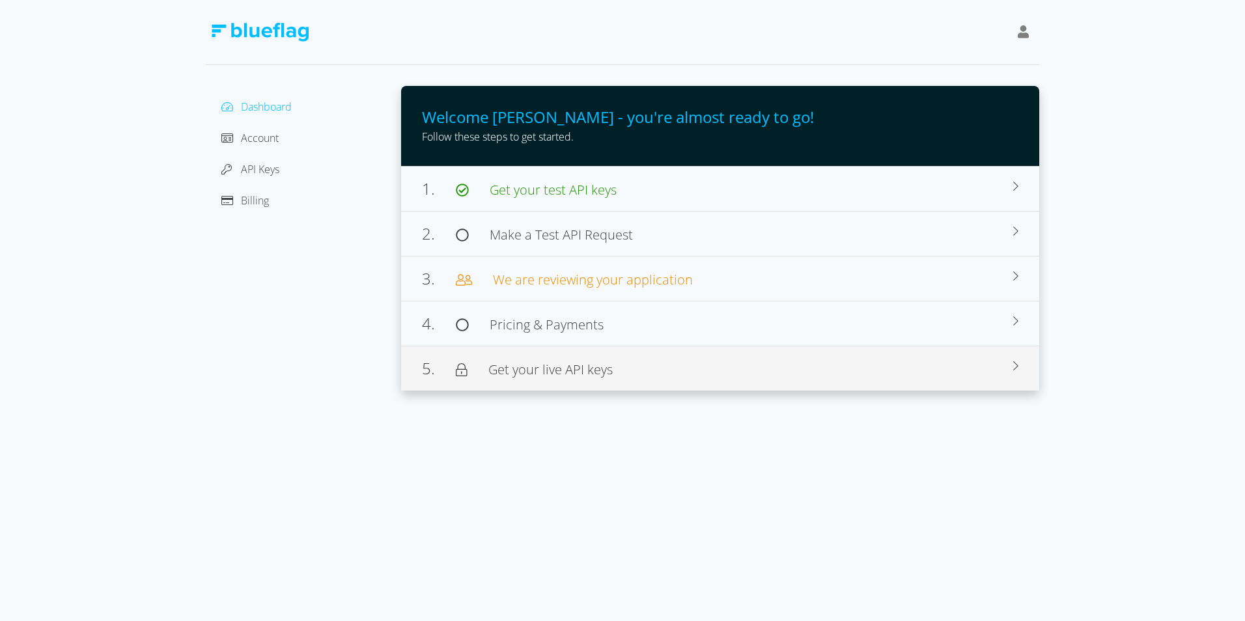
click at [612, 372] on span "Get your live API keys" at bounding box center [550, 370] width 124 height 18
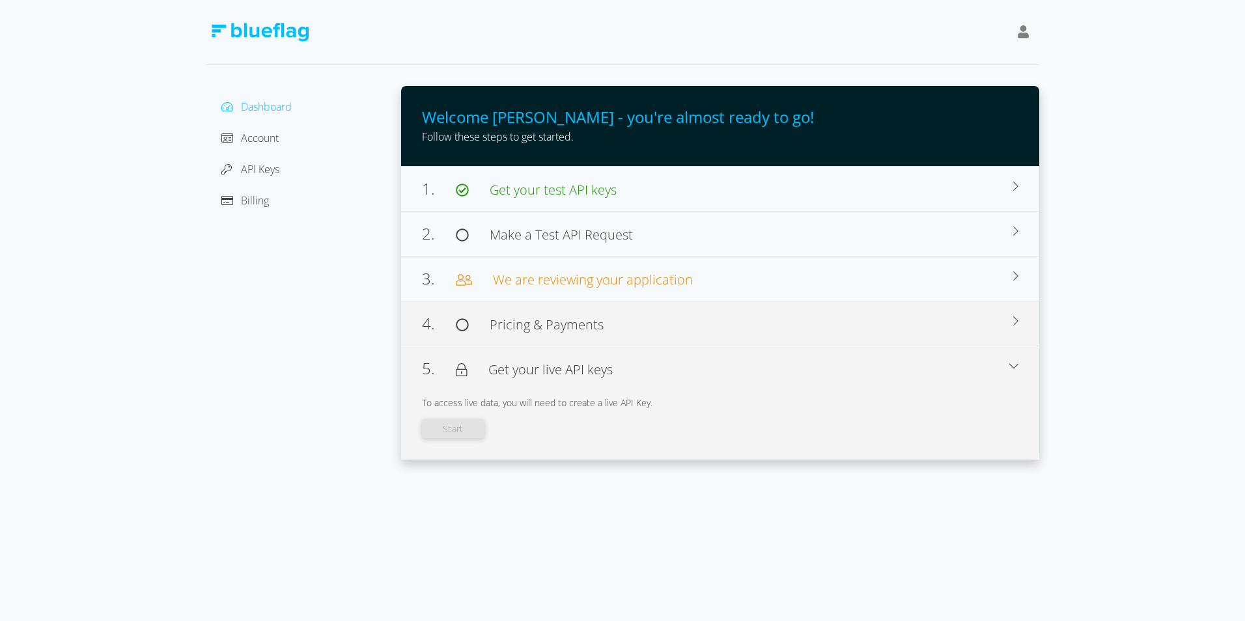
click at [624, 337] on div "4. Pricing & Payments Before making live requests, you will need to deposit fun…" at bounding box center [720, 323] width 638 height 45
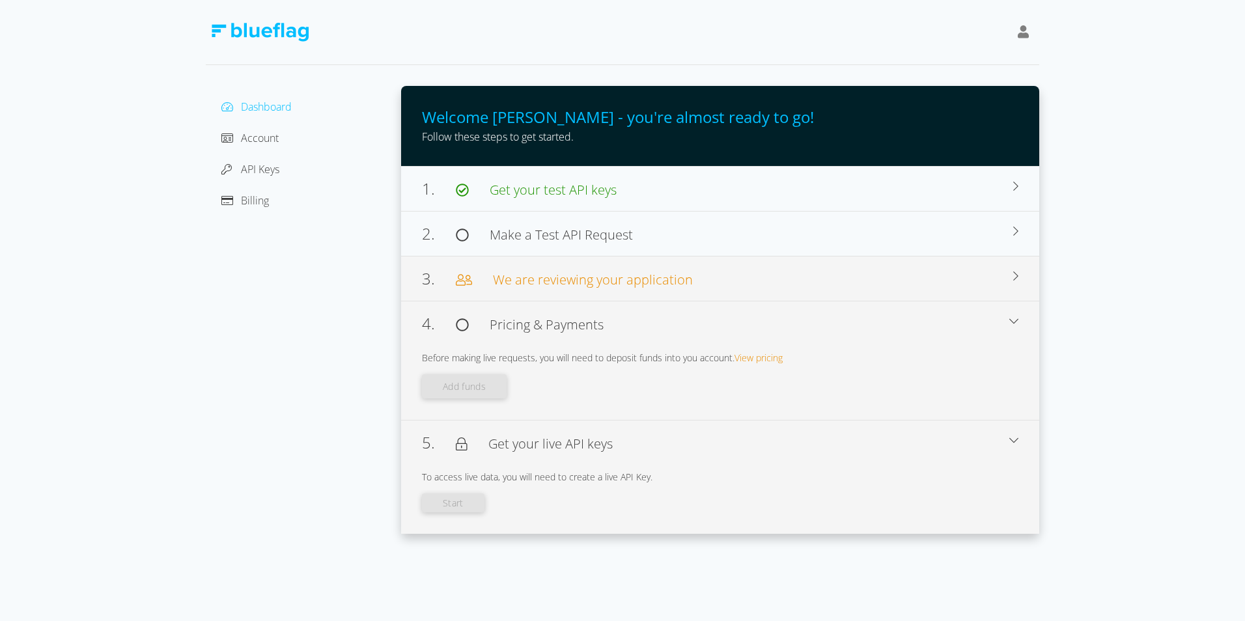
click at [637, 290] on div "3. We are reviewing your application" at bounding box center [717, 278] width 591 height 23
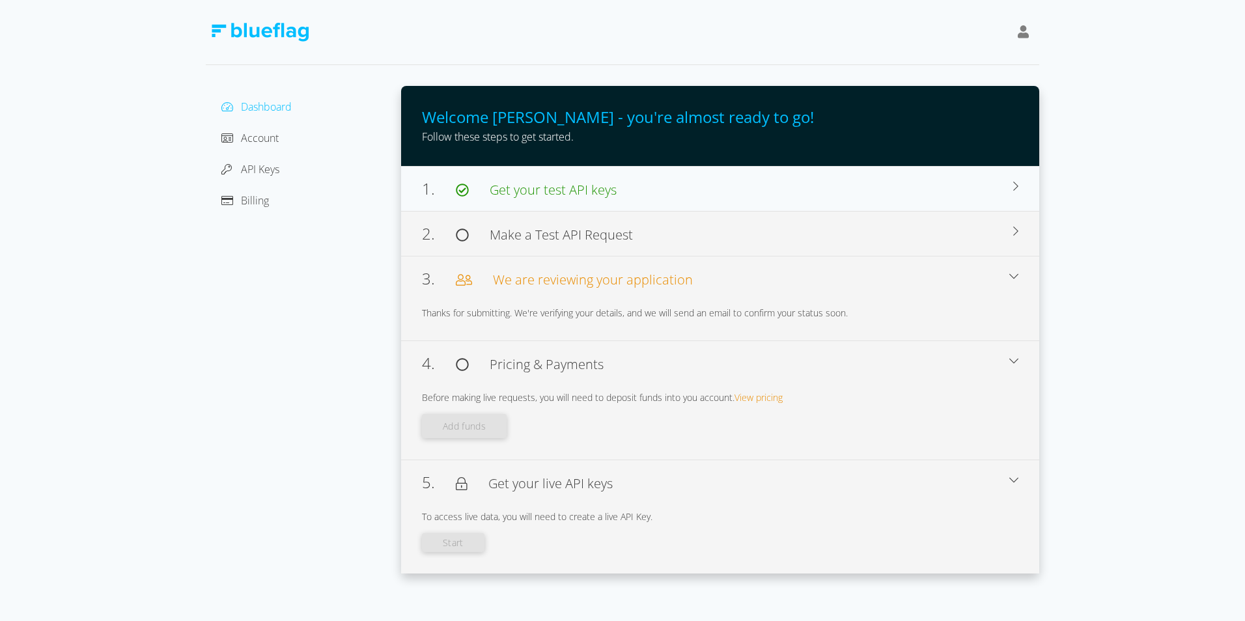
click at [640, 253] on div "2. Make a Test API Request Browse our docs for use cases, sample code, and deve…" at bounding box center [720, 233] width 638 height 45
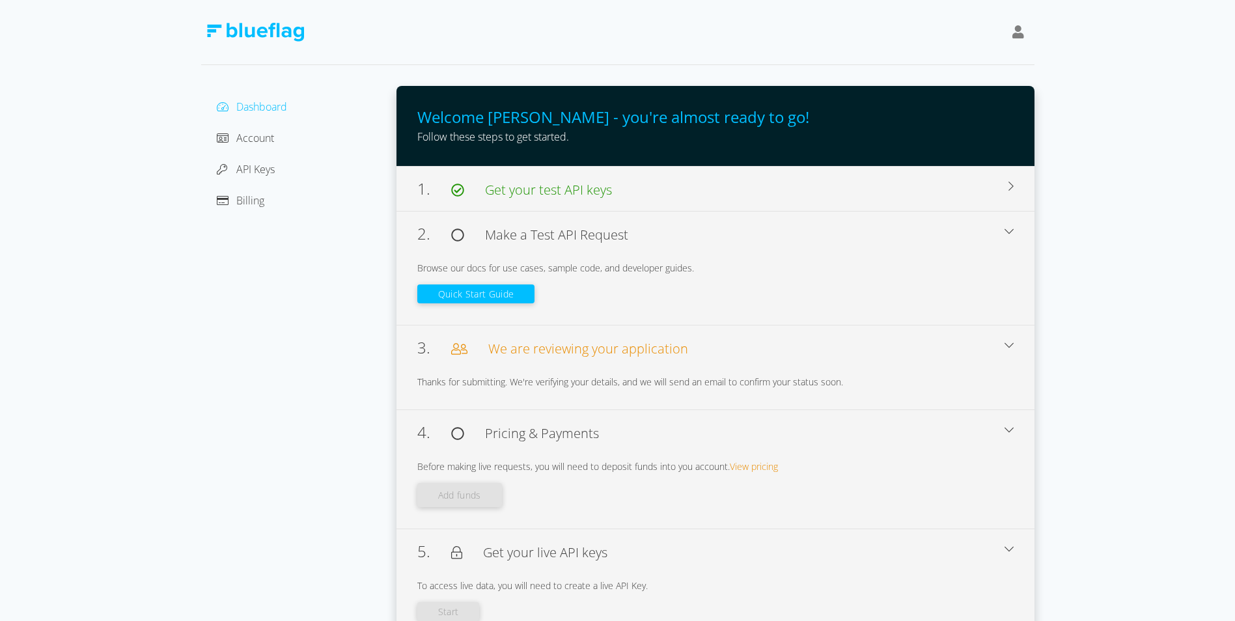
click at [648, 180] on div "1. Get your test API keys" at bounding box center [712, 188] width 591 height 23
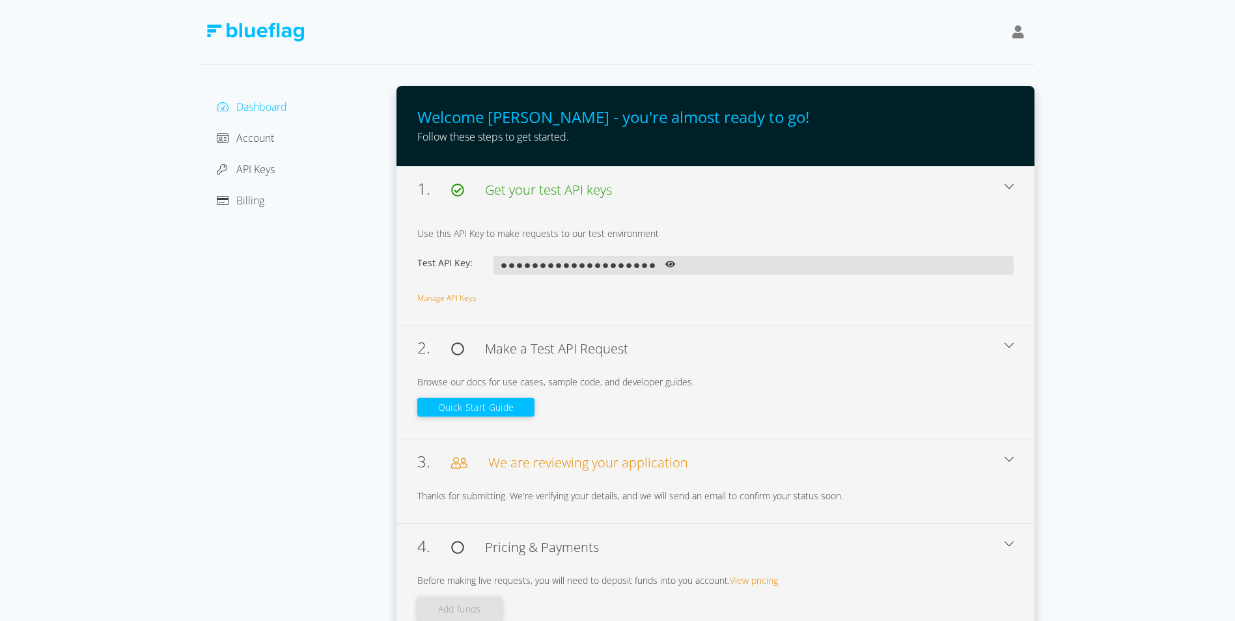
click at [482, 406] on button "Quick Start Guide" at bounding box center [476, 407] width 118 height 19
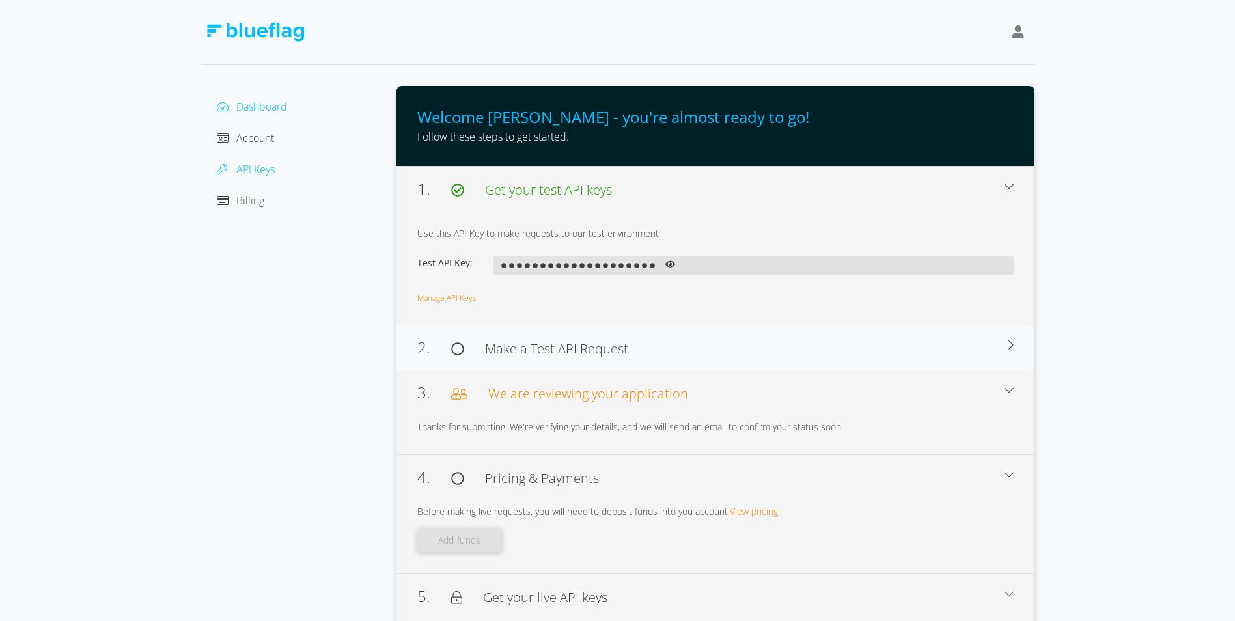
click at [260, 169] on span "API Keys" at bounding box center [255, 169] width 38 height 14
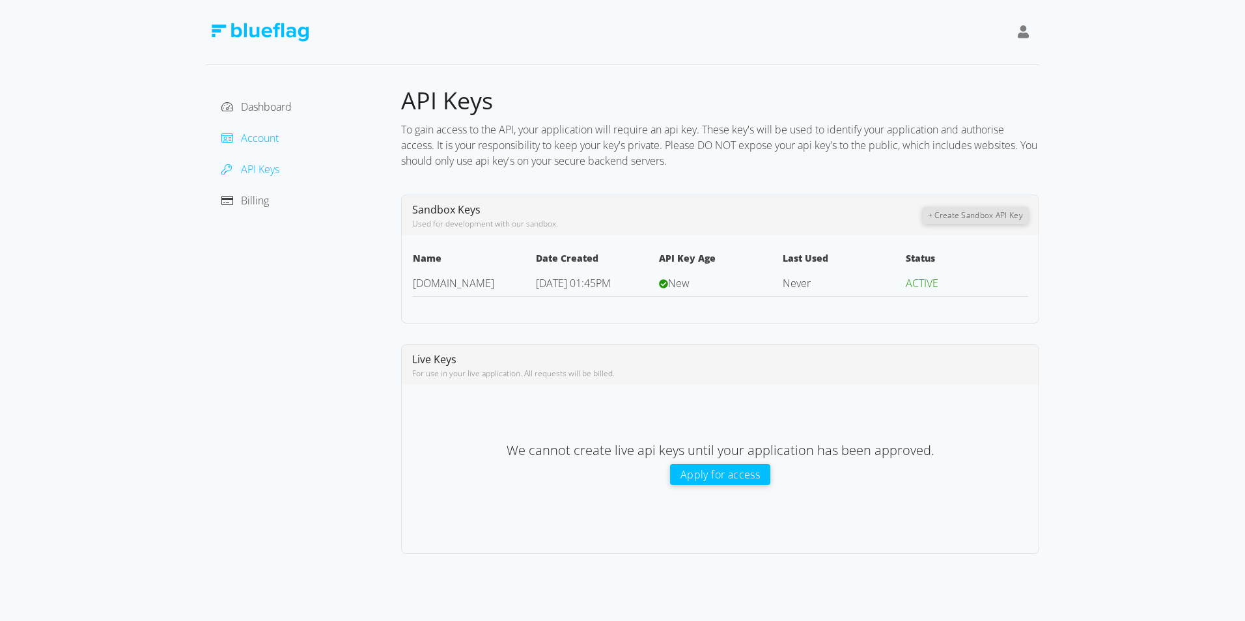
click at [256, 141] on span "Account" at bounding box center [260, 138] width 38 height 14
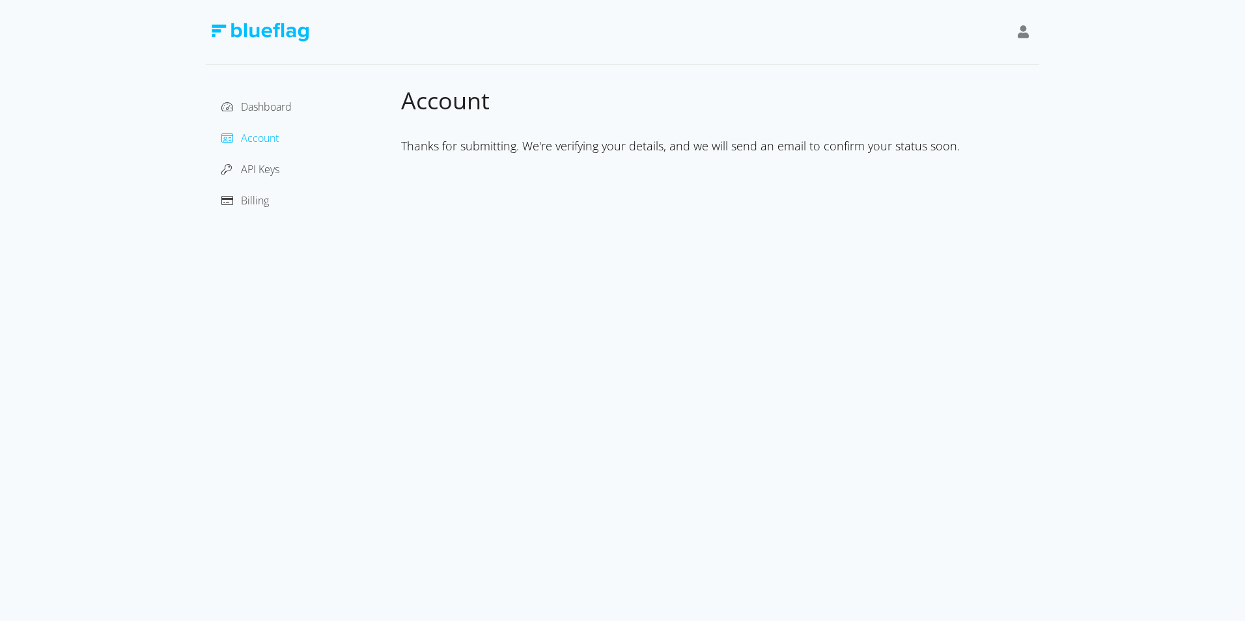
drag, startPoint x: 255, startPoint y: 144, endPoint x: 257, endPoint y: 150, distance: 7.0
click at [255, 145] on span "Account" at bounding box center [260, 138] width 38 height 14
click at [262, 163] on span "API Keys" at bounding box center [260, 169] width 38 height 14
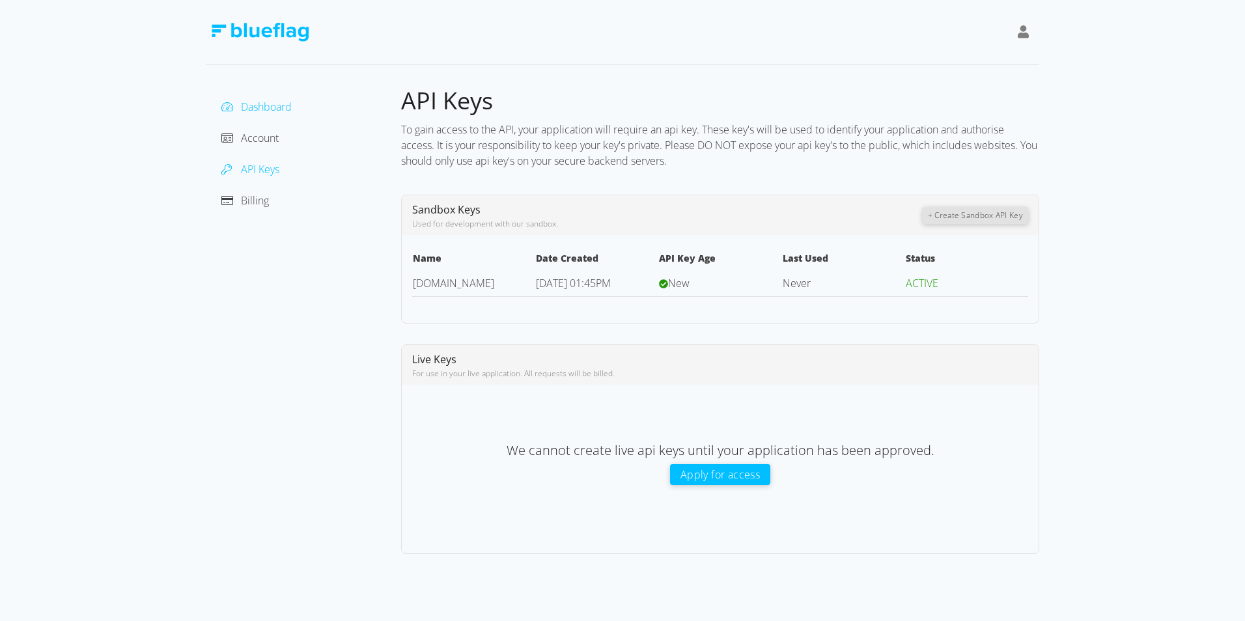
click at [257, 107] on span "Dashboard" at bounding box center [266, 107] width 51 height 14
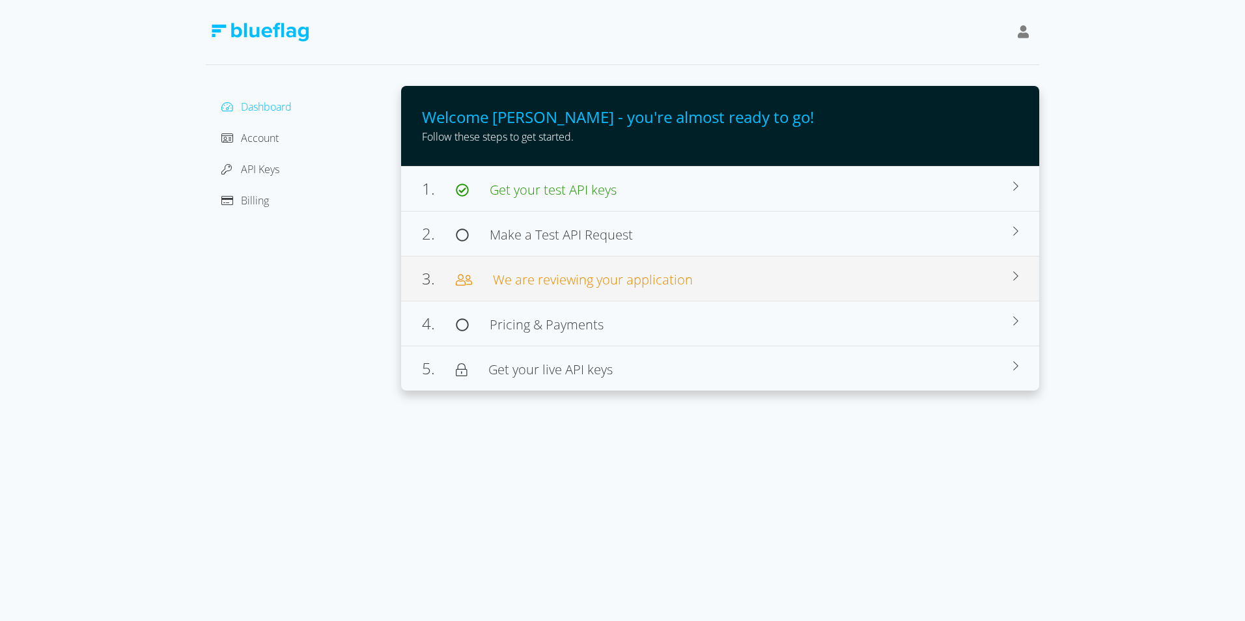
click at [583, 268] on div "3. We are reviewing your application" at bounding box center [717, 278] width 591 height 23
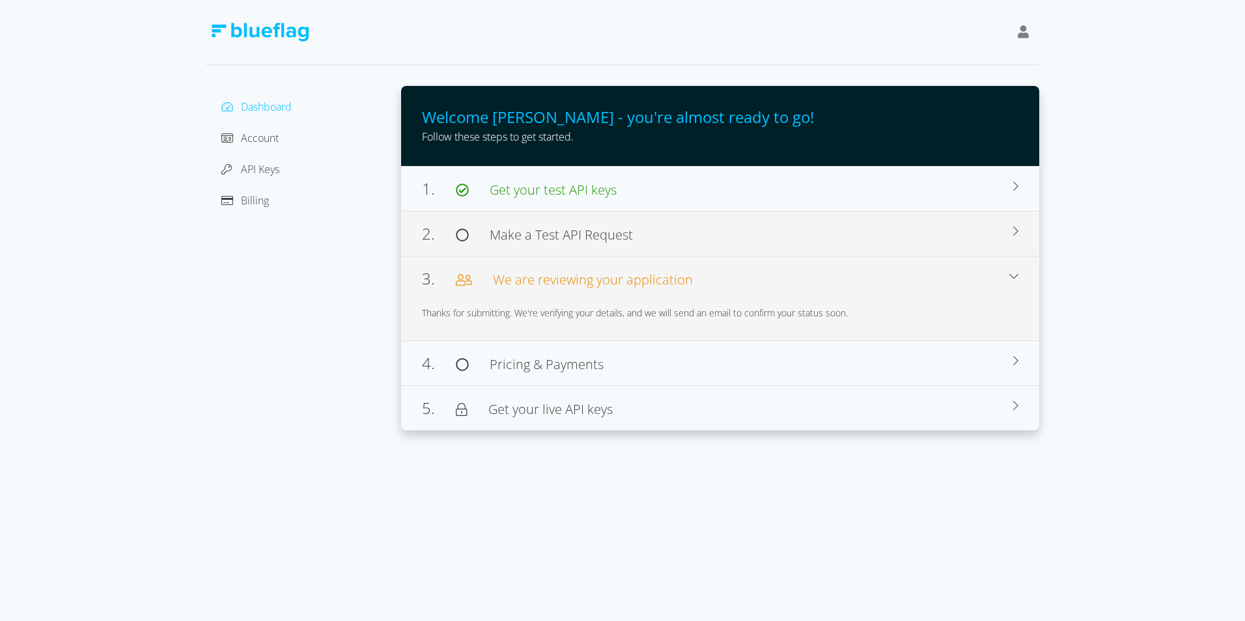
click at [601, 229] on span "Make a Test API Request" at bounding box center [561, 235] width 143 height 18
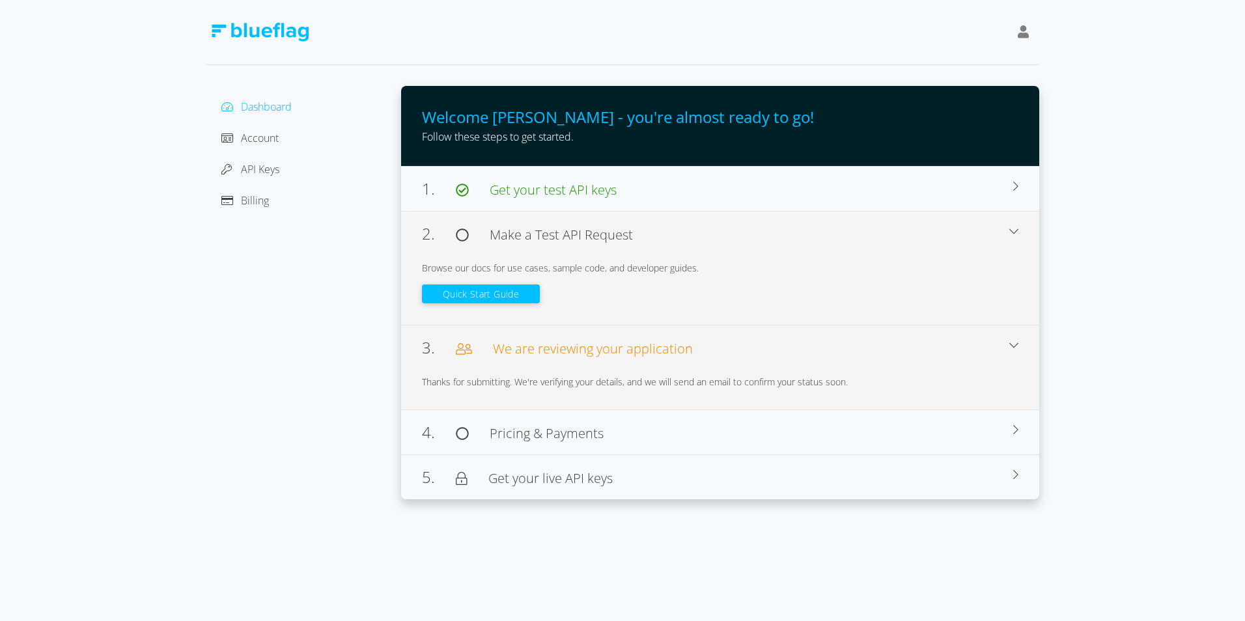
click at [521, 303] on div "Quick Start Guide" at bounding box center [720, 289] width 596 height 29
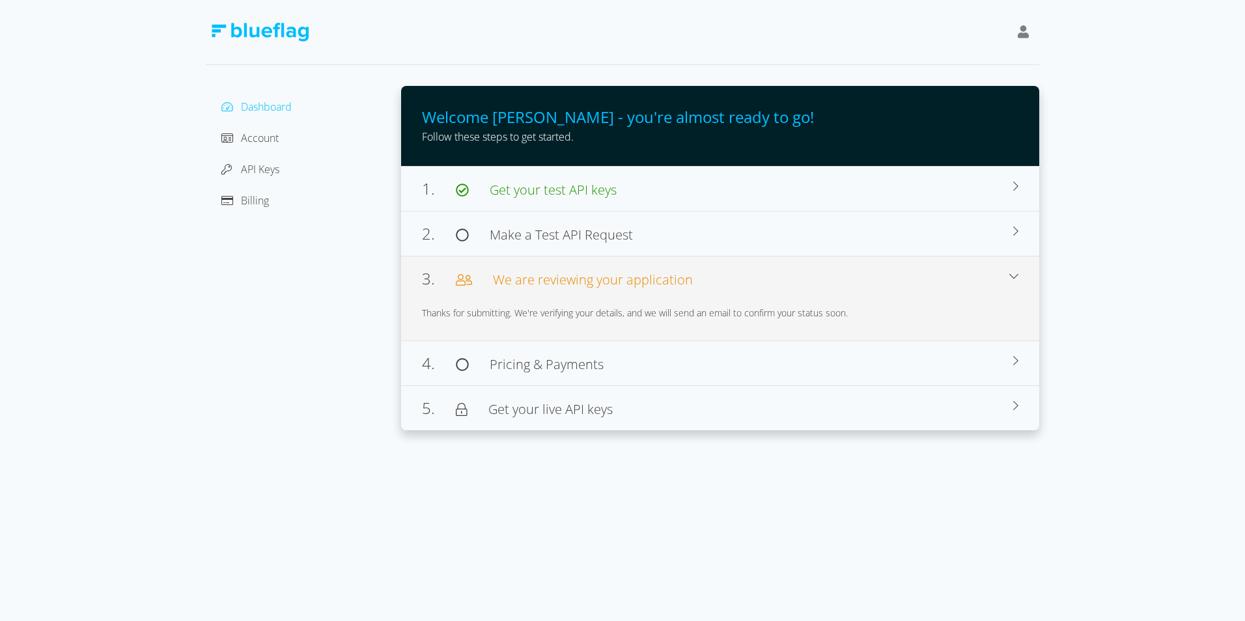
click at [524, 264] on div "3. We are reviewing your application Thanks for submitting. We're verifying you…" at bounding box center [720, 298] width 638 height 85
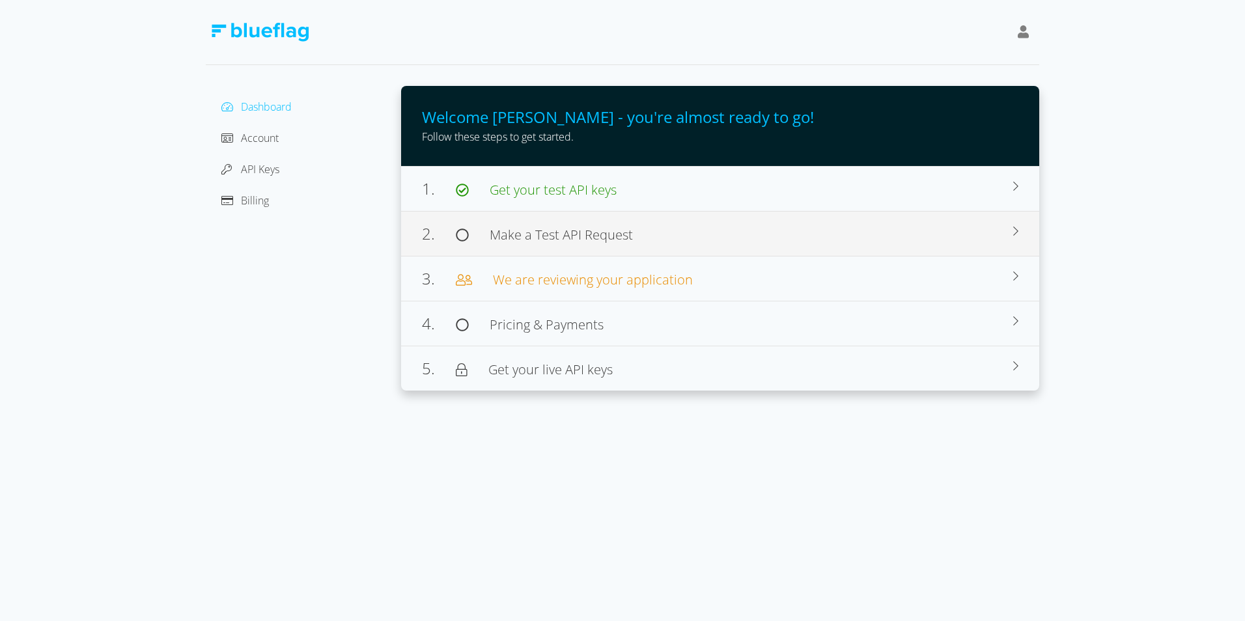
click at [482, 244] on div "2. Make a Test API Request" at bounding box center [717, 233] width 591 height 23
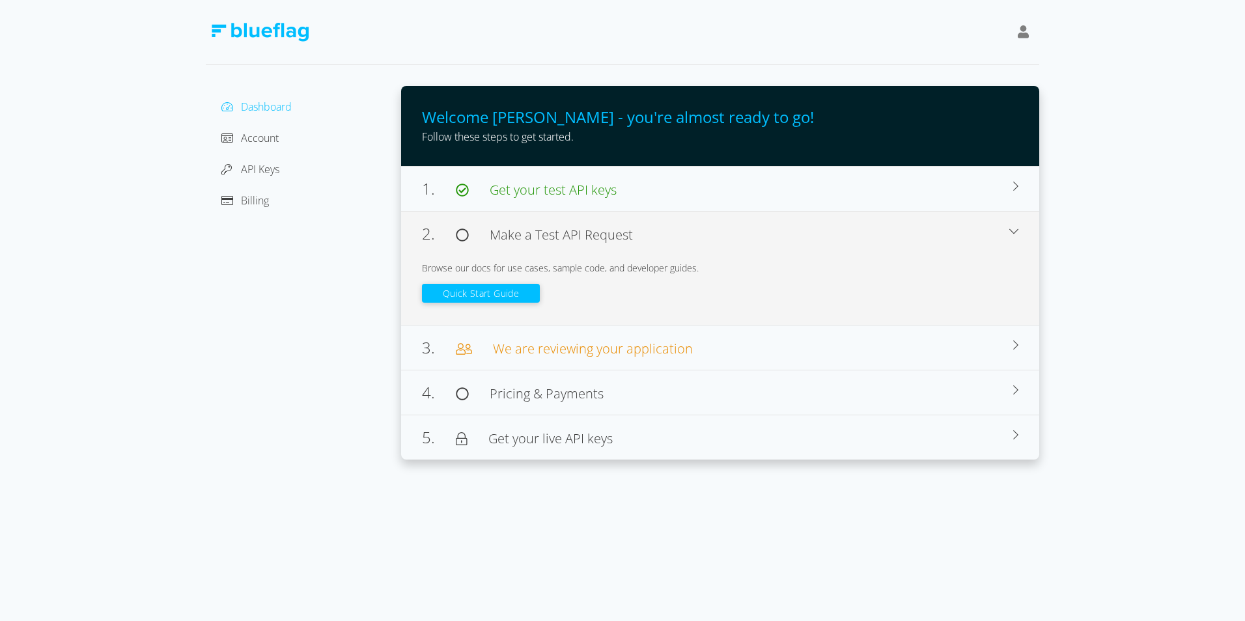
click at [473, 285] on button "Quick Start Guide" at bounding box center [481, 293] width 118 height 19
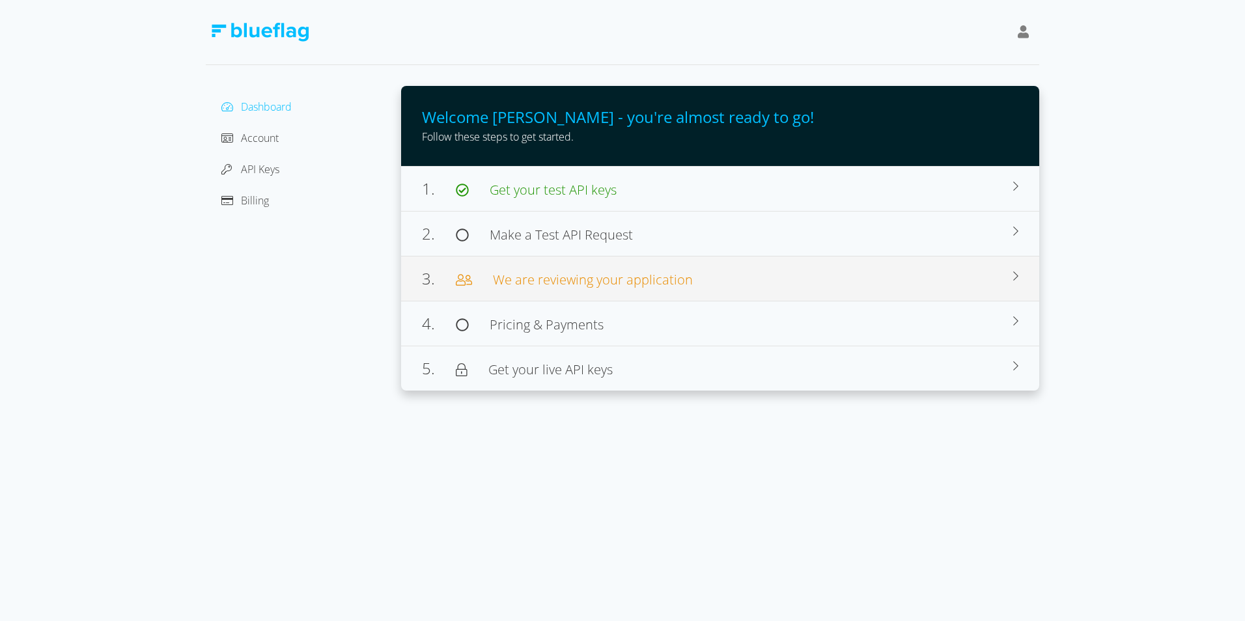
click at [568, 287] on span "We are reviewing your application" at bounding box center [593, 280] width 200 height 18
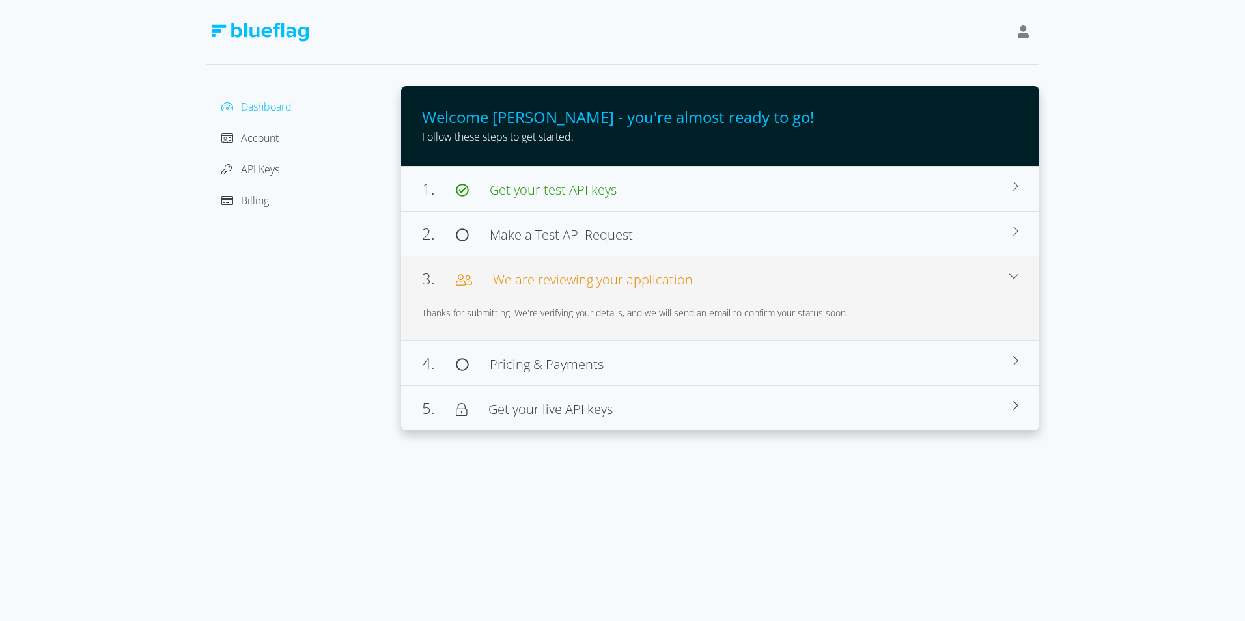
click at [568, 287] on span "We are reviewing your application" at bounding box center [593, 280] width 200 height 18
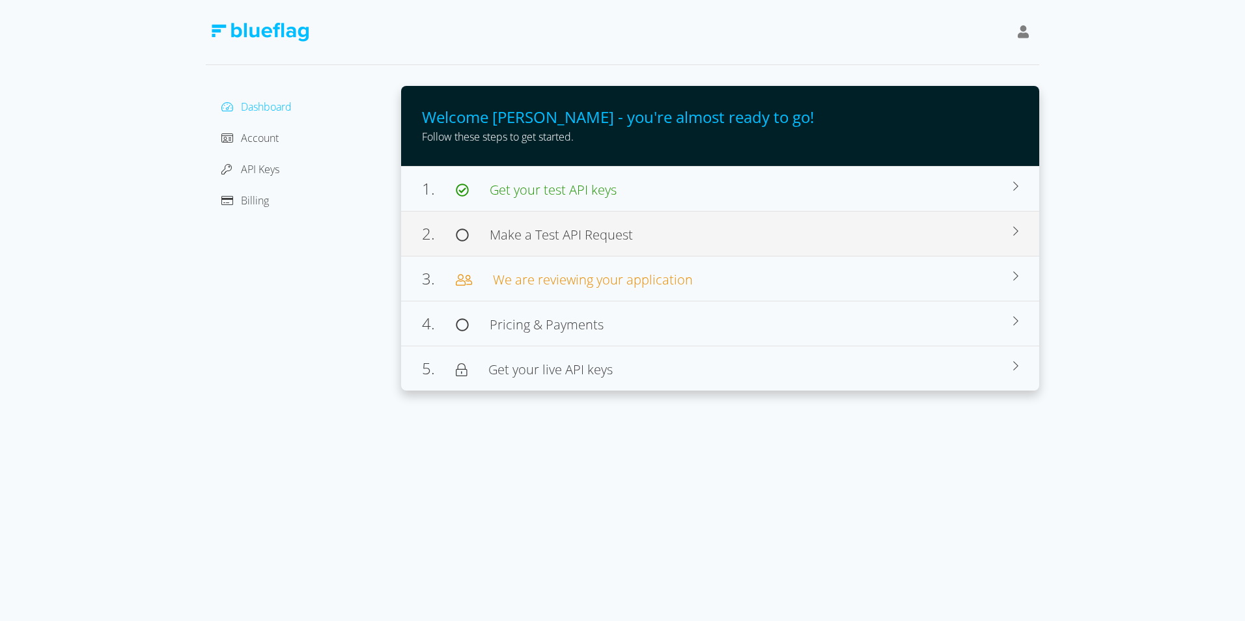
click at [590, 238] on span "Make a Test API Request" at bounding box center [561, 235] width 143 height 18
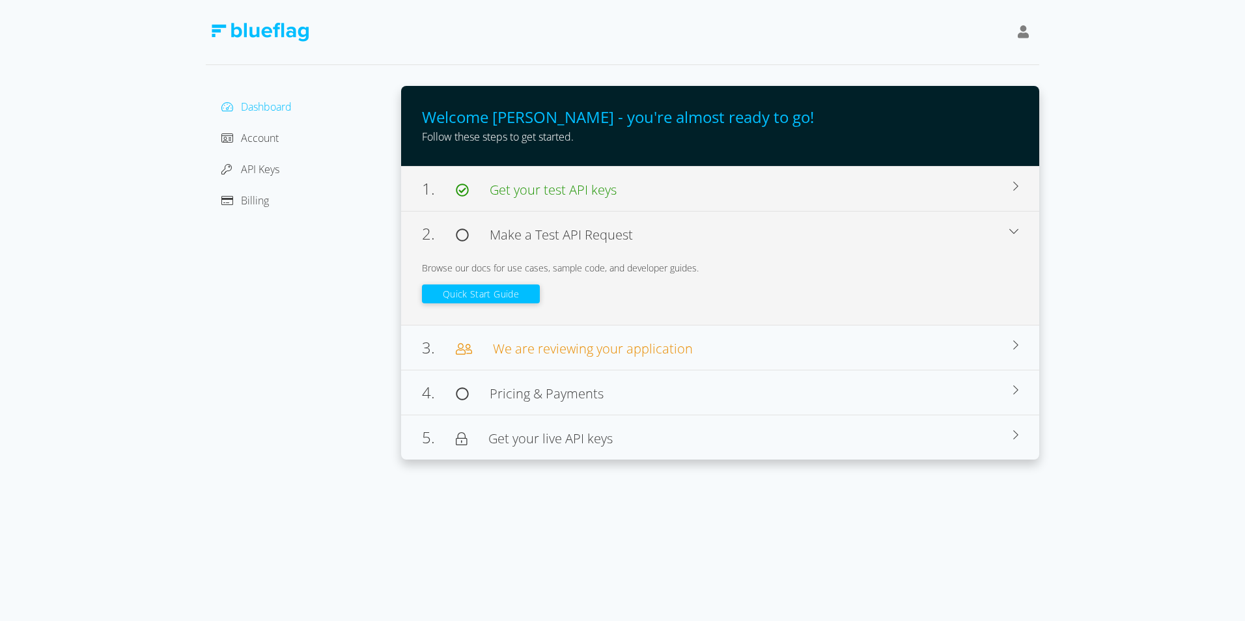
click at [598, 201] on div "1. Get your test API keys Use this API Key to make requests to our test environ…" at bounding box center [720, 188] width 638 height 45
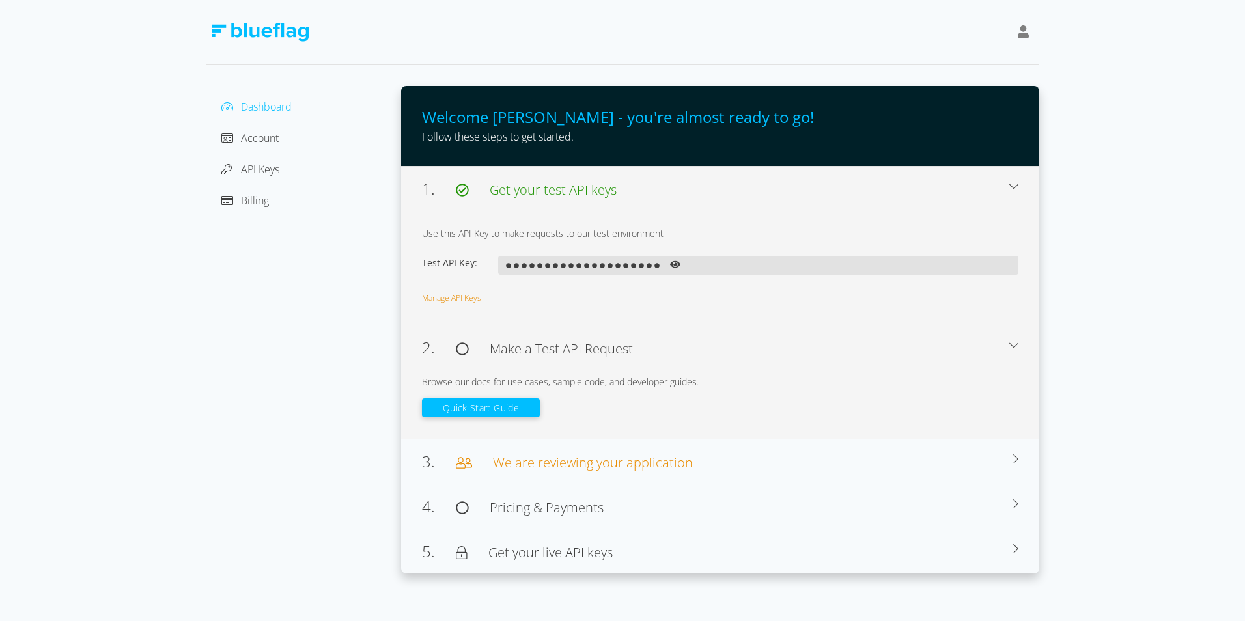
click at [599, 199] on div "1. Get your test API keys" at bounding box center [715, 188] width 587 height 23
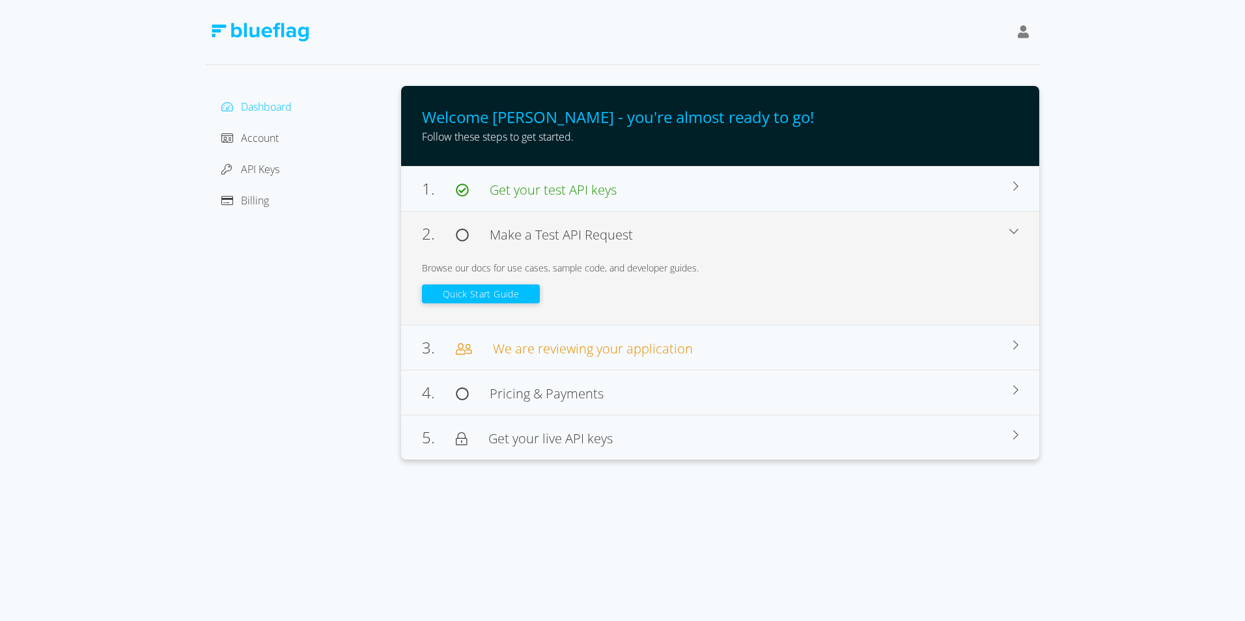
click at [285, 126] on div "Dashboard Account API Keys Billing" at bounding box center [303, 153] width 174 height 115
click at [282, 133] on div "Account" at bounding box center [303, 138] width 174 height 21
click at [271, 141] on span "Account" at bounding box center [260, 138] width 38 height 14
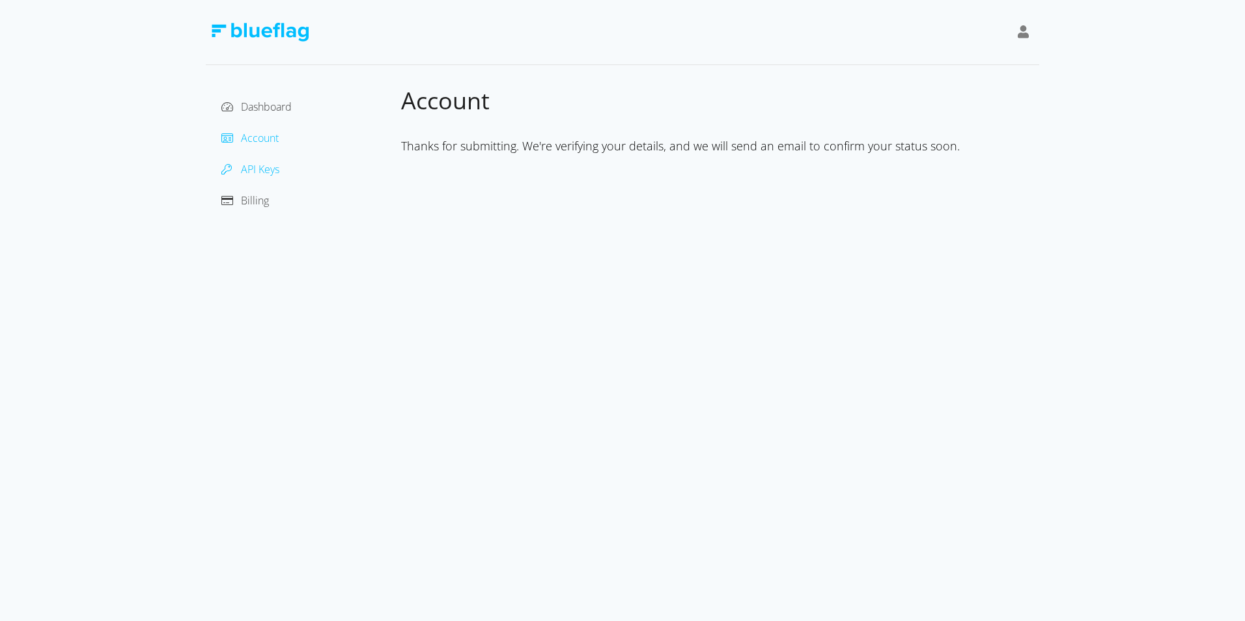
click at [268, 174] on span "API Keys" at bounding box center [260, 169] width 38 height 14
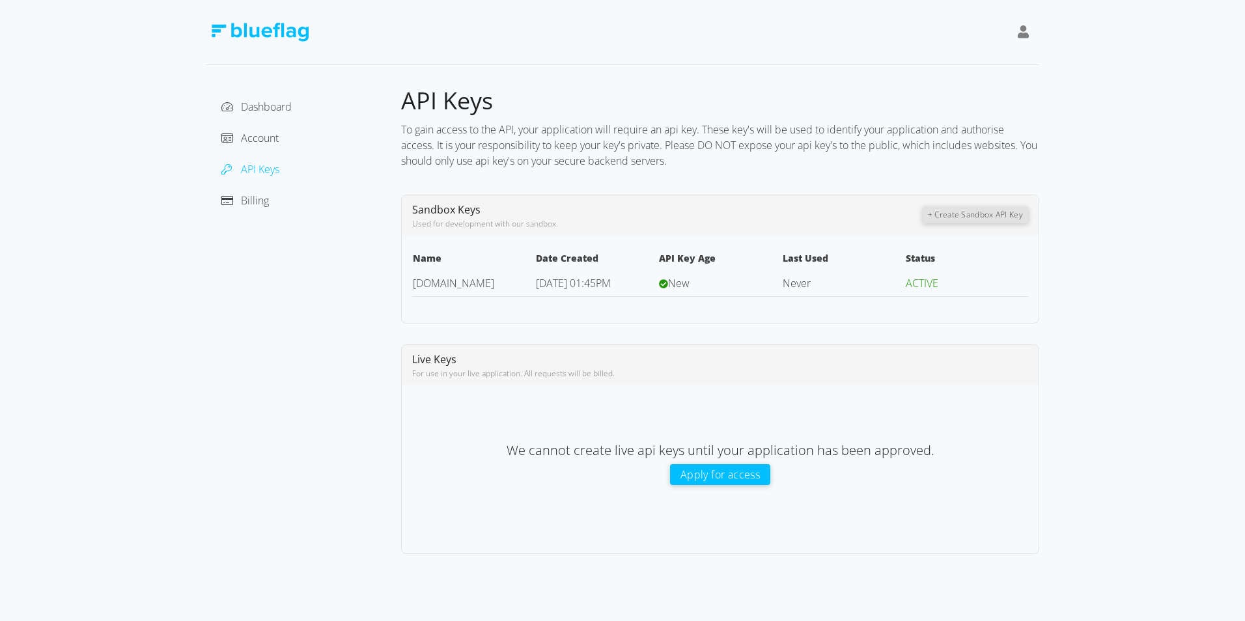
click at [973, 215] on button "+ Create Sandbox API Key" at bounding box center [975, 214] width 105 height 17
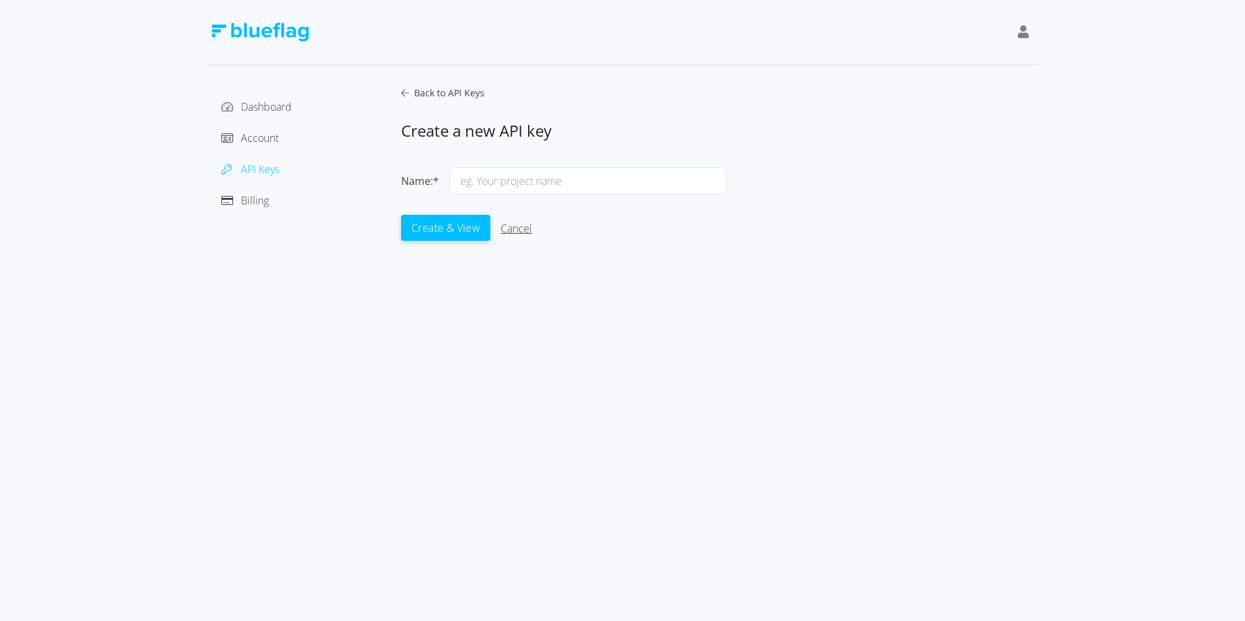
click at [518, 227] on link "Cancel" at bounding box center [516, 228] width 31 height 14
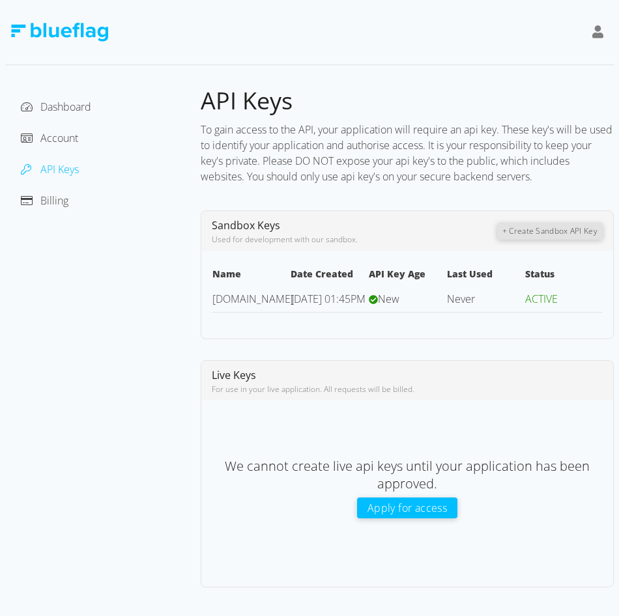
click at [197, 443] on div "Dashboard Account API Keys Billing" at bounding box center [102, 336] width 195 height 501
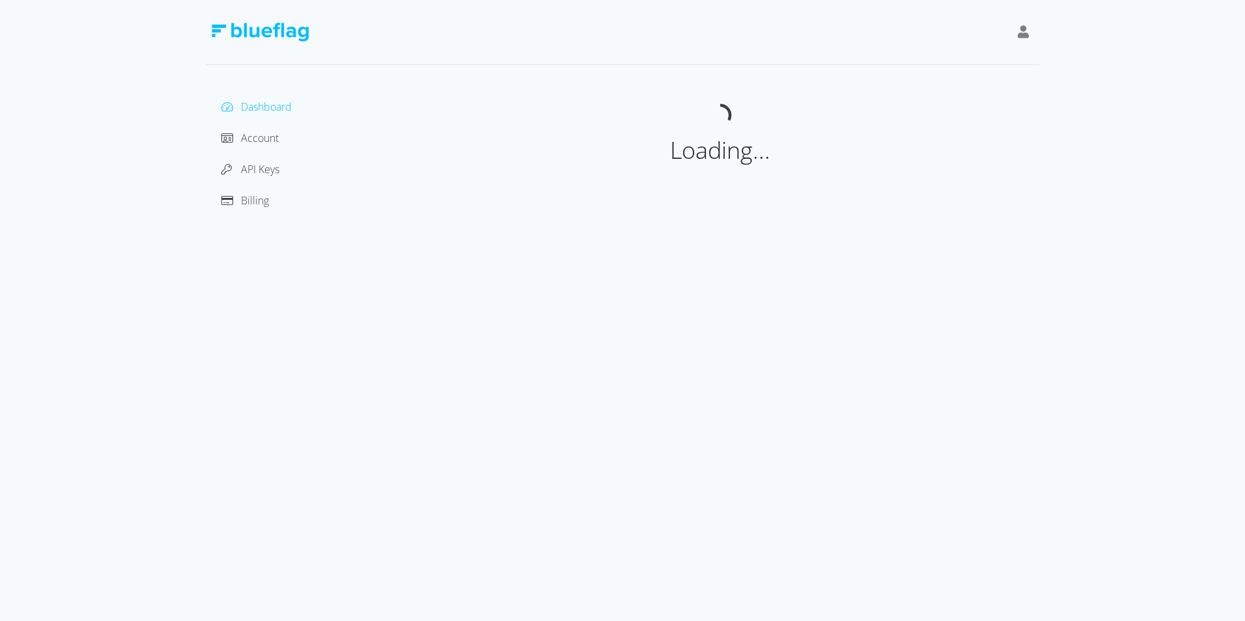
click at [1018, 27] on icon at bounding box center [1024, 31] width 12 height 13
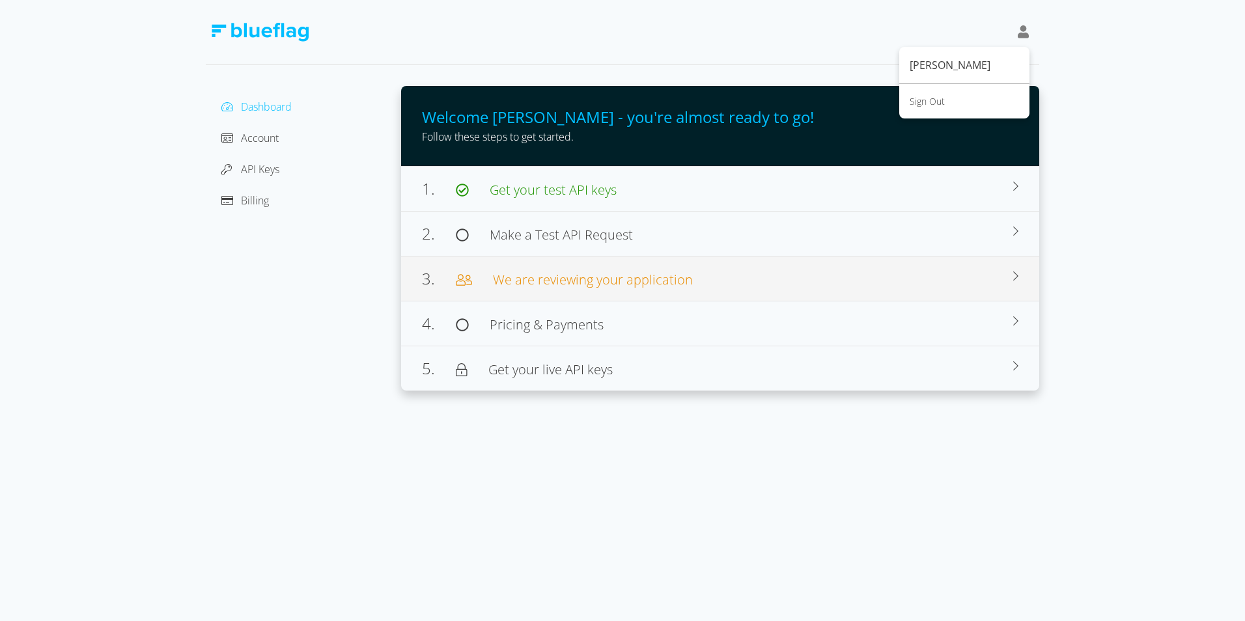
click at [933, 285] on div "3. We are reviewing your application" at bounding box center [717, 278] width 591 height 23
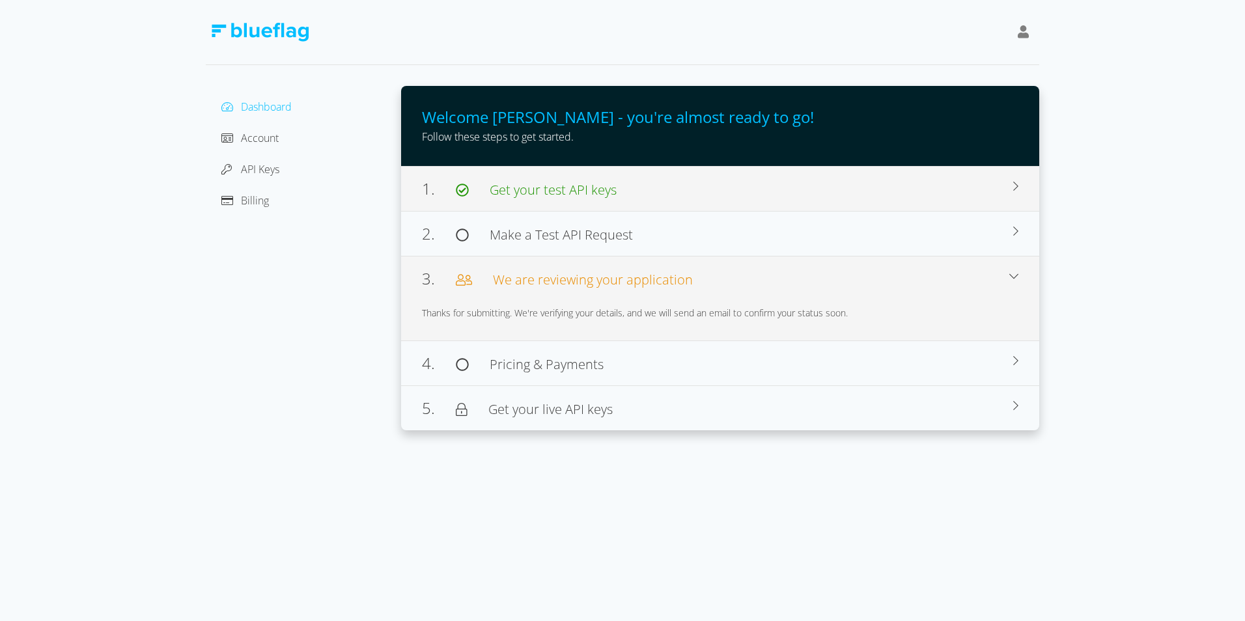
click at [570, 199] on div "1. Get your test API keys" at bounding box center [717, 188] width 591 height 23
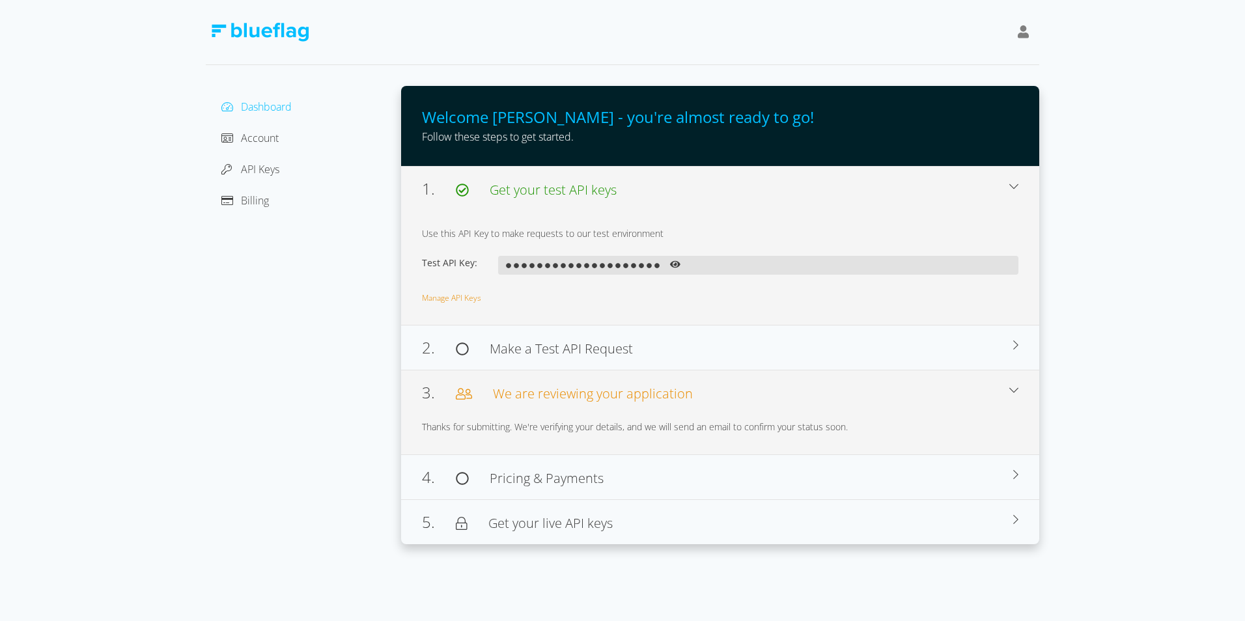
click at [572, 199] on div "1. Get your test API keys" at bounding box center [715, 188] width 587 height 23
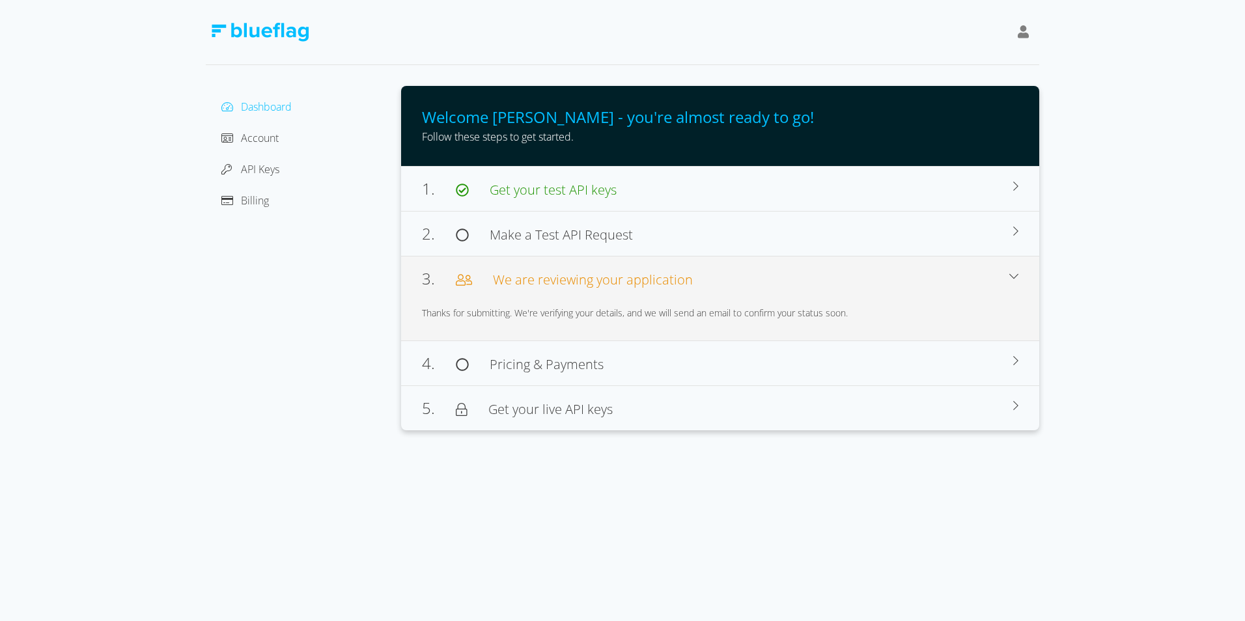
click at [282, 130] on div "Account" at bounding box center [303, 138] width 174 height 21
click at [262, 141] on span "Account" at bounding box center [260, 138] width 38 height 14
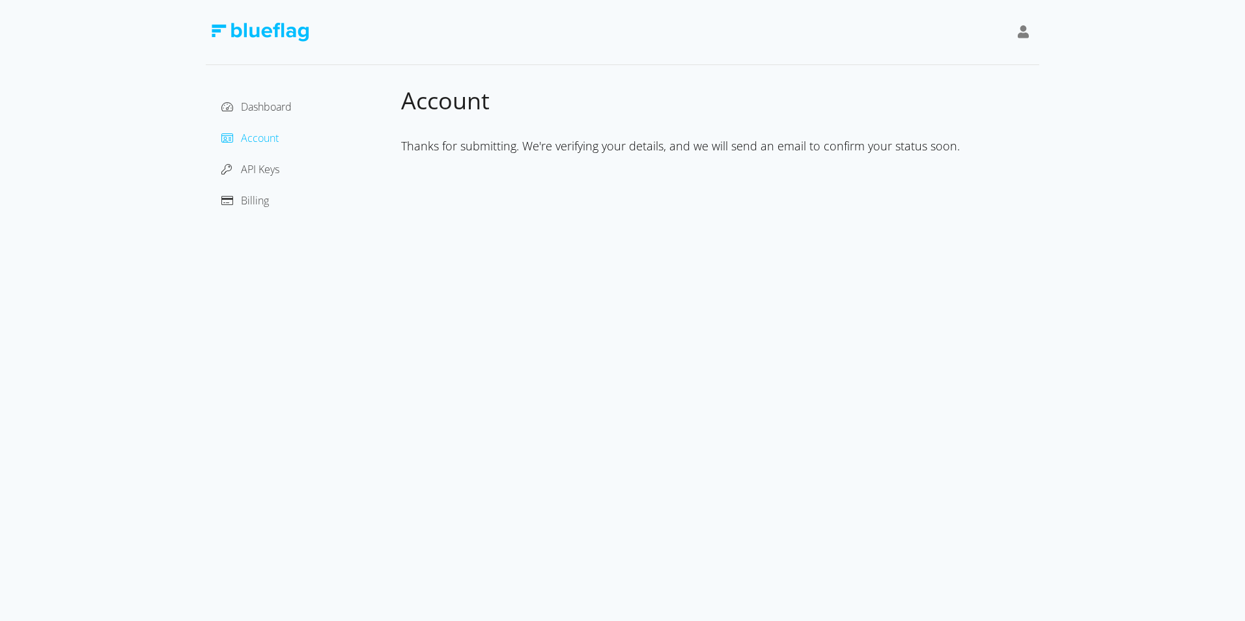
click at [266, 114] on div "Dashboard" at bounding box center [303, 106] width 174 height 21
click at [268, 105] on span "Dashboard" at bounding box center [266, 107] width 51 height 14
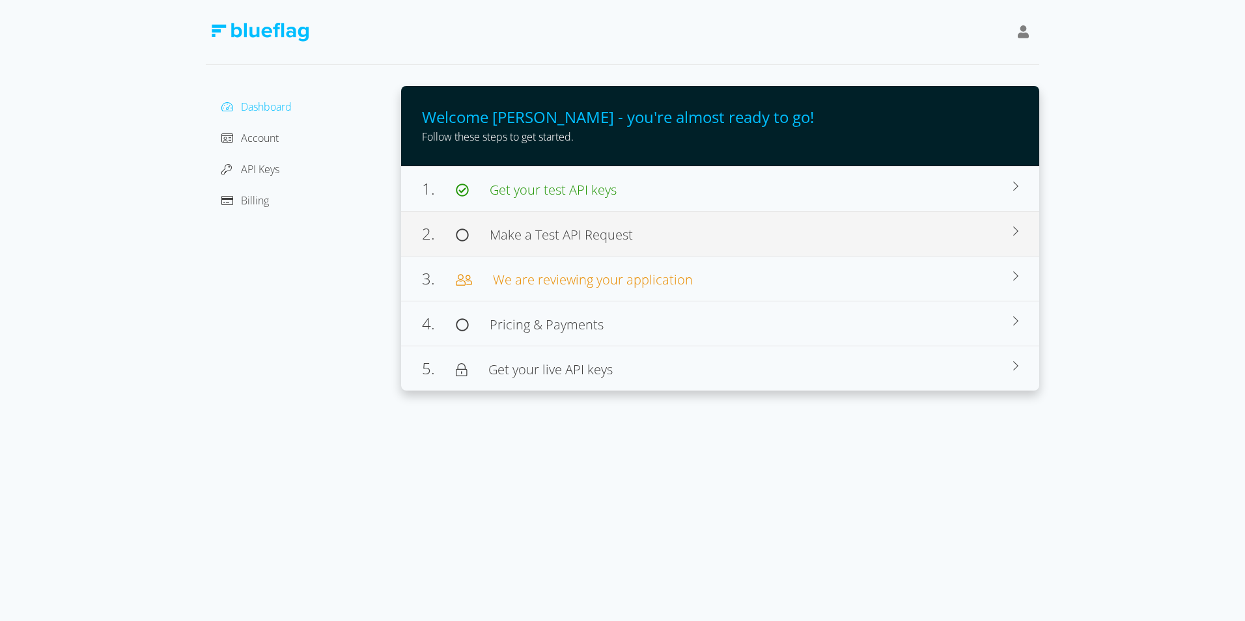
click at [690, 246] on div "2. Make a Test API Request Browse our docs for use cases, sample code, and deve…" at bounding box center [720, 233] width 638 height 45
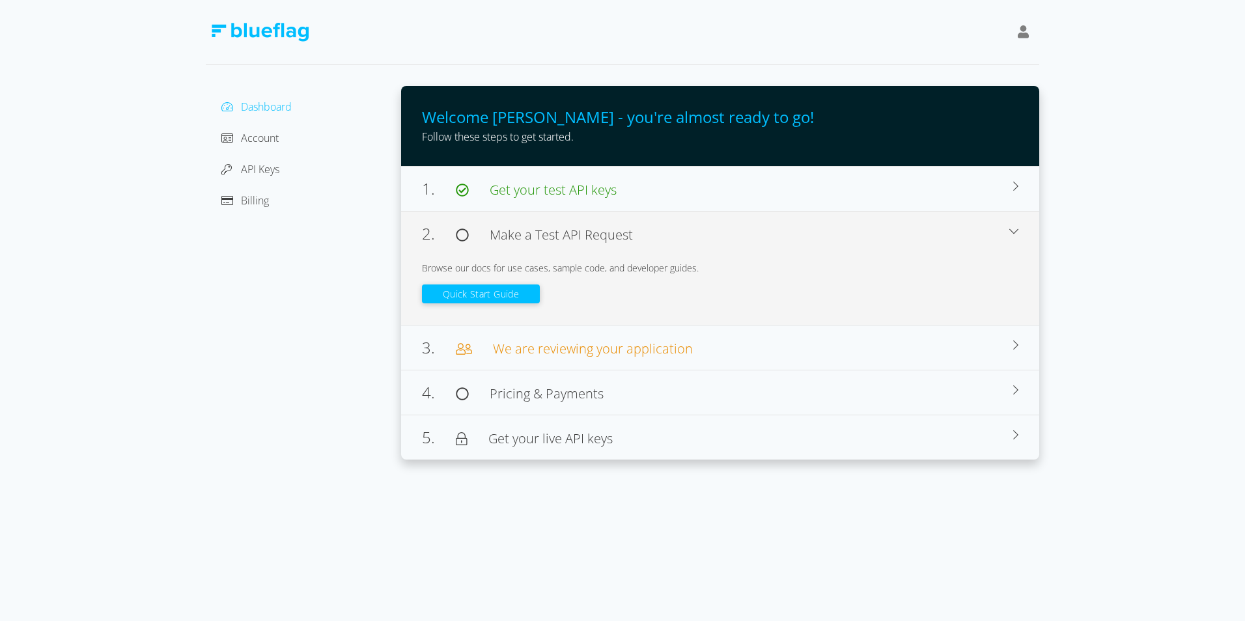
click at [689, 249] on div "2. Make a Test API Request Browse our docs for use cases, sample code, and deve…" at bounding box center [720, 268] width 638 height 114
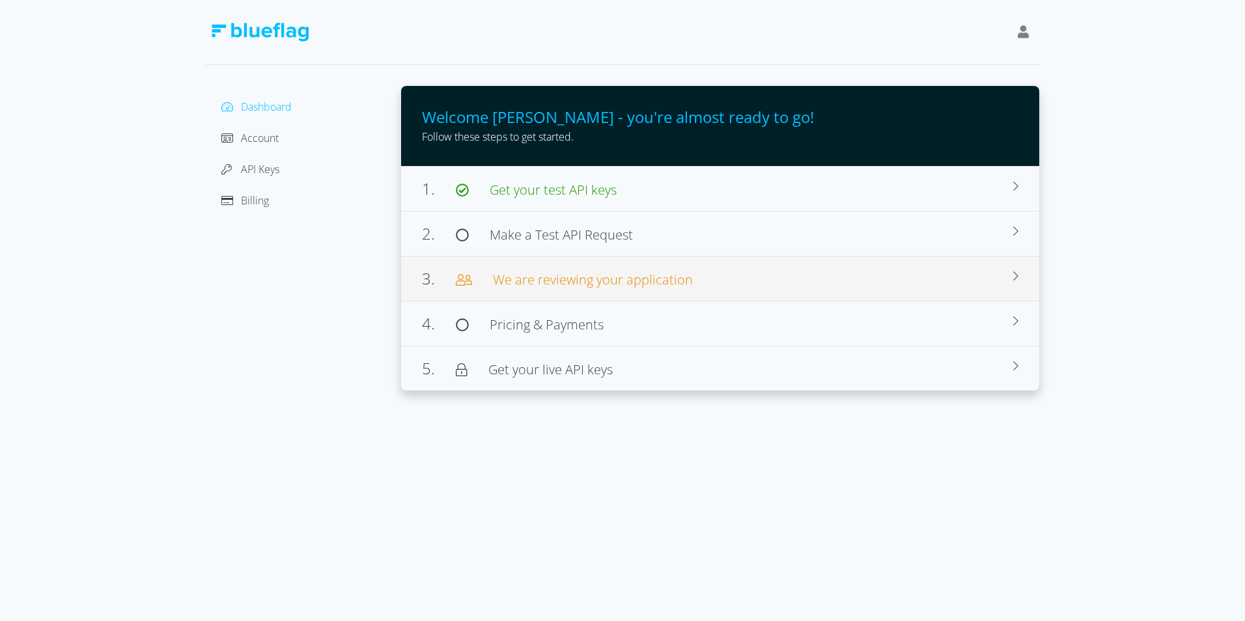
click at [660, 299] on div "3. We are reviewing your application Thanks for submitting. We're verifying you…" at bounding box center [720, 278] width 638 height 45
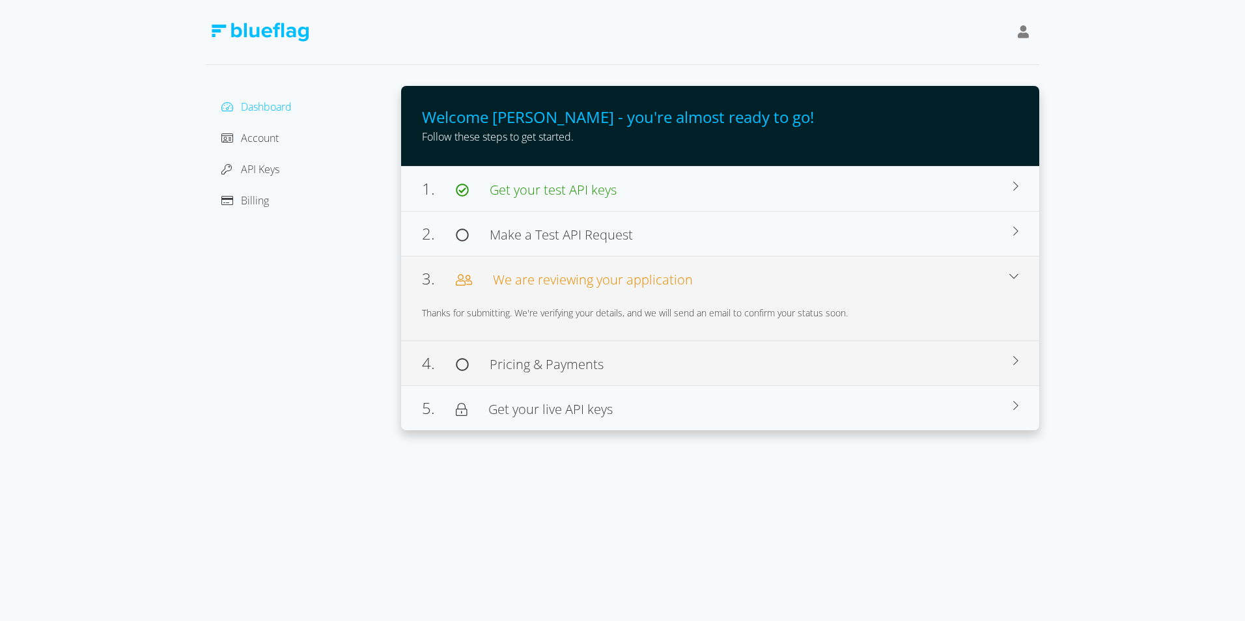
drag, startPoint x: 673, startPoint y: 283, endPoint x: 671, endPoint y: 313, distance: 30.0
click at [676, 283] on span "We are reviewing your application" at bounding box center [593, 280] width 200 height 18
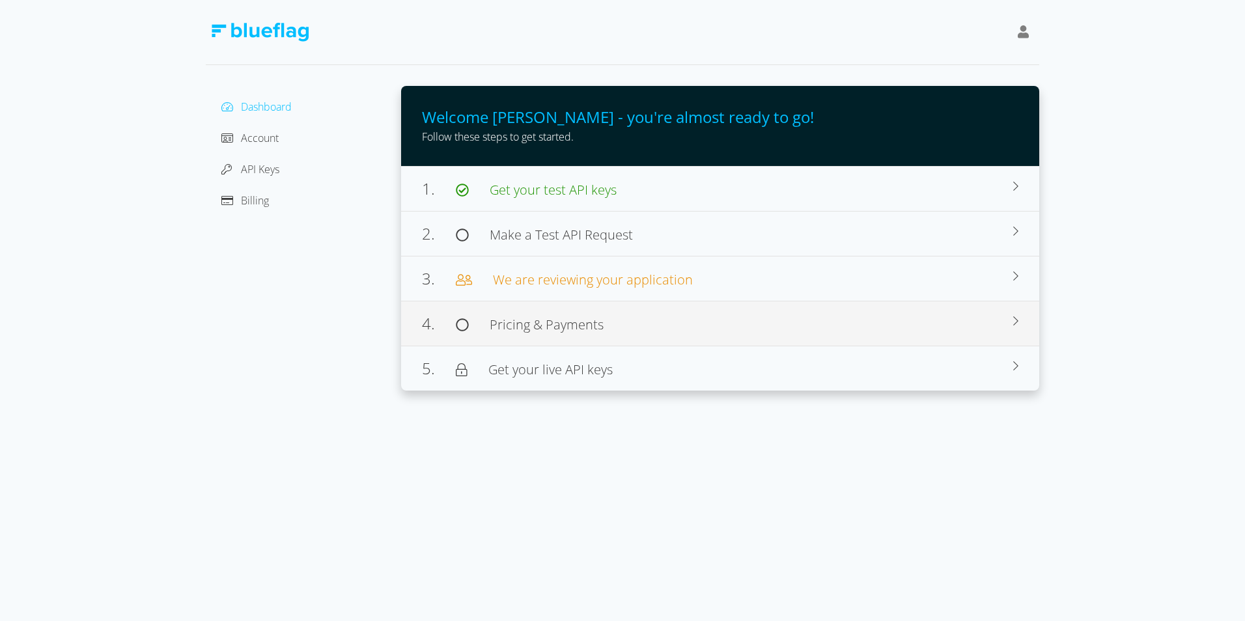
click at [671, 314] on div "4. Pricing & Payments" at bounding box center [717, 323] width 591 height 23
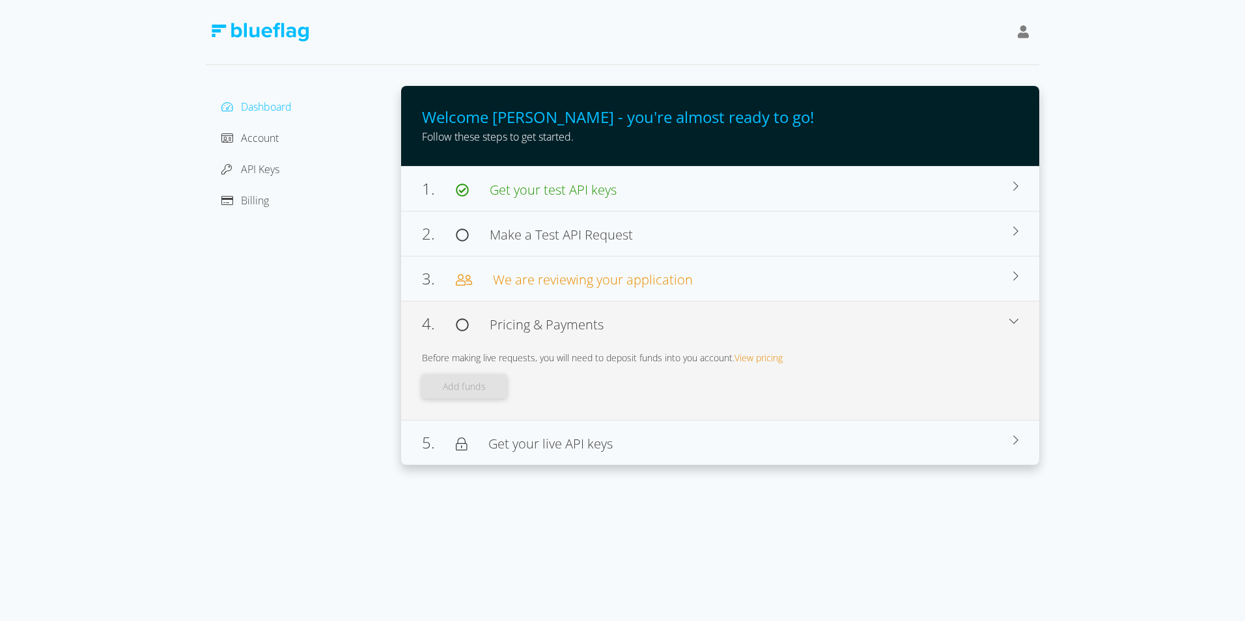
click at [675, 327] on div "4. Pricing & Payments" at bounding box center [715, 323] width 587 height 23
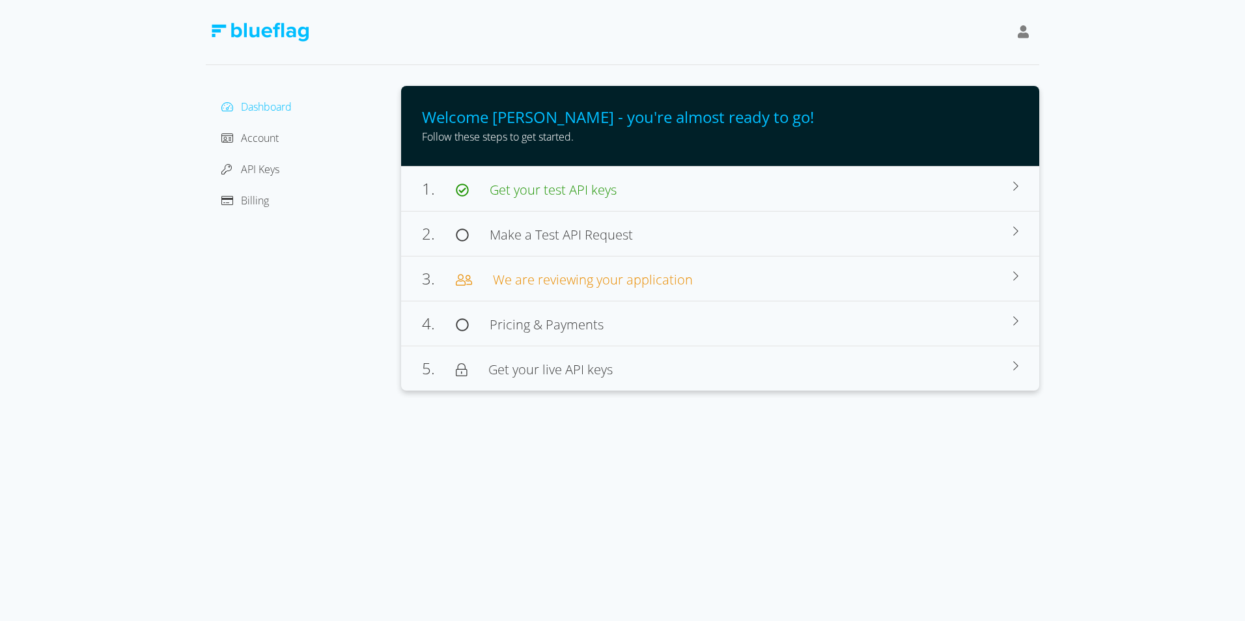
click at [611, 398] on div "Dashboard Account API Keys Billing Welcome Jake - you're almost ready to go! Fo…" at bounding box center [622, 310] width 1245 height 621
click at [632, 379] on div "5. Get your live API keys" at bounding box center [717, 368] width 591 height 23
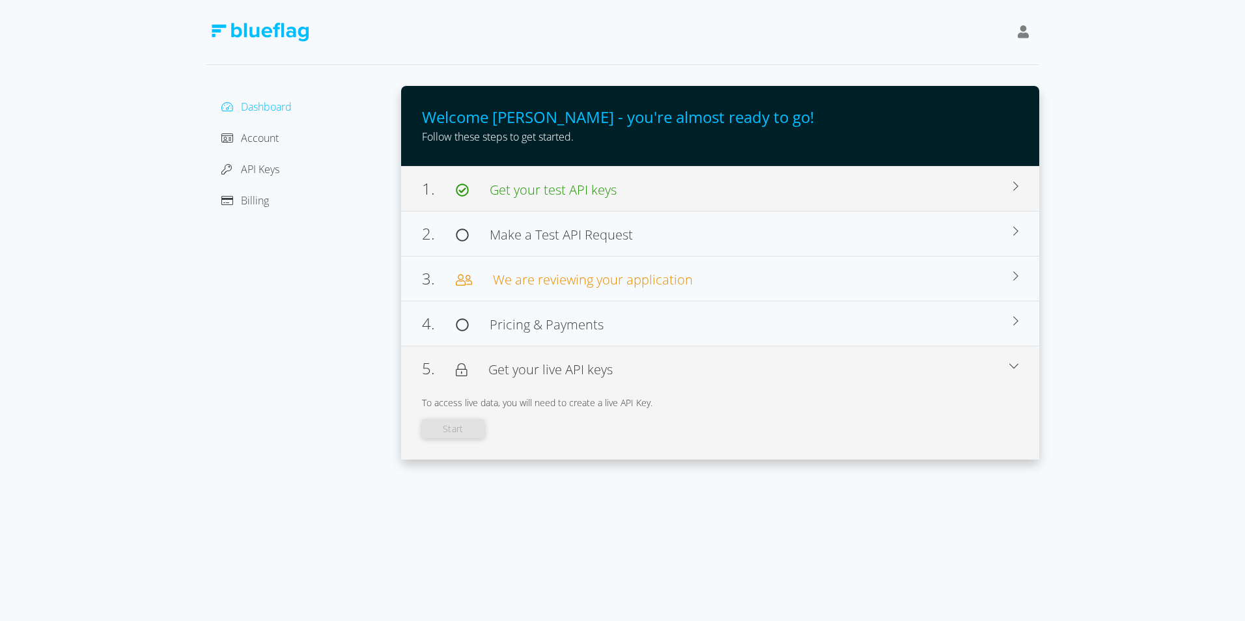
click at [626, 166] on div "1. Get your test API keys Use this API Key to make requests to our test environ…" at bounding box center [720, 188] width 638 height 45
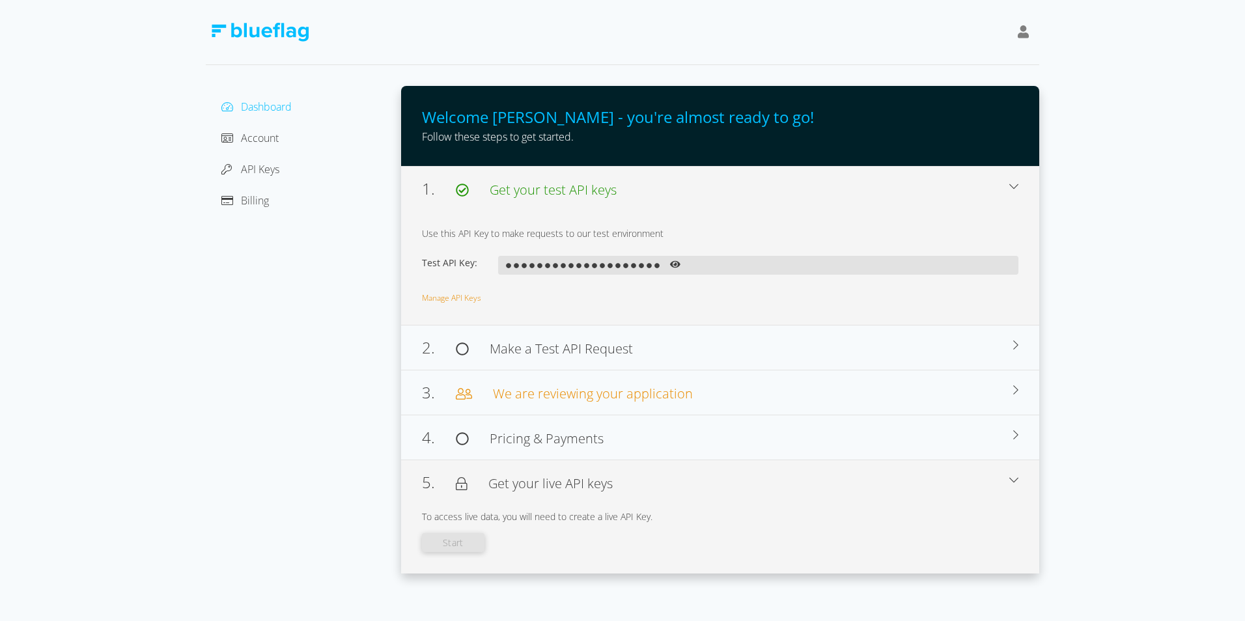
click at [678, 260] on icon at bounding box center [675, 264] width 10 height 9
